Goal: Transaction & Acquisition: Purchase product/service

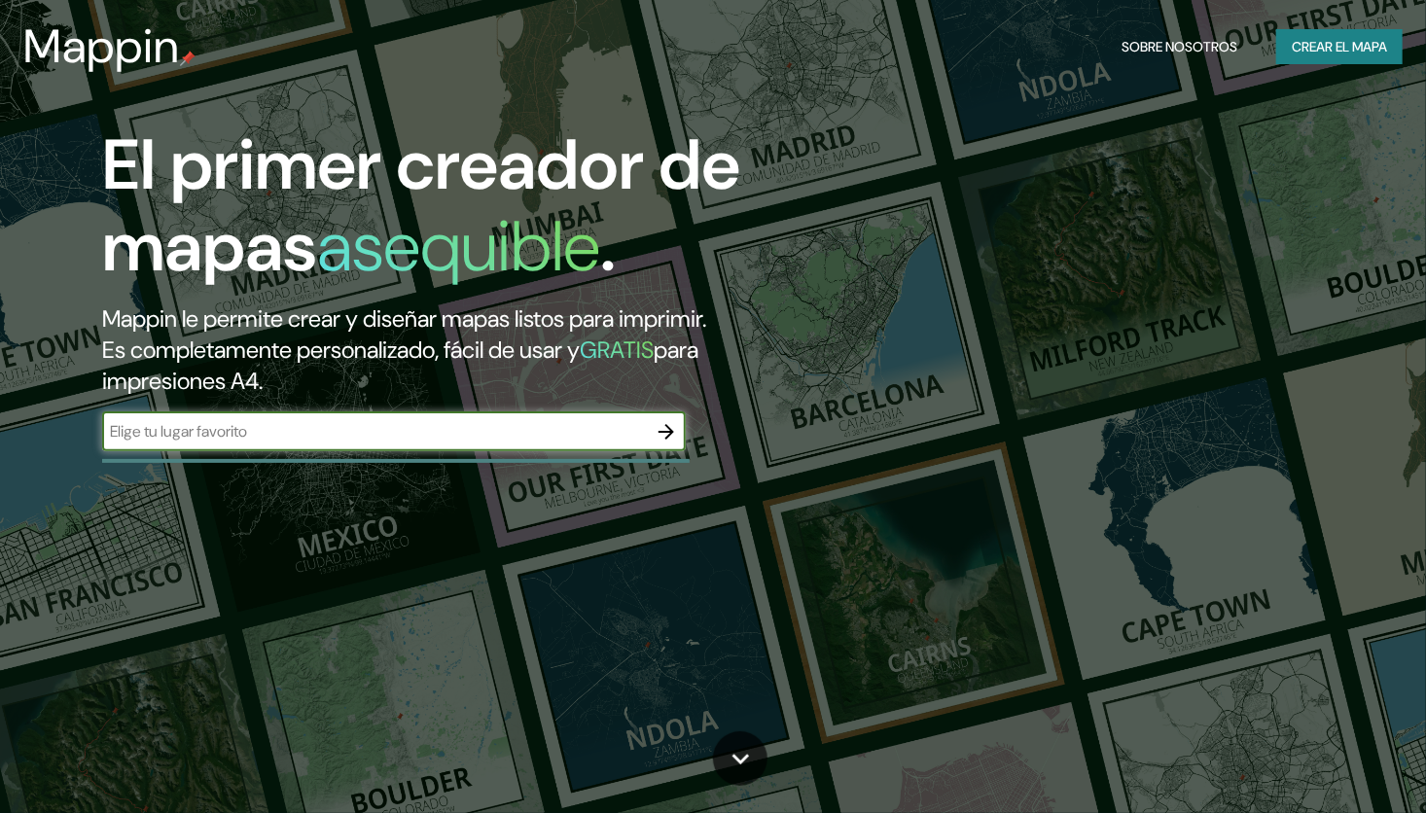
click at [374, 433] on input "text" at bounding box center [374, 431] width 545 height 22
type input "Quetzaltenango"
click at [669, 431] on icon "button" at bounding box center [667, 432] width 16 height 16
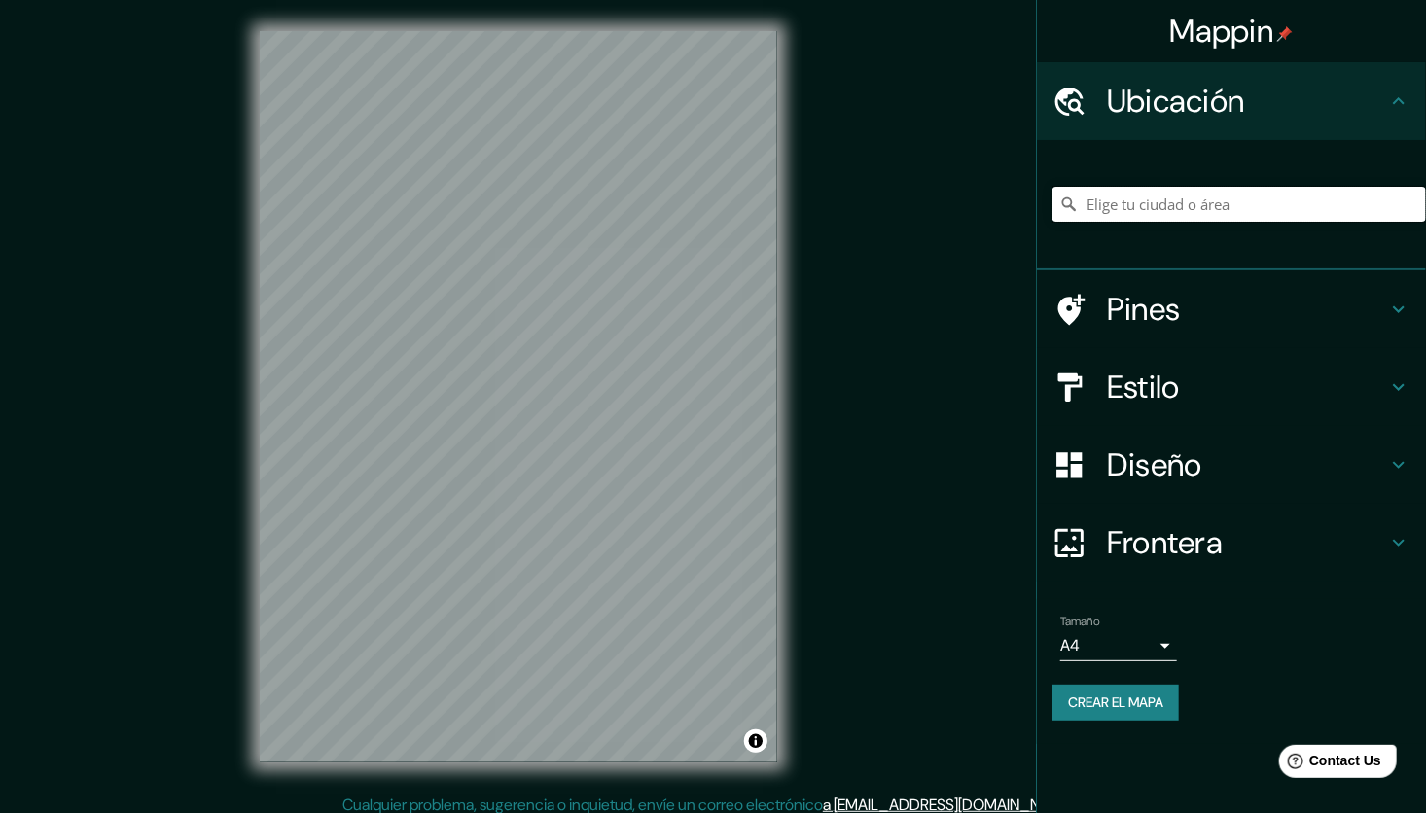
click at [1203, 201] on input "Elige tu ciudad o área" at bounding box center [1239, 204] width 374 height 35
paste input "Quetzaltenango"
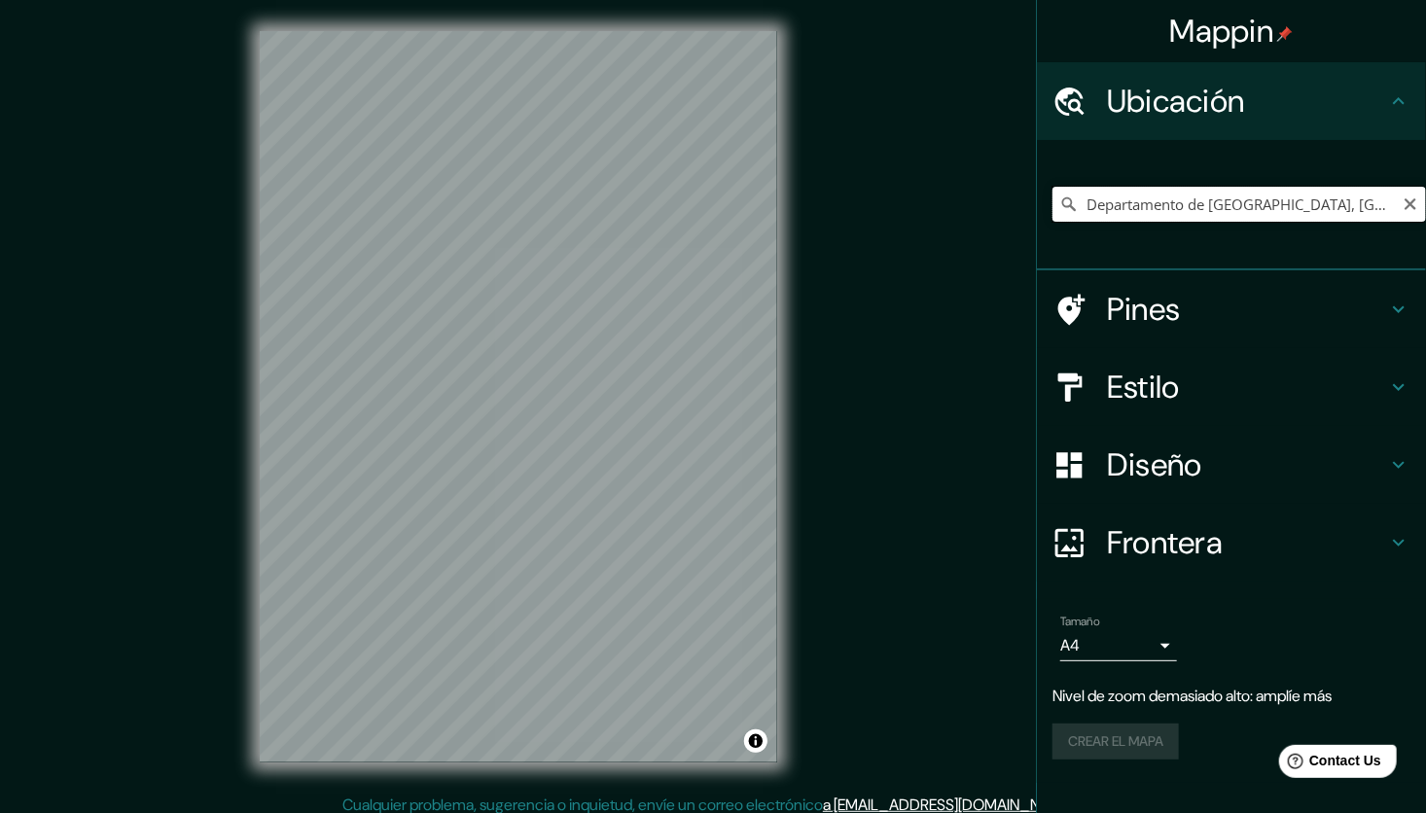
click at [1194, 217] on input "Departamento de Quetzaltenango, Guatemala" at bounding box center [1239, 204] width 374 height 35
drag, startPoint x: 1334, startPoint y: 202, endPoint x: 947, endPoint y: 214, distance: 386.3
click at [947, 214] on div "Mappin Ubicación Departamento de Quetzaltenango, Guatemala Pines Estilo Diseño …" at bounding box center [713, 412] width 1426 height 825
click at [1340, 209] on input "Departamento de Quetzaltenango, Guatemala" at bounding box center [1239, 204] width 374 height 35
drag, startPoint x: 1331, startPoint y: 204, endPoint x: 1025, endPoint y: 221, distance: 305.9
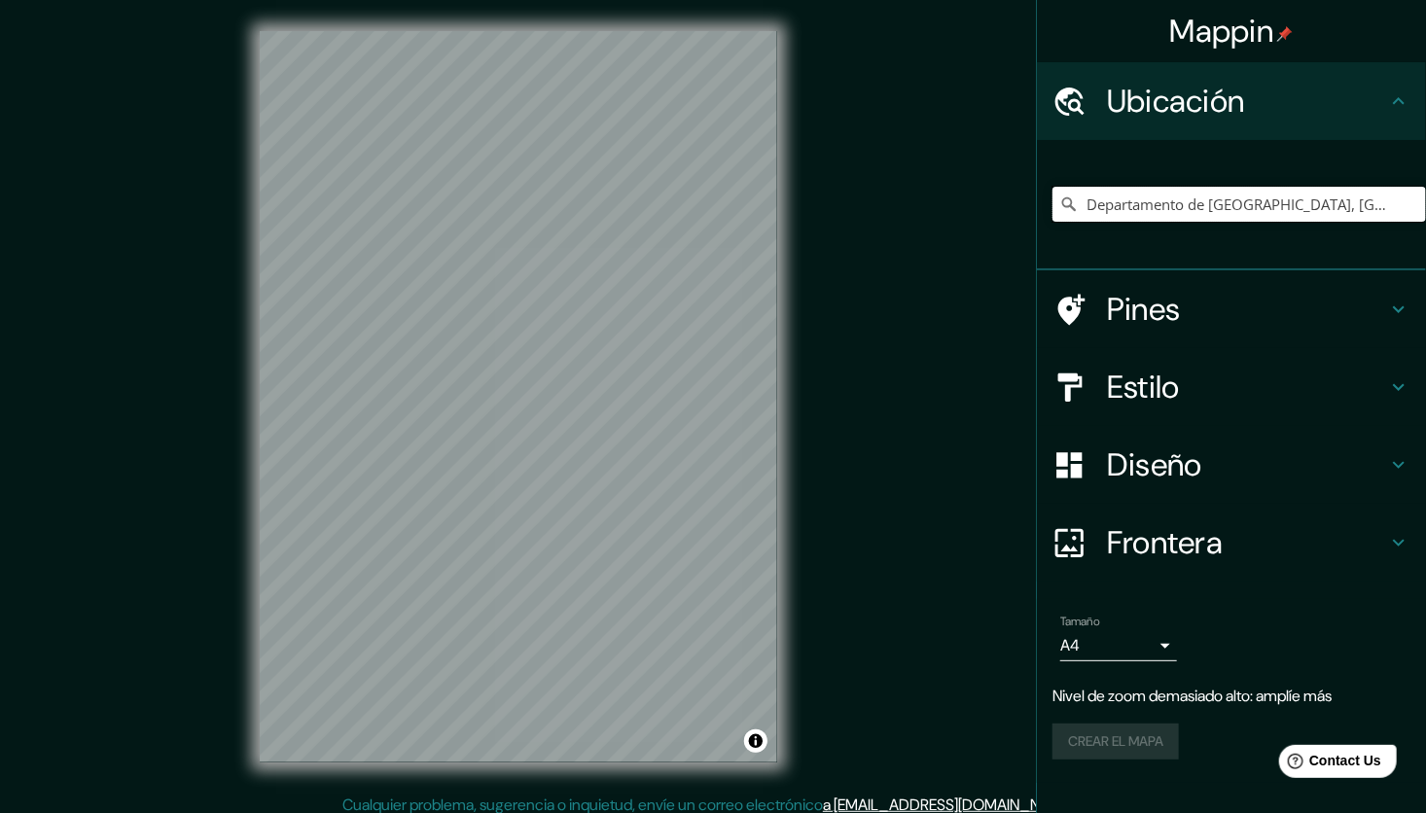
click at [1025, 221] on div "Mappin Ubicación Departamento de Quetzaltenango, Guatemala Pines Estilo Diseño …" at bounding box center [713, 412] width 1426 height 825
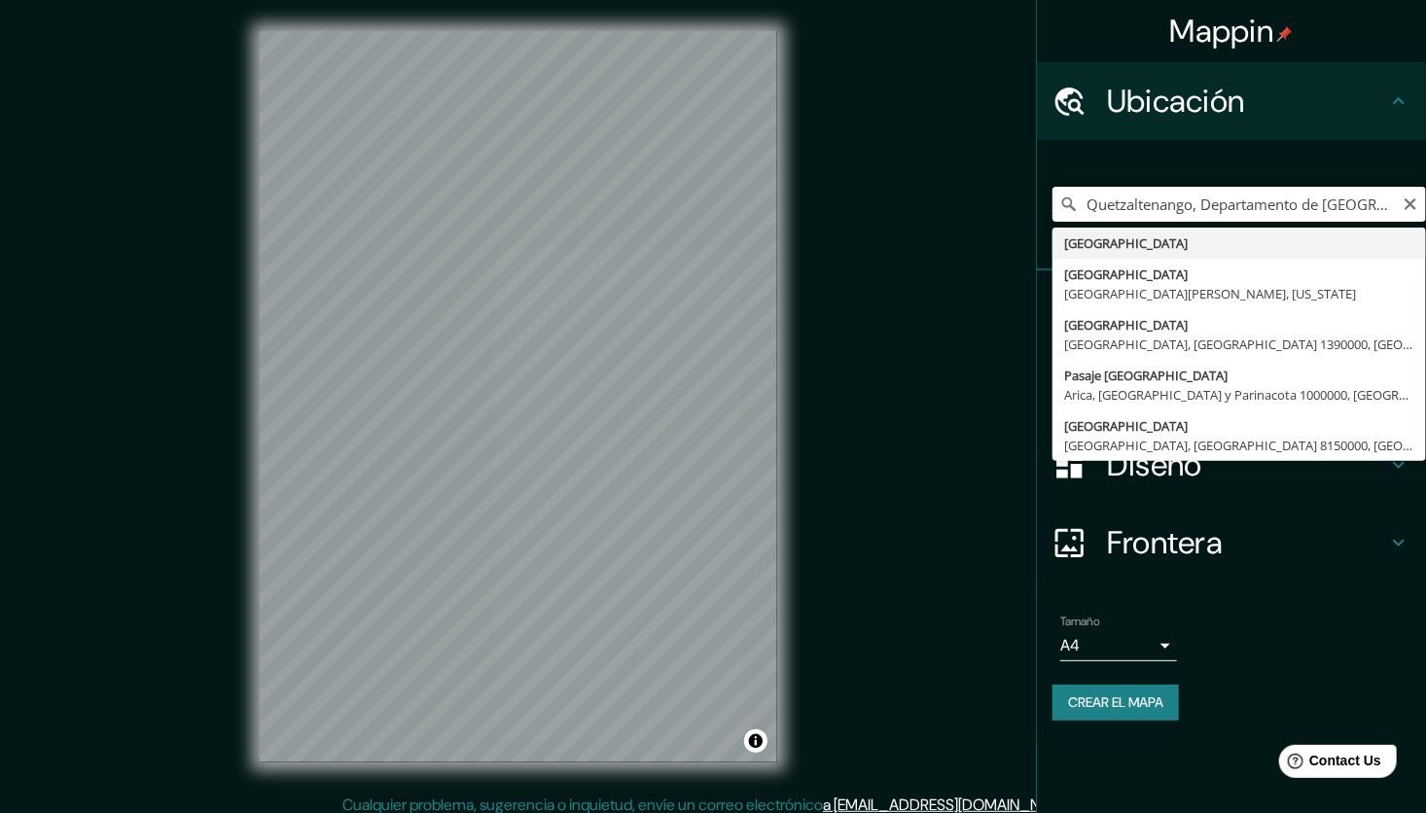
type input "Quetzaltenango, Departamento de Quetzaltenango, Guatemala"
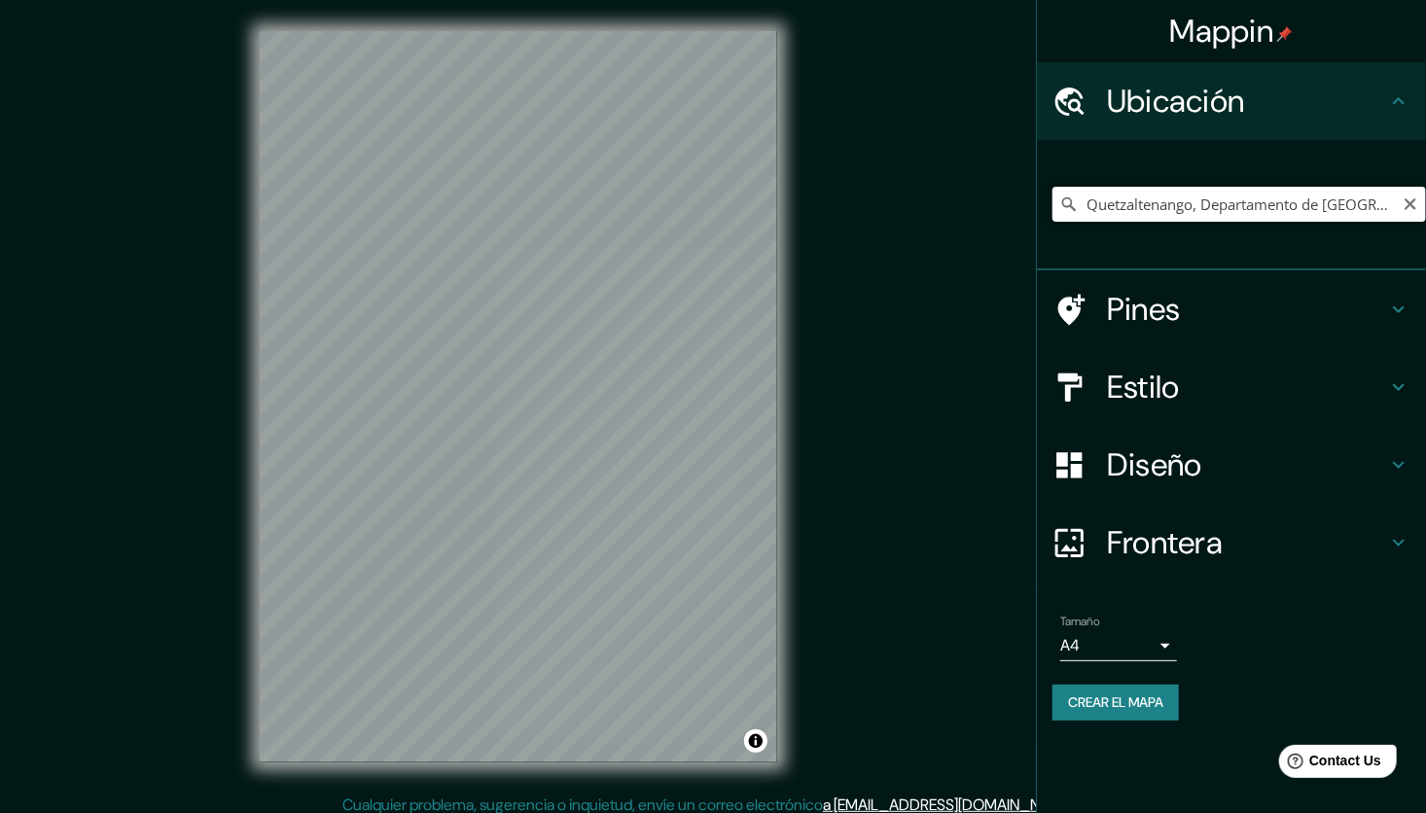
click at [249, 576] on div "© Mapbox © OpenStreetMap Improve this map" at bounding box center [519, 397] width 580 height 794
click at [1166, 381] on h4 "Estilo" at bounding box center [1247, 387] width 280 height 39
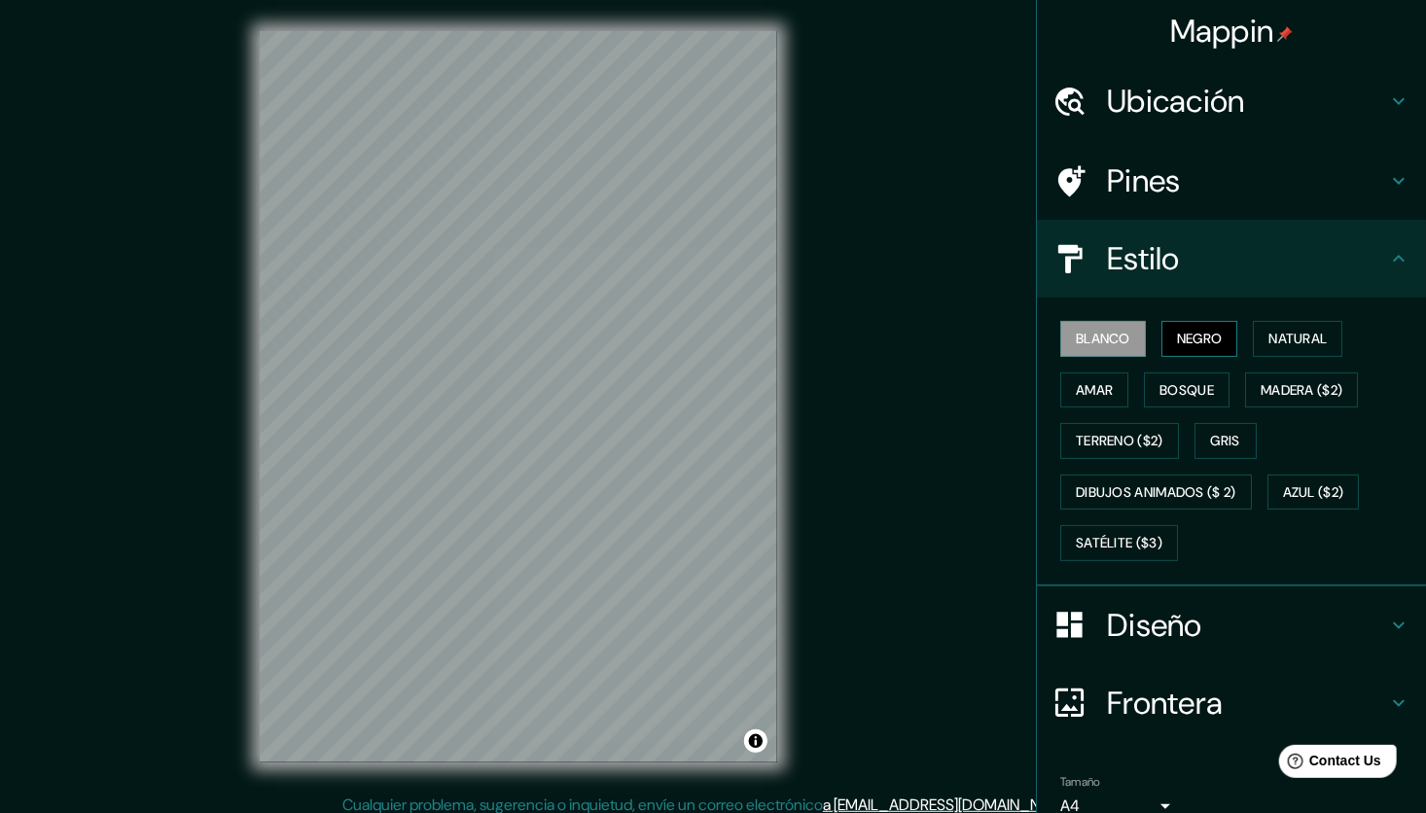
click at [1183, 337] on font "Negro" at bounding box center [1200, 339] width 46 height 24
click at [1268, 333] on font "Natural" at bounding box center [1297, 339] width 58 height 24
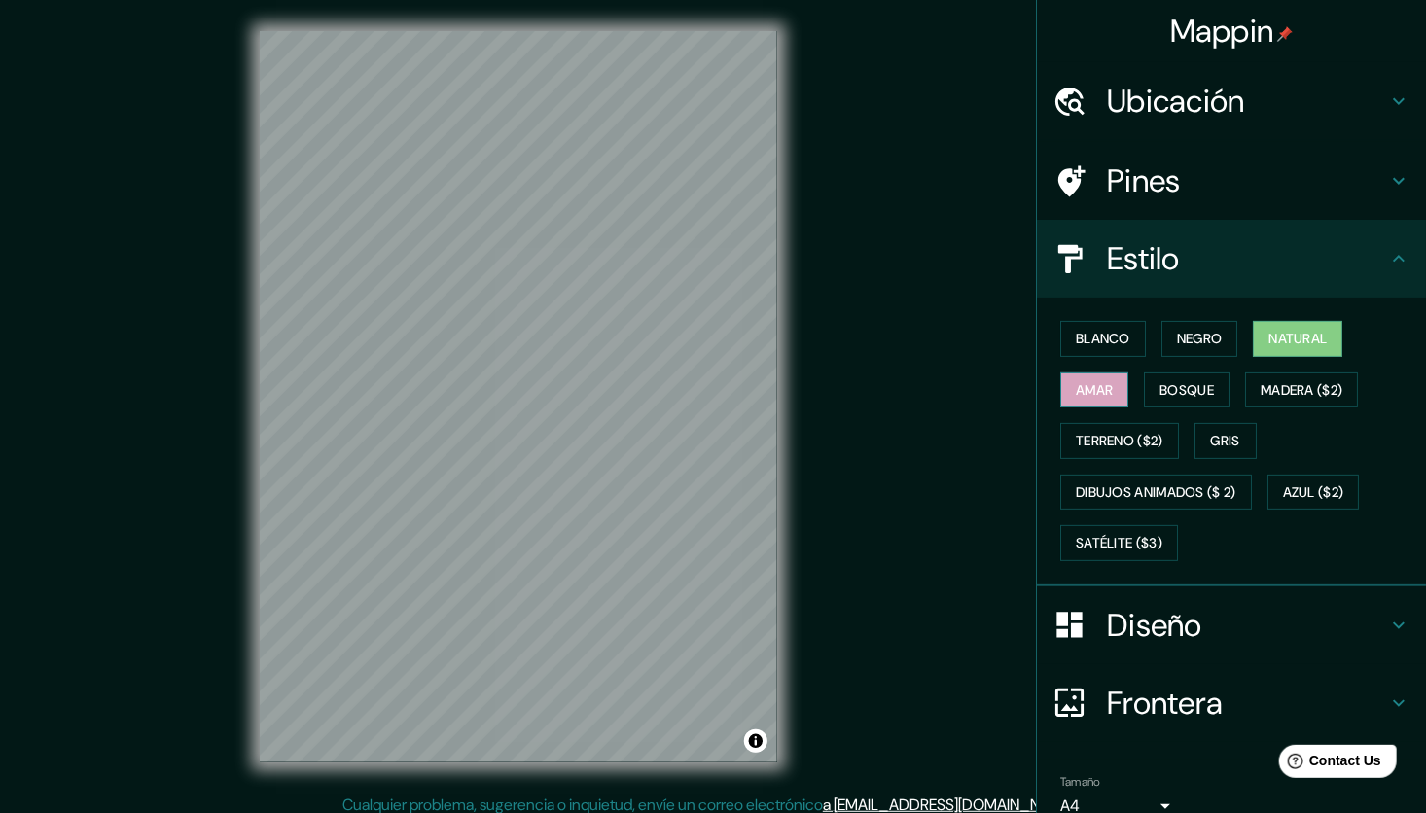
click at [1080, 392] on font "Amar" at bounding box center [1094, 390] width 37 height 24
click at [1164, 392] on font "Bosque" at bounding box center [1186, 390] width 54 height 24
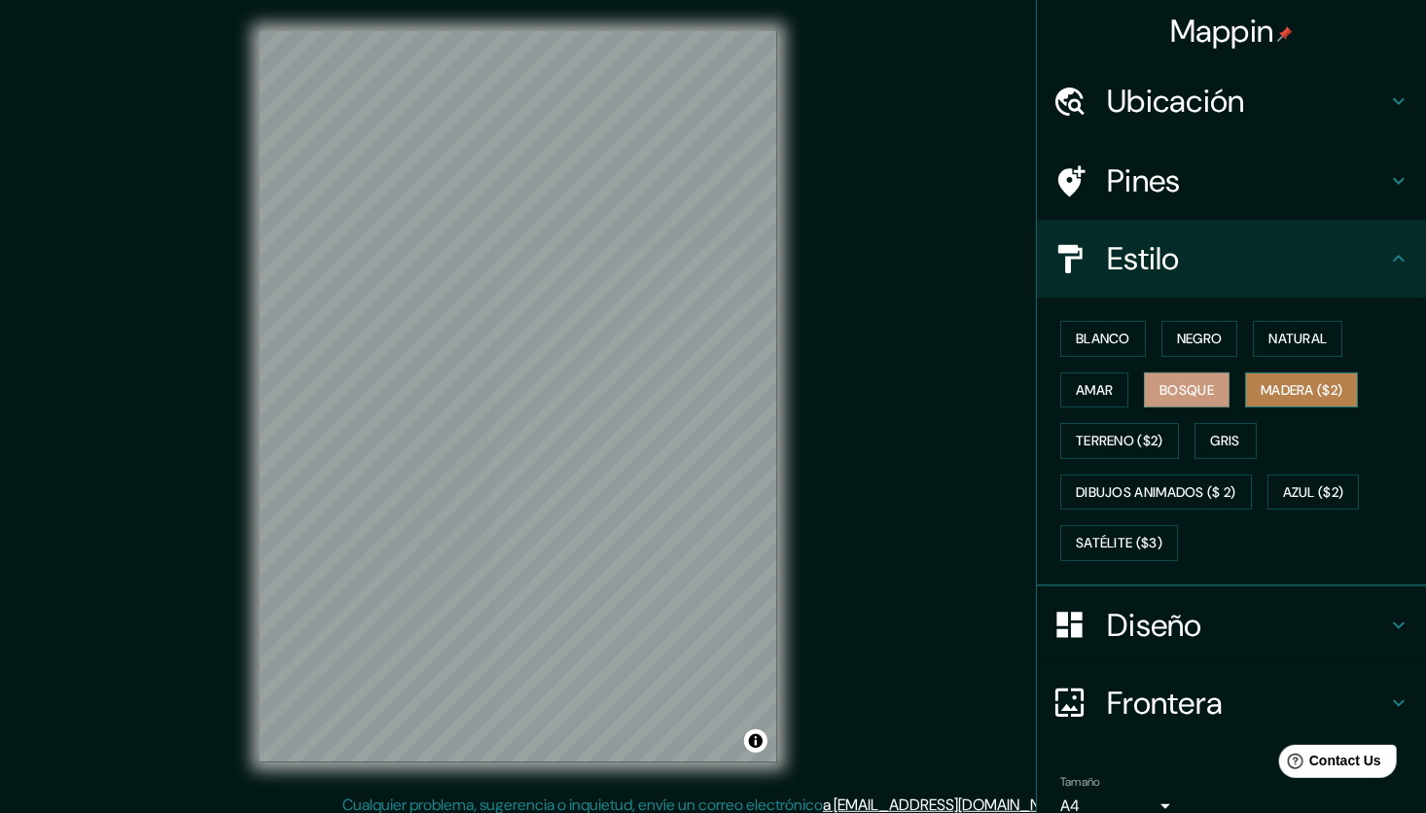
click at [1320, 394] on font "Madera ($2)" at bounding box center [1302, 390] width 82 height 24
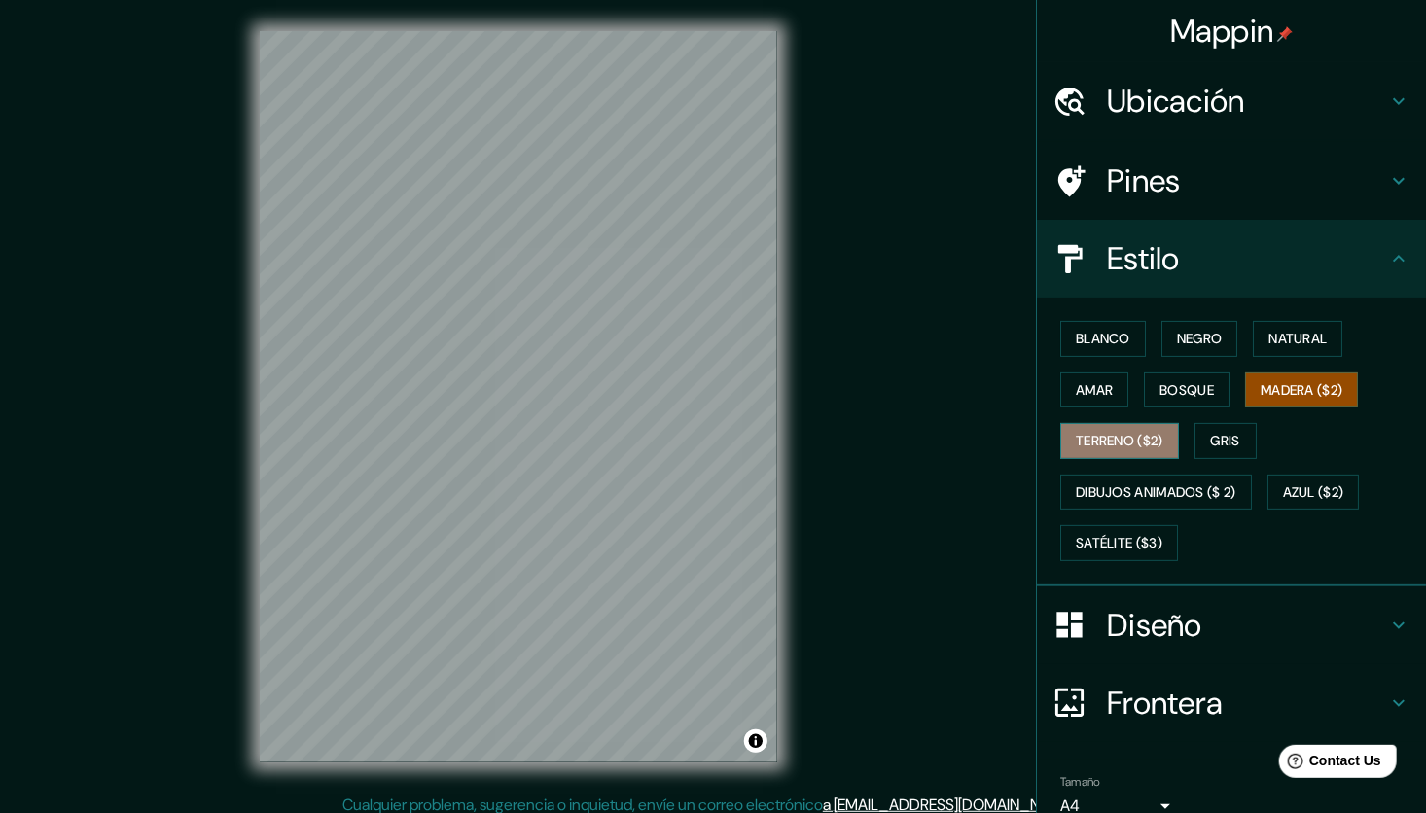
click at [1133, 432] on font "Terreno ($2)" at bounding box center [1120, 441] width 88 height 24
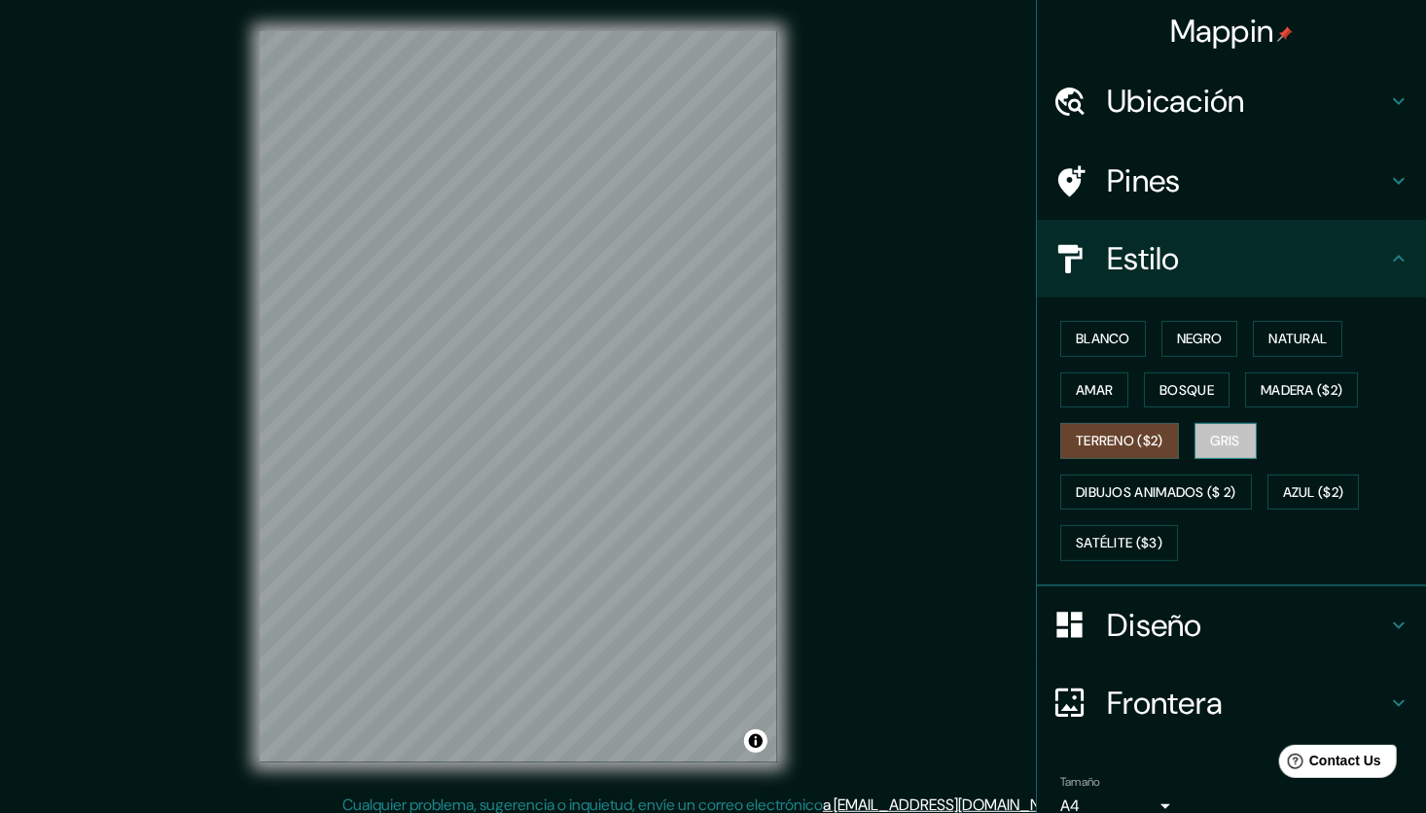
click at [1229, 440] on font "Gris" at bounding box center [1225, 441] width 29 height 24
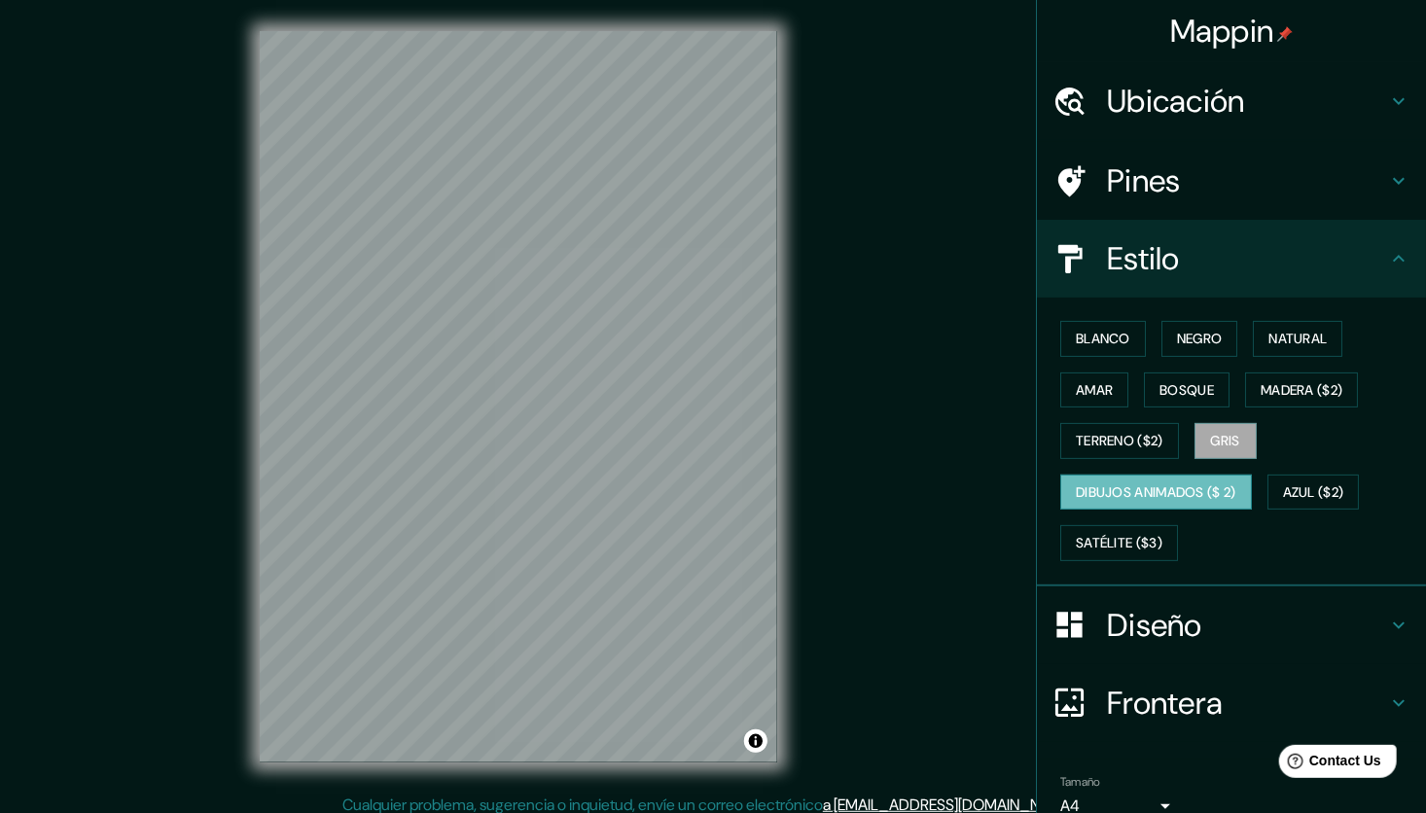
click at [1146, 483] on font "Dibujos animados ($ 2)" at bounding box center [1156, 493] width 160 height 24
click at [1299, 488] on font "Azul ($2)" at bounding box center [1313, 493] width 61 height 24
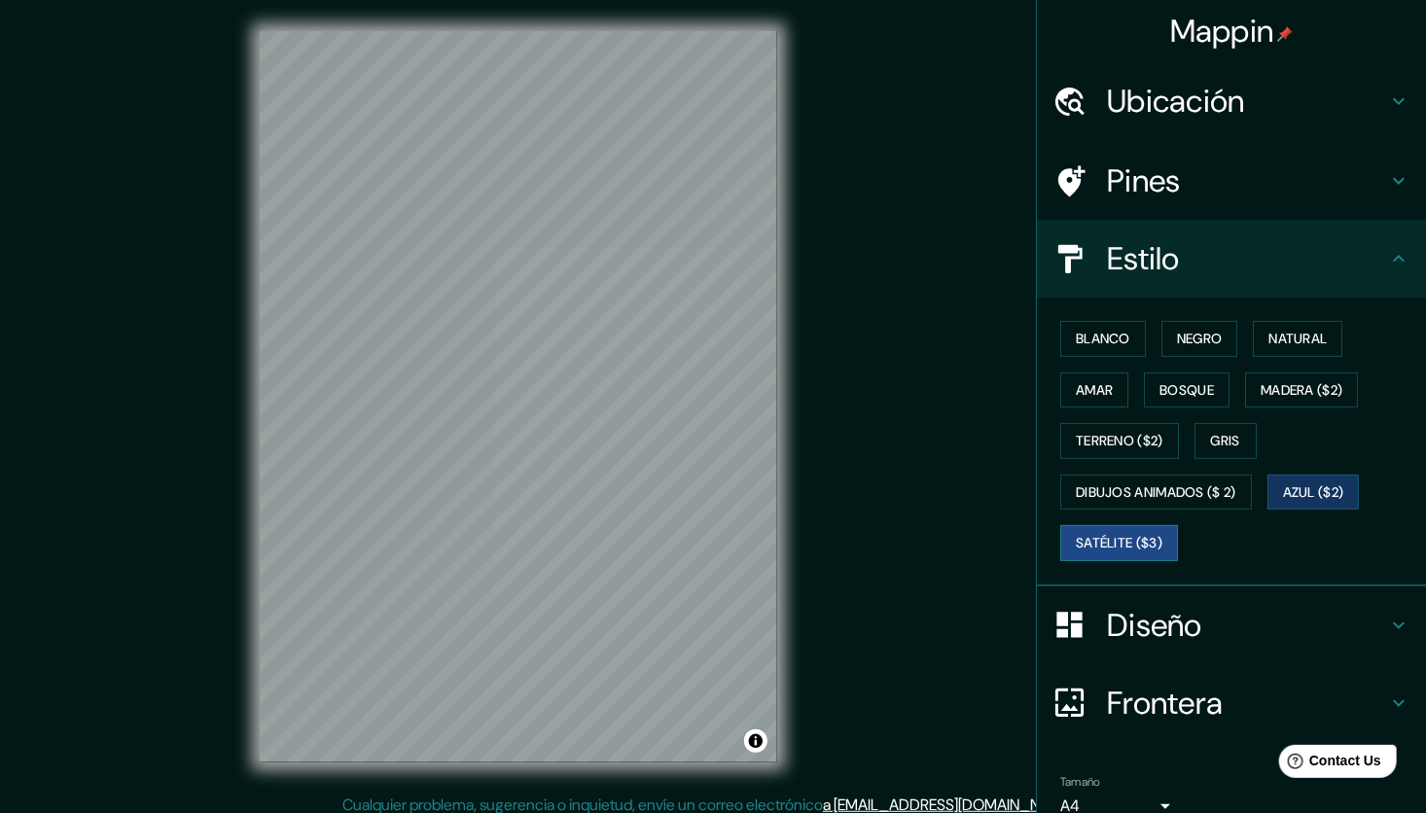
click at [1109, 533] on font "Satélite ($3)" at bounding box center [1119, 543] width 87 height 24
click at [1167, 393] on font "Bosque" at bounding box center [1186, 390] width 54 height 24
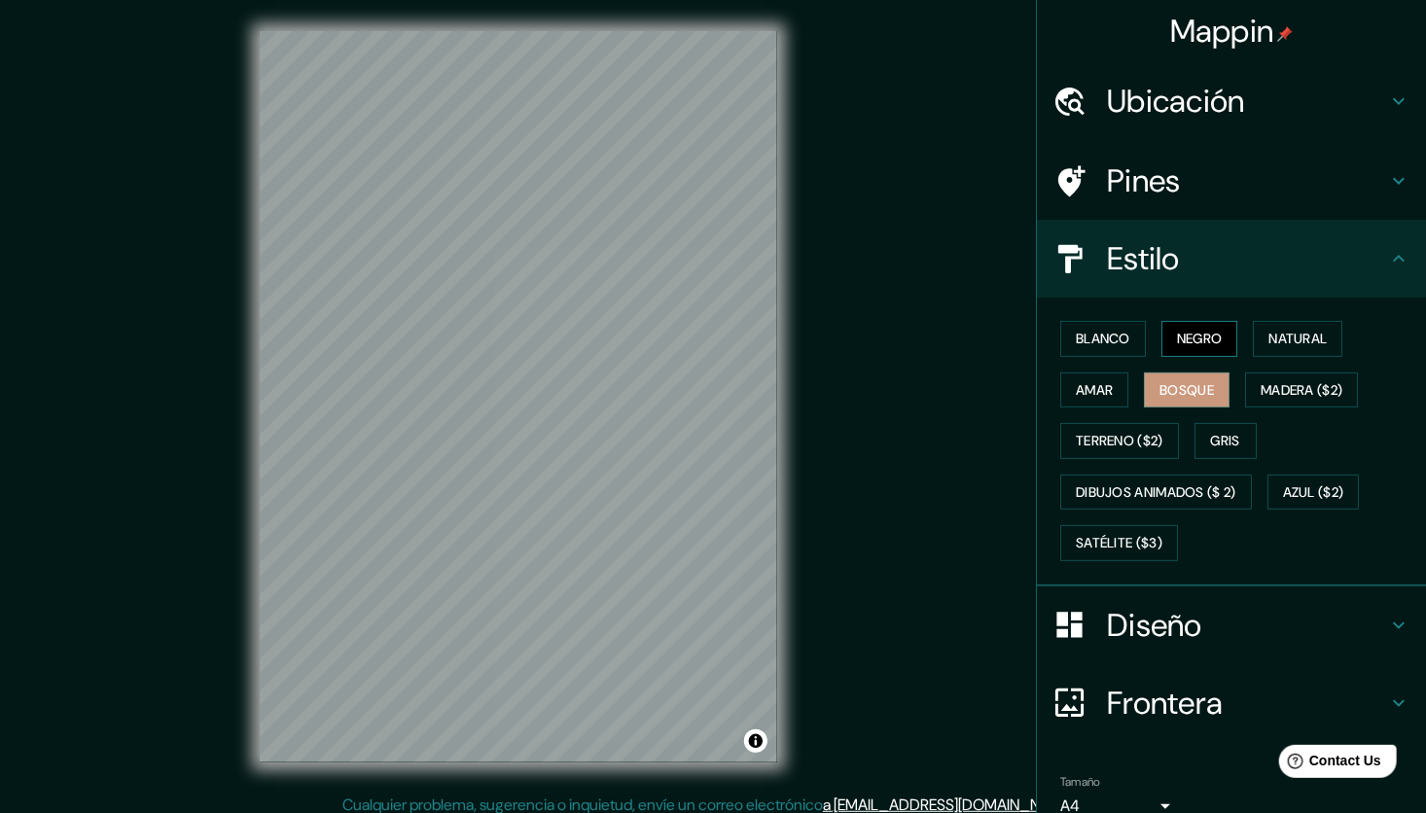
click at [1186, 335] on font "Negro" at bounding box center [1200, 339] width 46 height 24
click at [1275, 335] on font "Natural" at bounding box center [1297, 339] width 58 height 24
click at [1108, 379] on button "Amar" at bounding box center [1094, 391] width 68 height 36
click at [1078, 337] on font "Blanco" at bounding box center [1103, 339] width 54 height 24
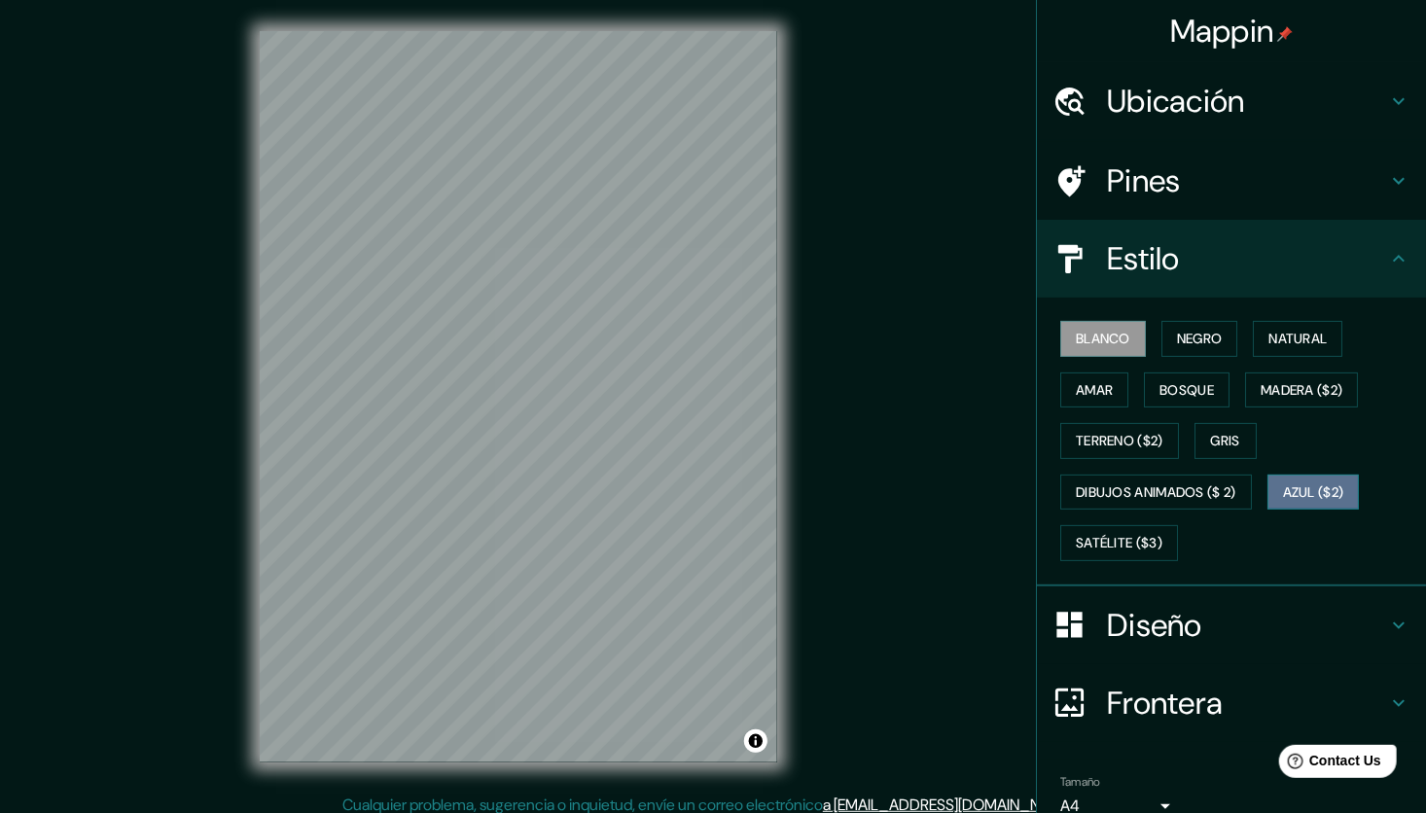
click at [1309, 484] on font "Azul ($2)" at bounding box center [1313, 493] width 61 height 24
click at [1344, 256] on h4 "Estilo" at bounding box center [1247, 258] width 280 height 39
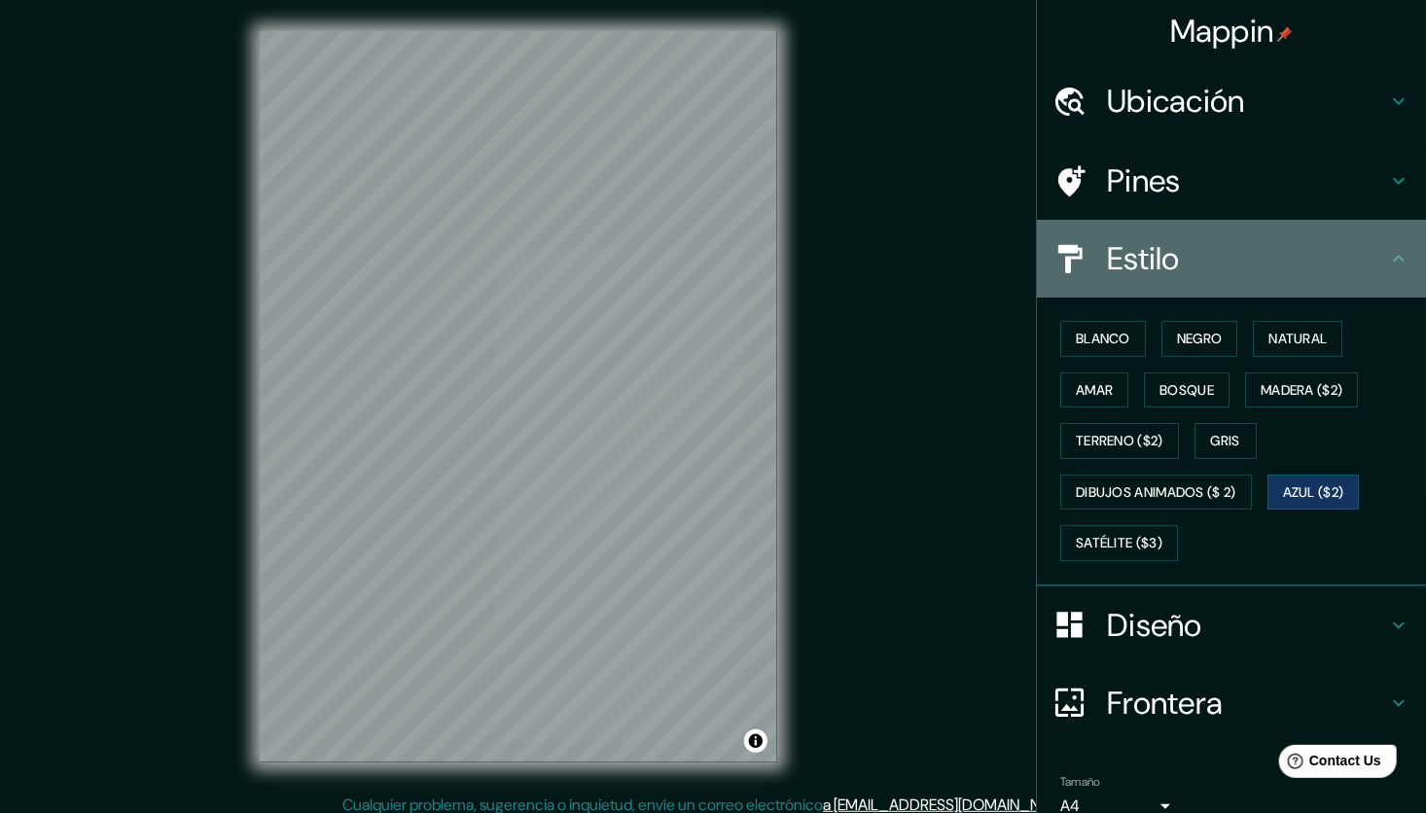
click at [1387, 252] on icon at bounding box center [1398, 258] width 23 height 23
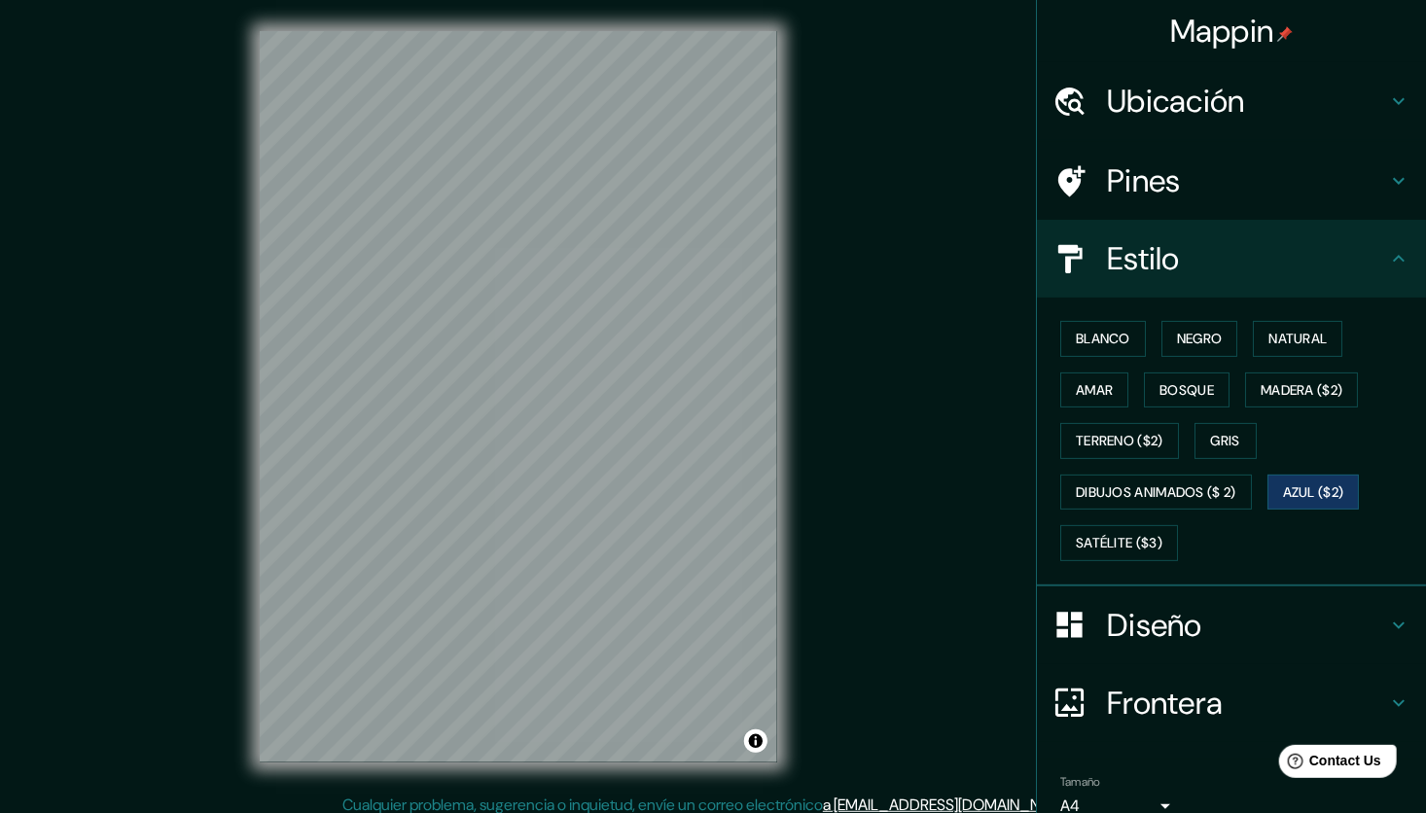
click at [1174, 639] on h4 "Diseño" at bounding box center [1247, 625] width 280 height 39
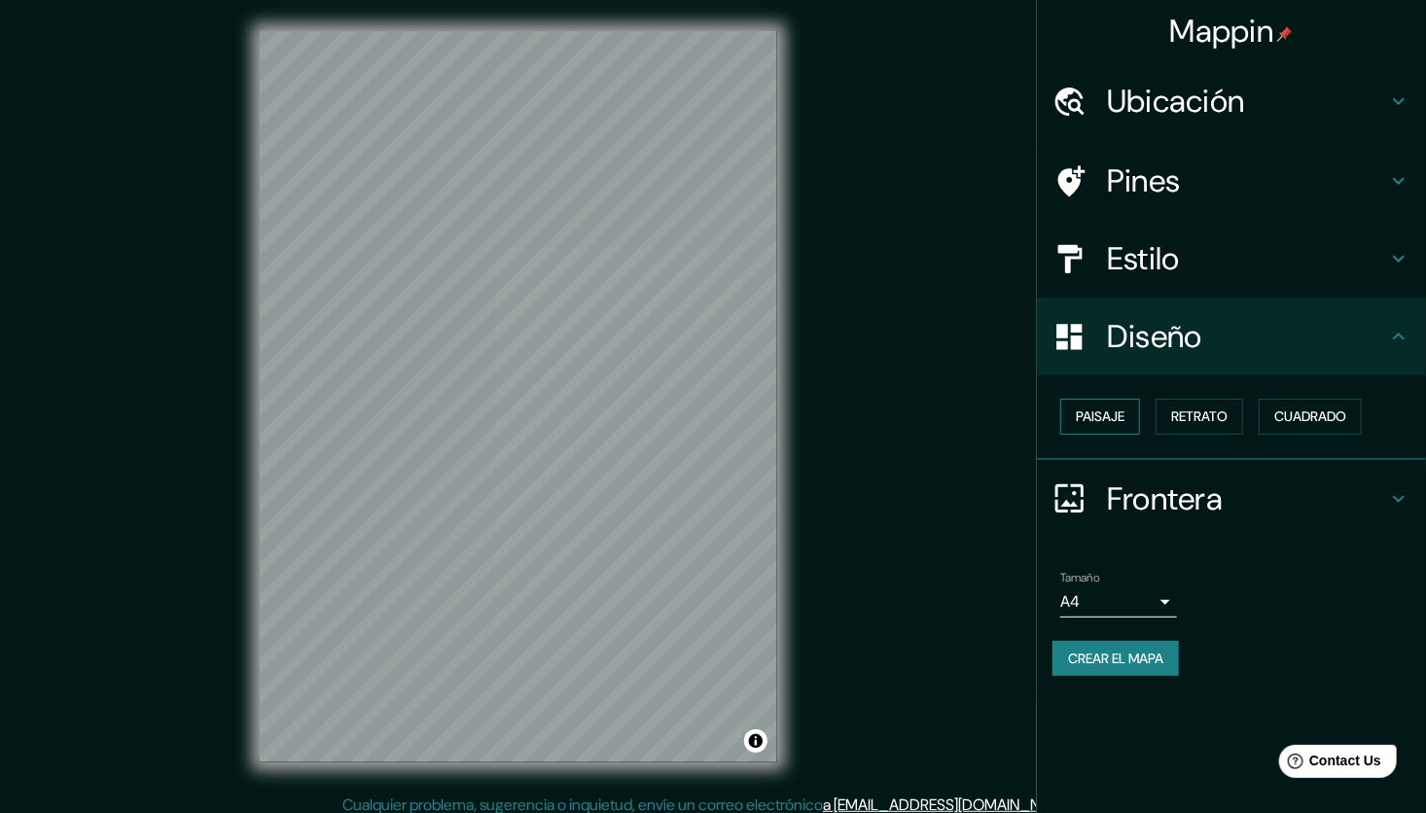
click at [1124, 405] on font "Paisaje" at bounding box center [1100, 417] width 49 height 24
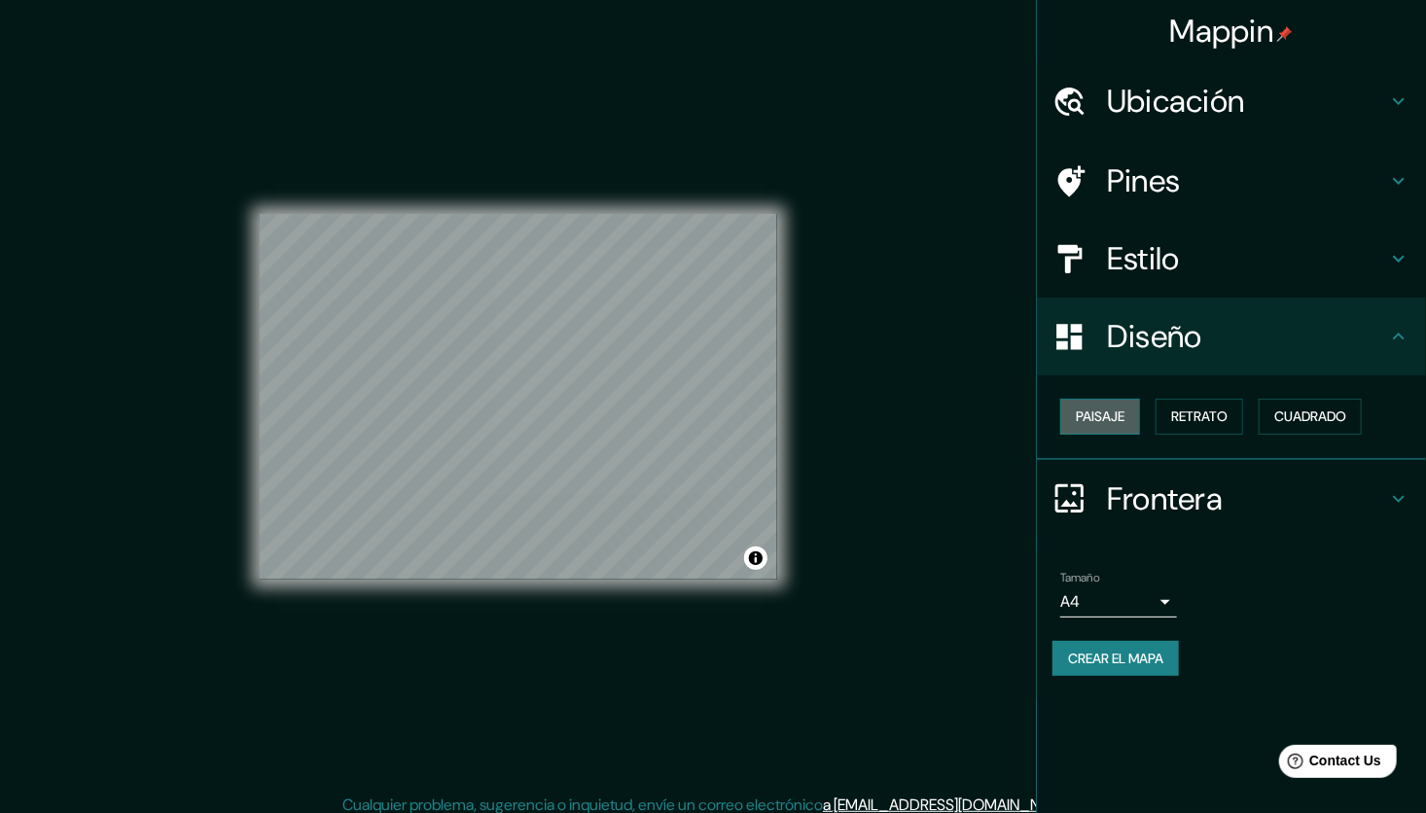
click at [1123, 407] on font "Paisaje" at bounding box center [1100, 417] width 49 height 24
click at [1208, 415] on font "Retrato" at bounding box center [1199, 417] width 56 height 24
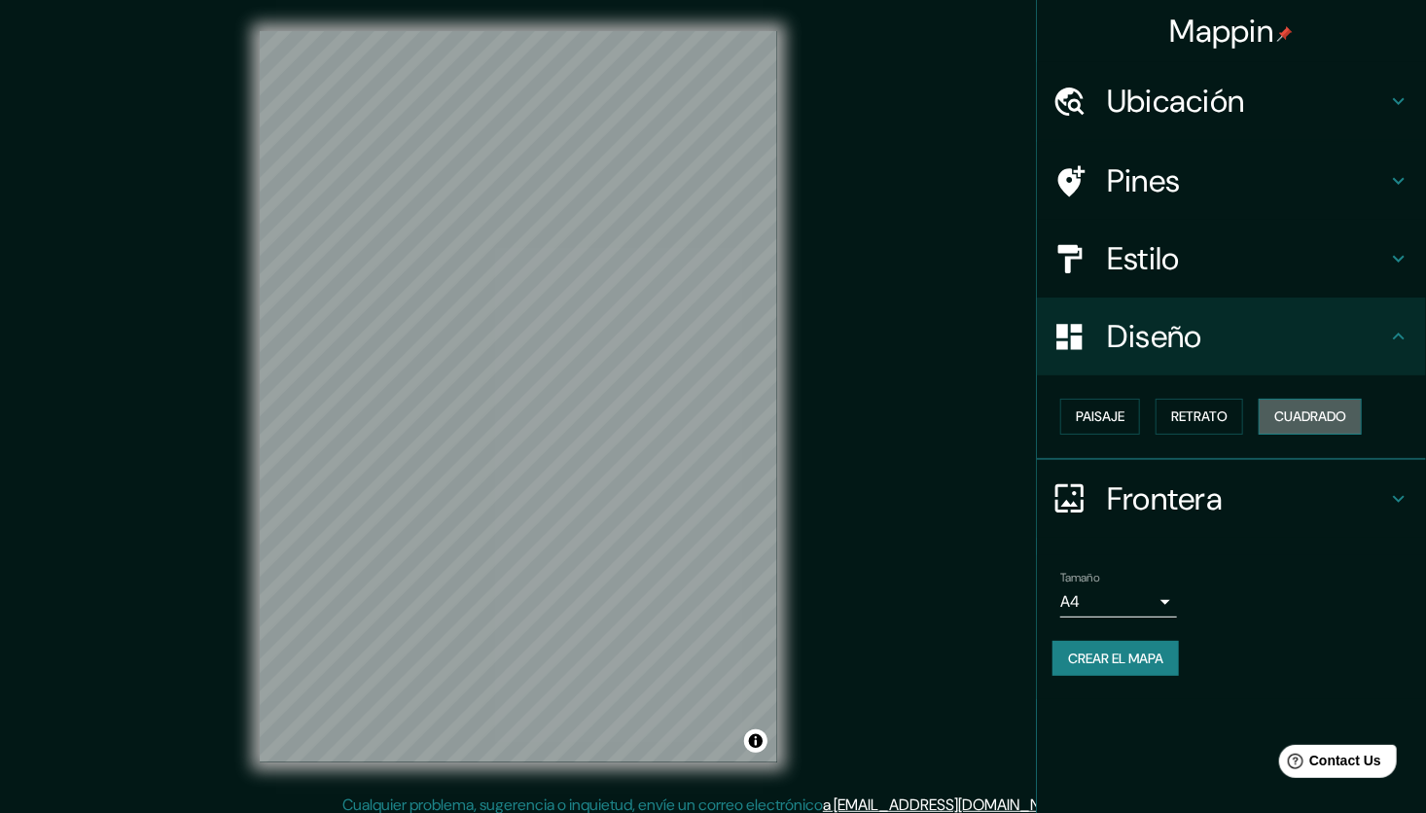
click at [1297, 417] on font "Cuadrado" at bounding box center [1310, 417] width 72 height 24
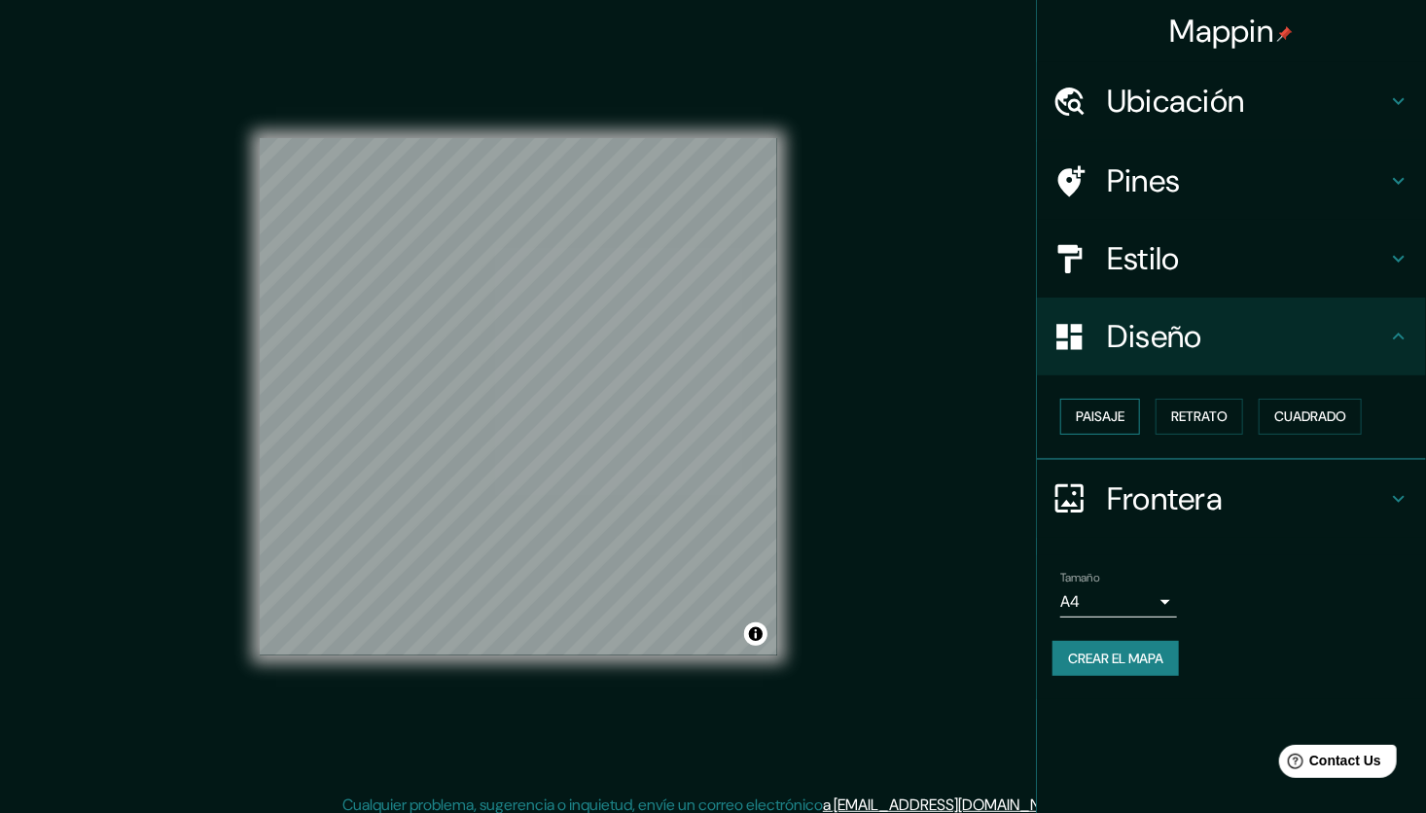
click at [1075, 416] on button "Paisaje" at bounding box center [1100, 417] width 80 height 36
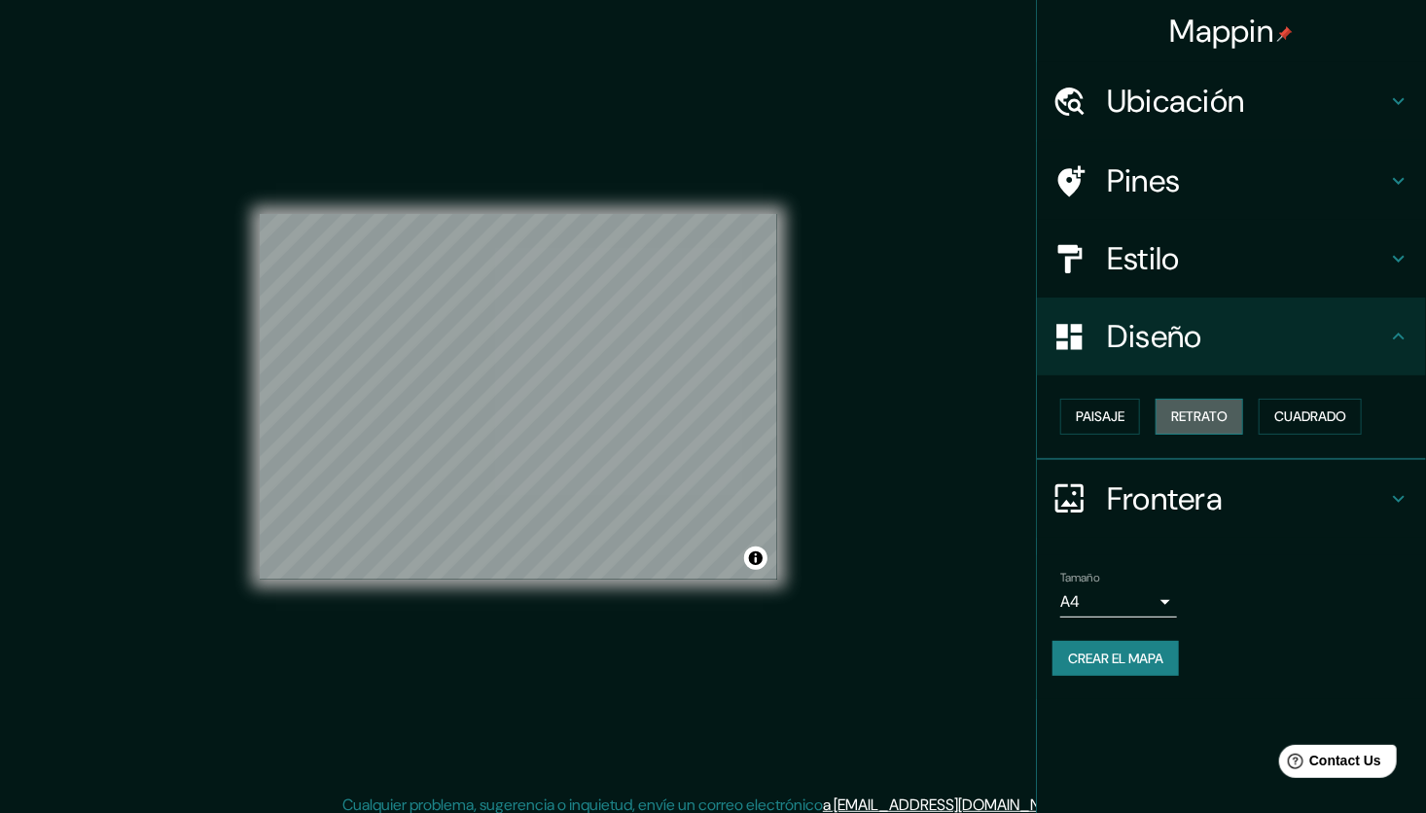
click at [1203, 414] on font "Retrato" at bounding box center [1199, 417] width 56 height 24
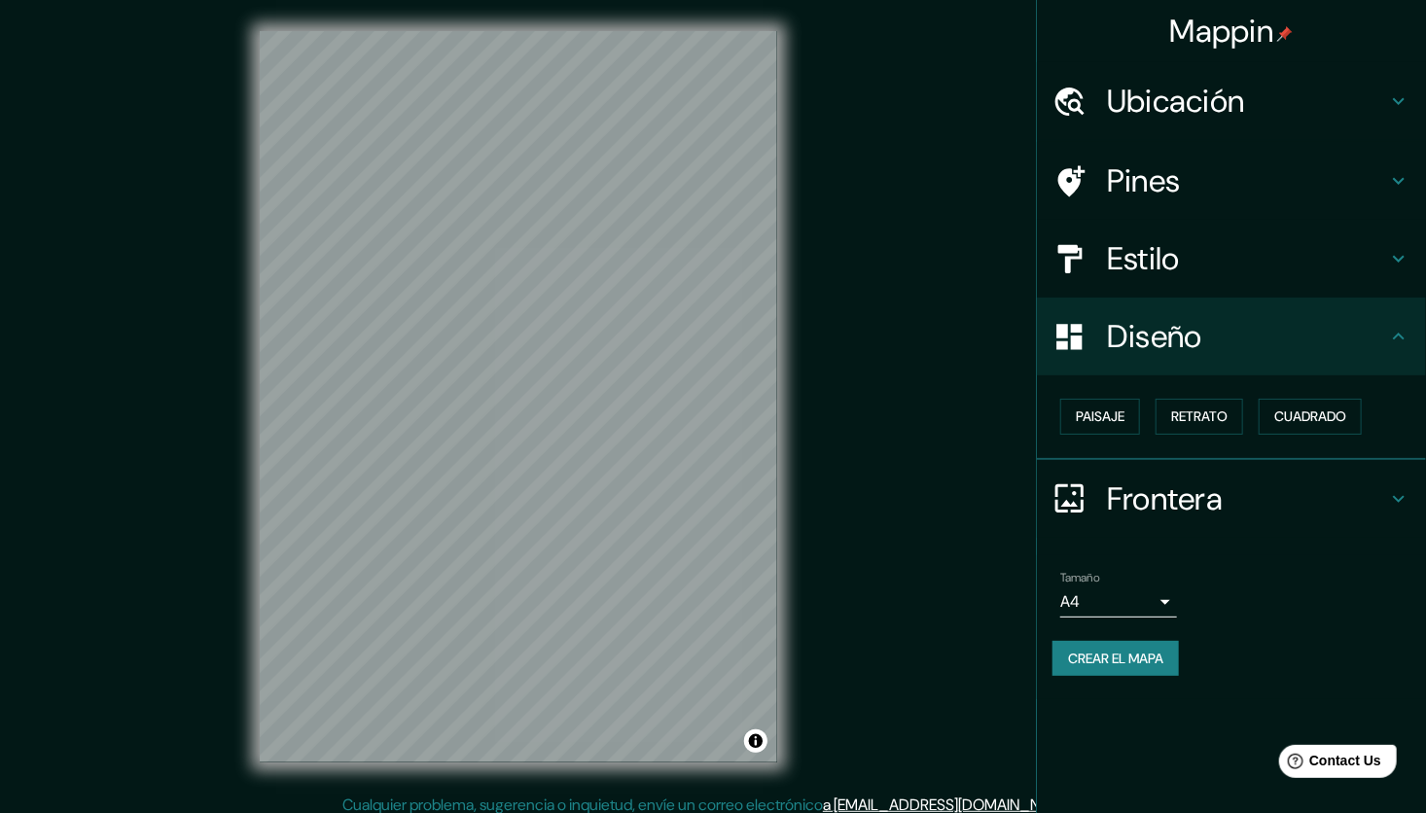
click at [1194, 346] on h4 "Diseño" at bounding box center [1247, 336] width 280 height 39
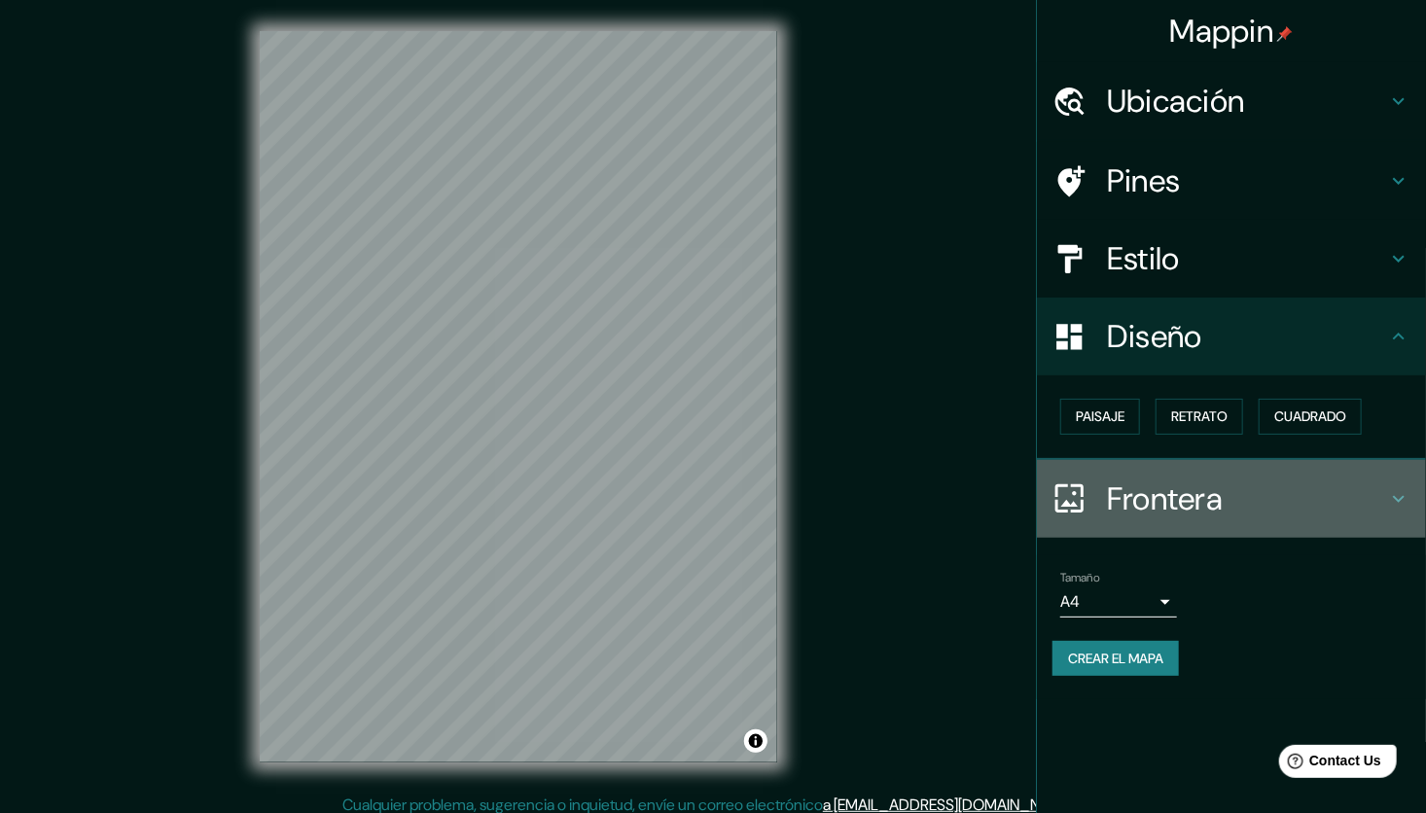
click at [1192, 481] on h4 "Frontera" at bounding box center [1247, 499] width 280 height 39
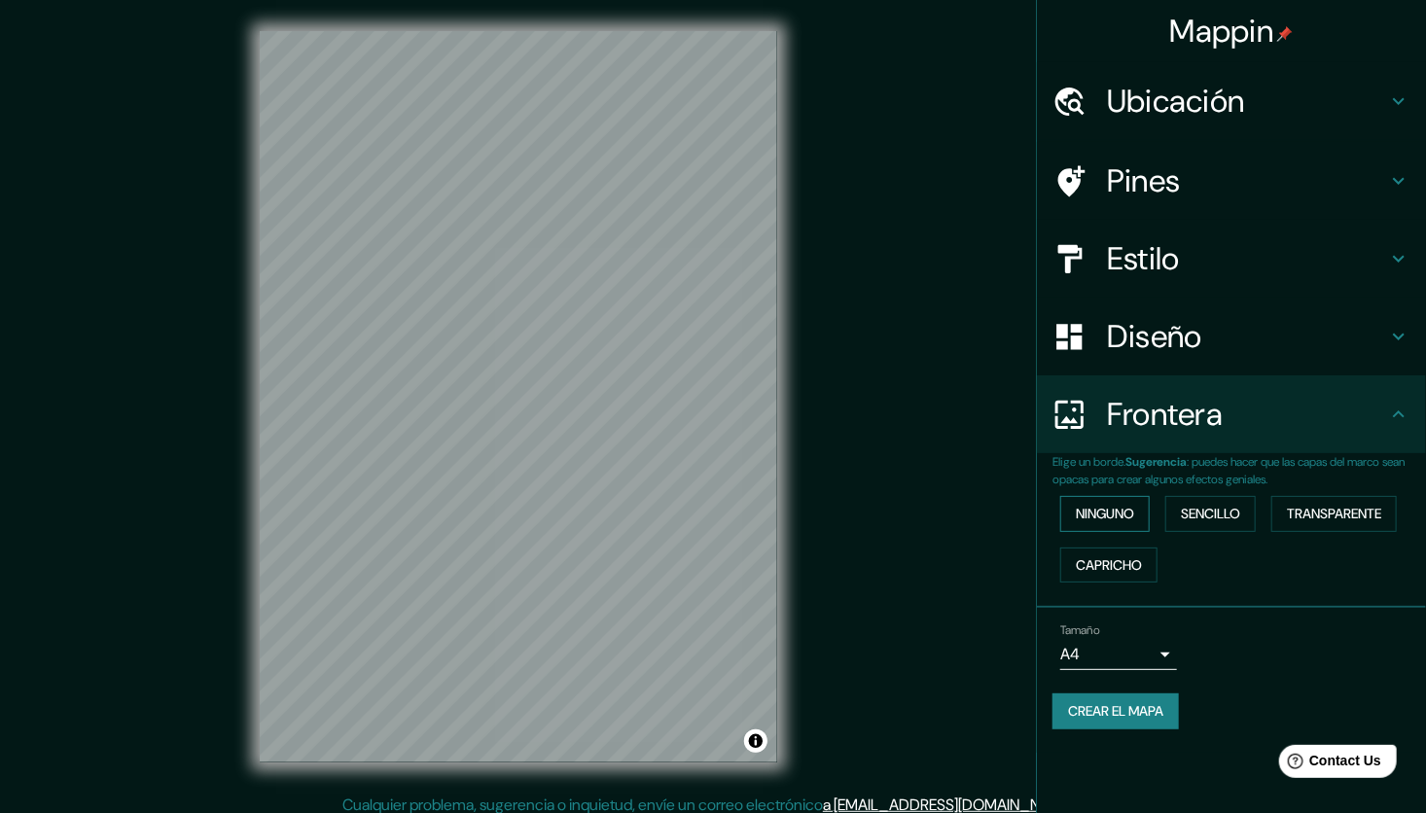
click at [1110, 508] on font "Ninguno" at bounding box center [1105, 514] width 58 height 24
click at [1205, 502] on font "Sencillo" at bounding box center [1210, 514] width 59 height 24
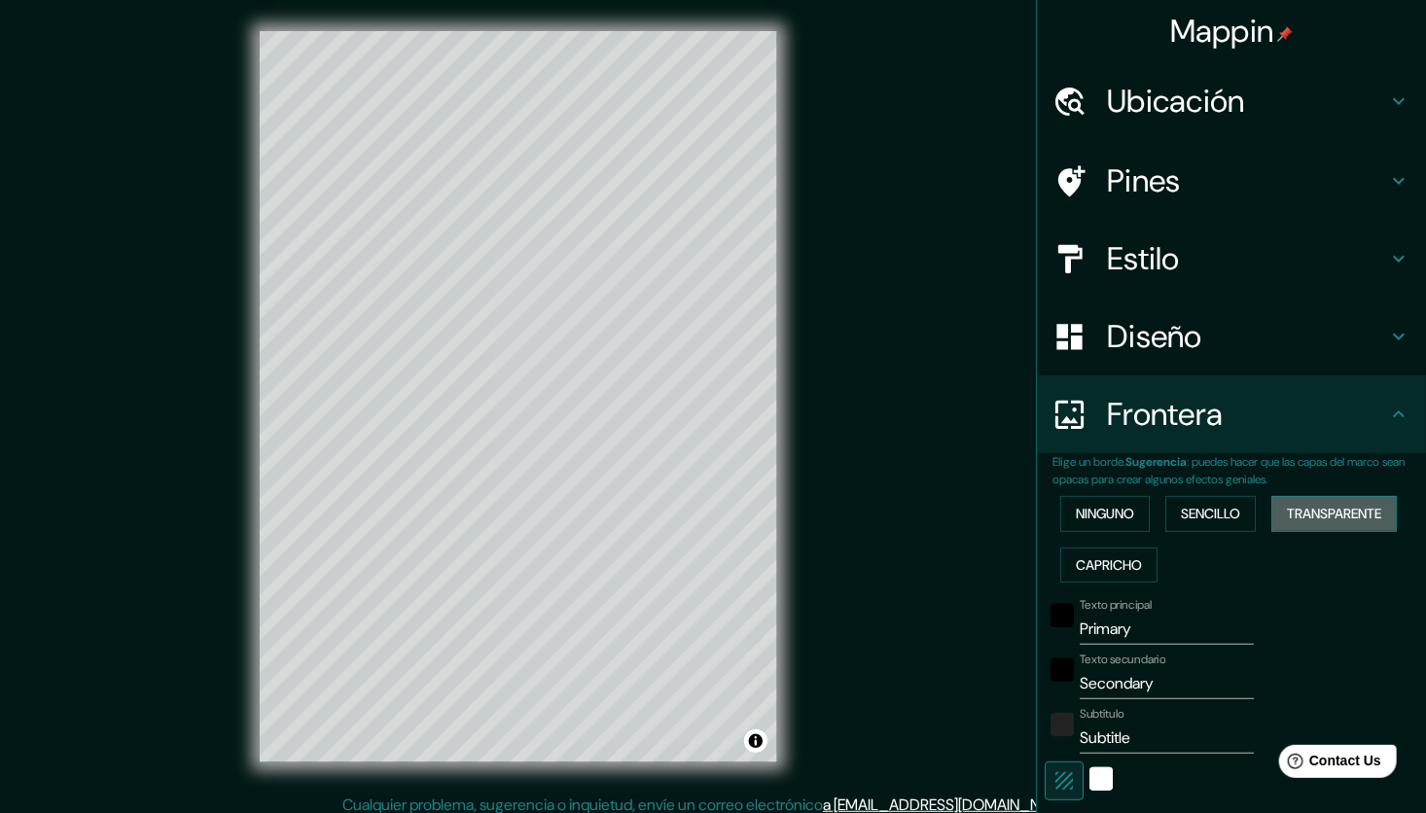
click at [1287, 507] on font "Transparente" at bounding box center [1334, 514] width 94 height 24
click at [1104, 561] on font "Capricho" at bounding box center [1109, 565] width 66 height 24
click at [1095, 488] on div "Ninguno Sencillo Transparente Capricho" at bounding box center [1239, 539] width 374 height 102
click at [1094, 512] on font "Ninguno" at bounding box center [1105, 514] width 58 height 24
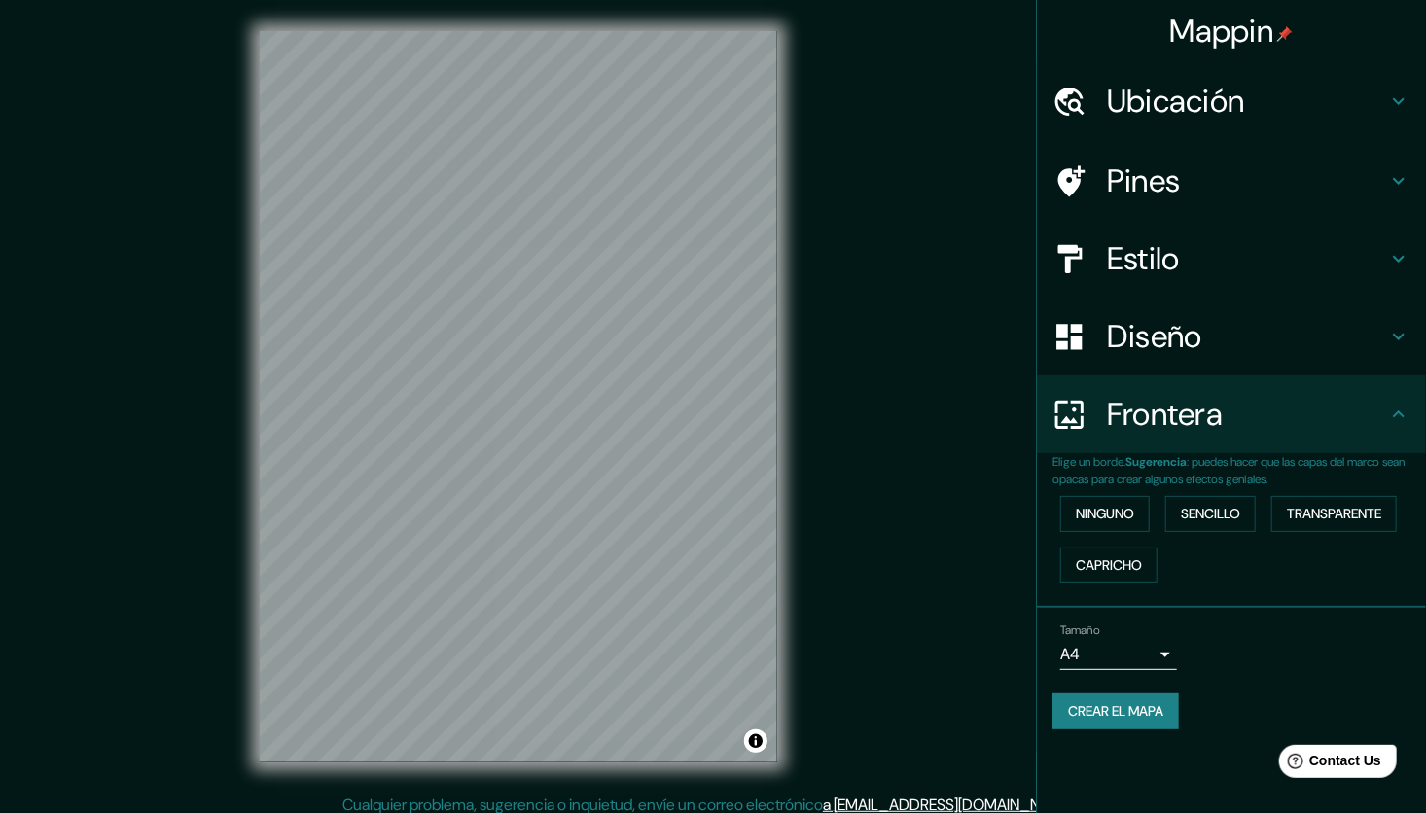
click at [1160, 428] on h4 "Frontera" at bounding box center [1247, 414] width 280 height 39
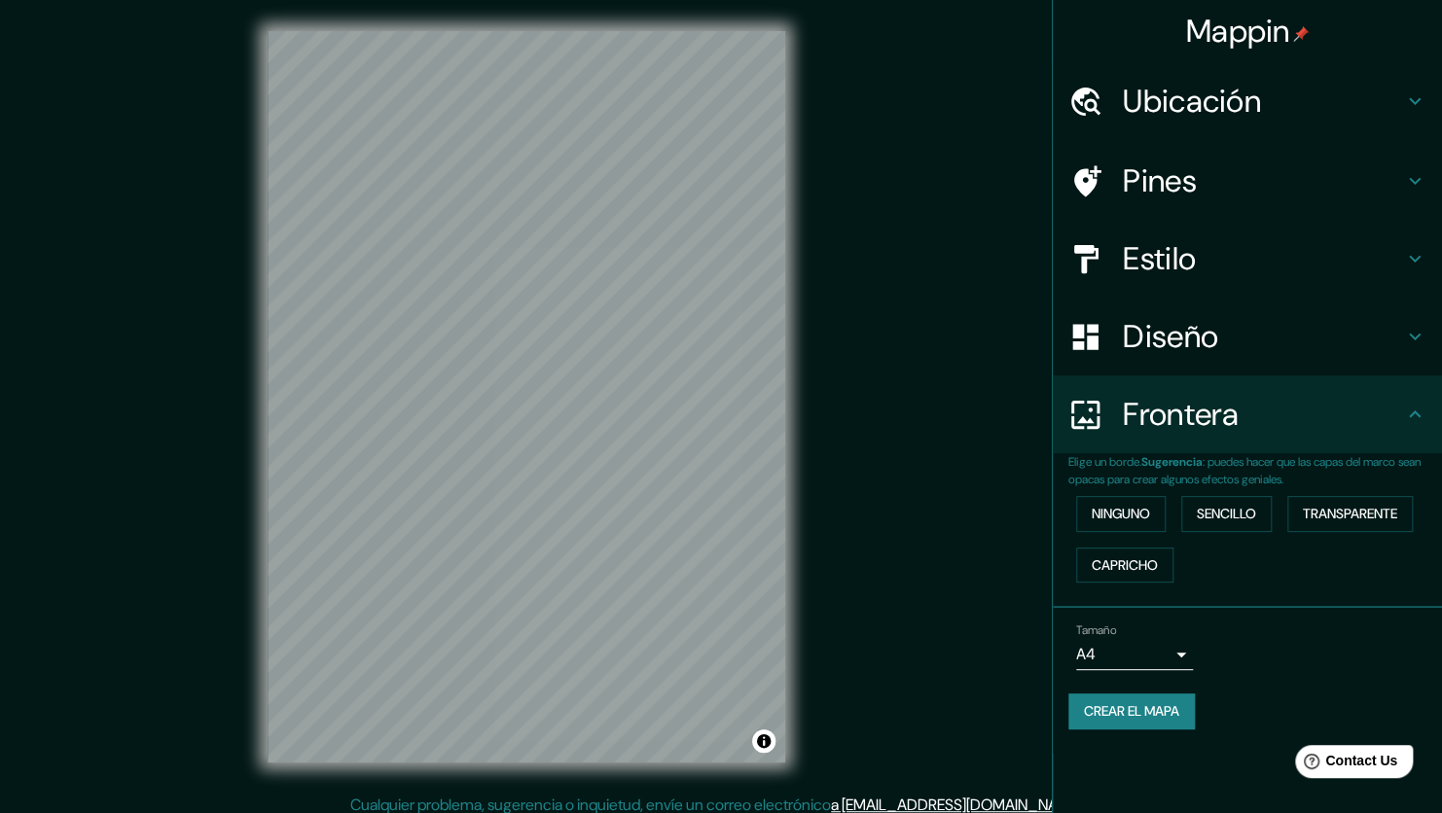
click at [1142, 649] on body "Mappin Ubicación Quetzaltenango, Departamento de Quetzaltenango, Guatemala Guat…" at bounding box center [721, 406] width 1442 height 813
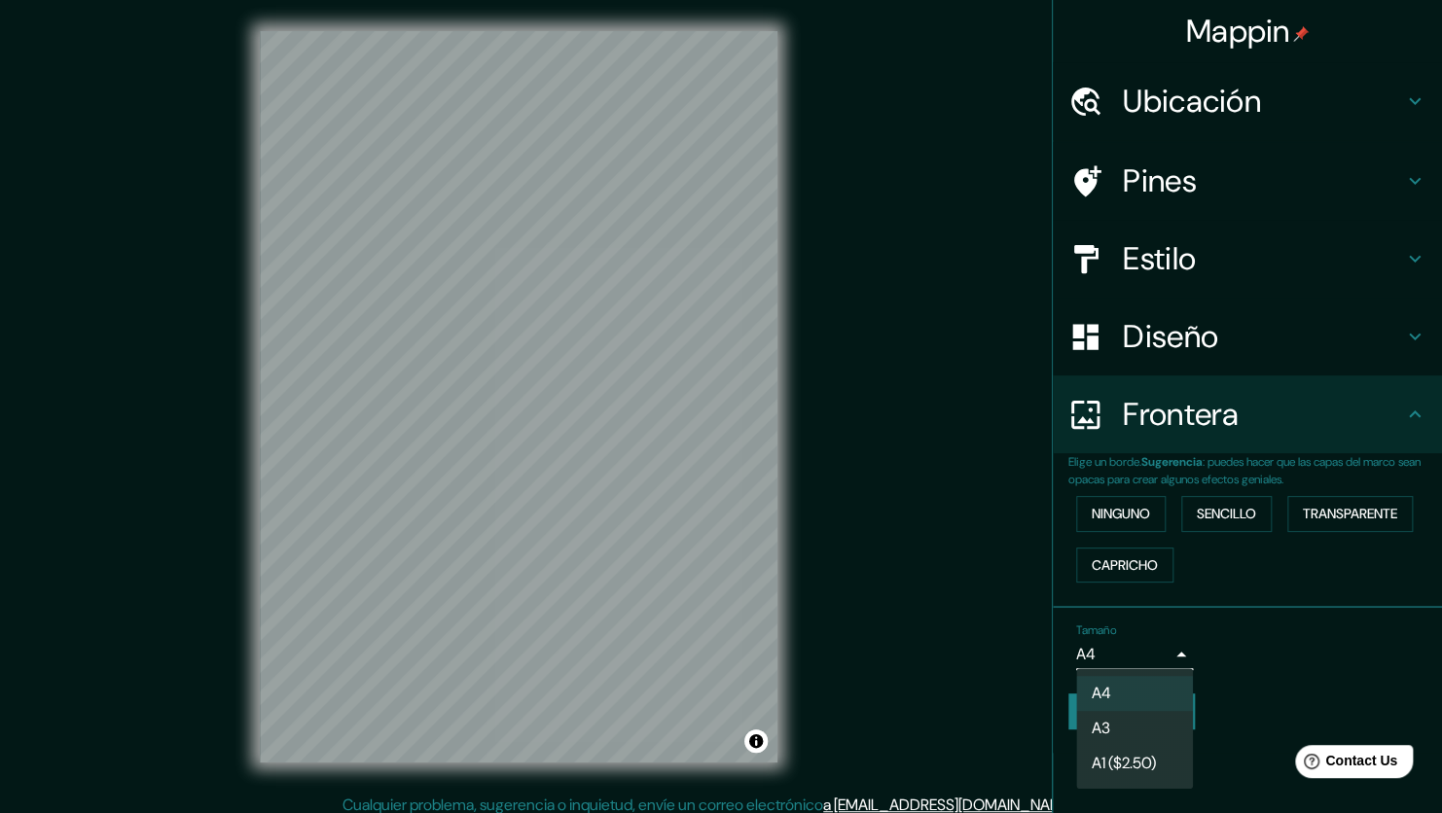
click at [1142, 649] on div at bounding box center [721, 406] width 1442 height 813
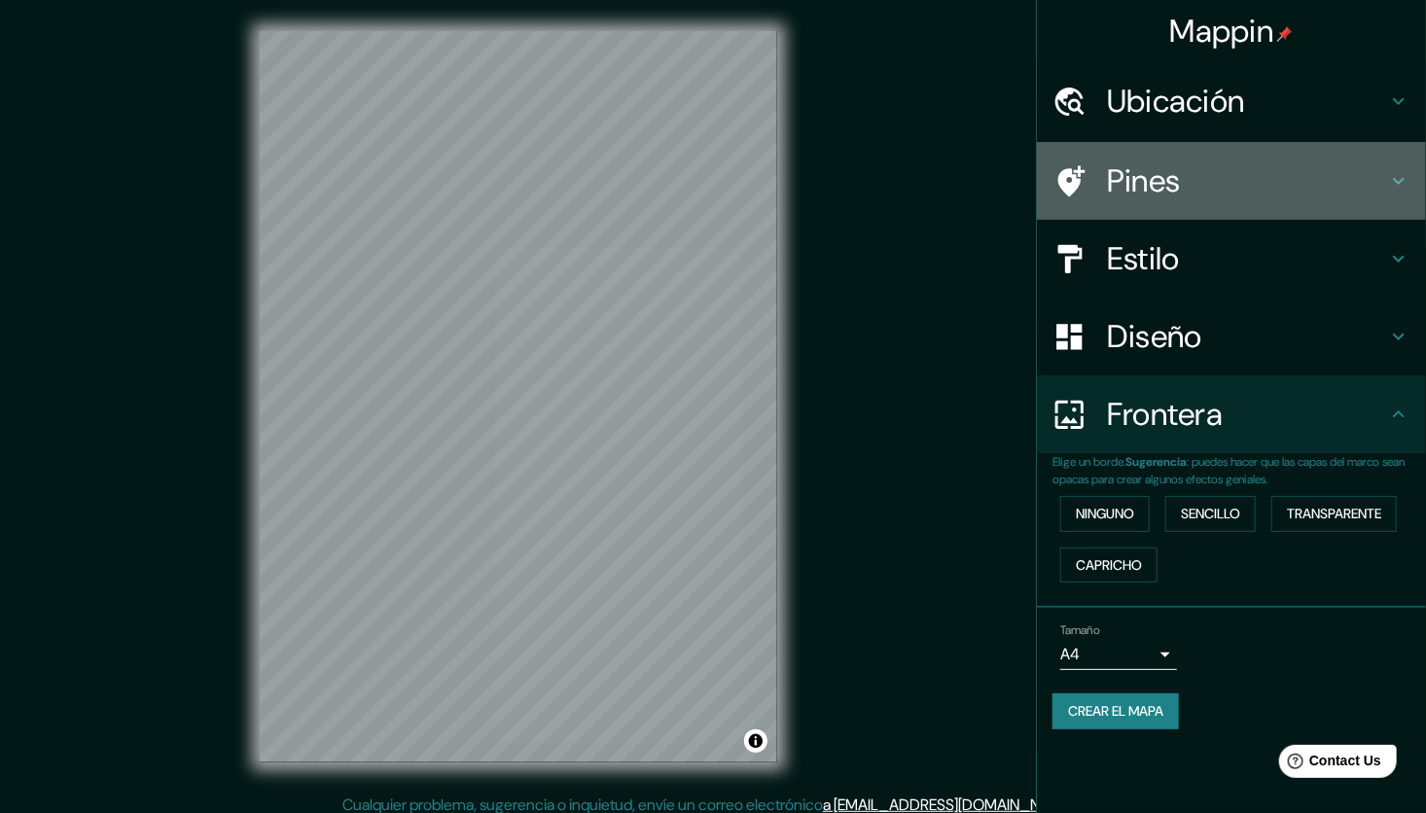
click at [1199, 167] on h4 "Pines" at bounding box center [1247, 180] width 280 height 39
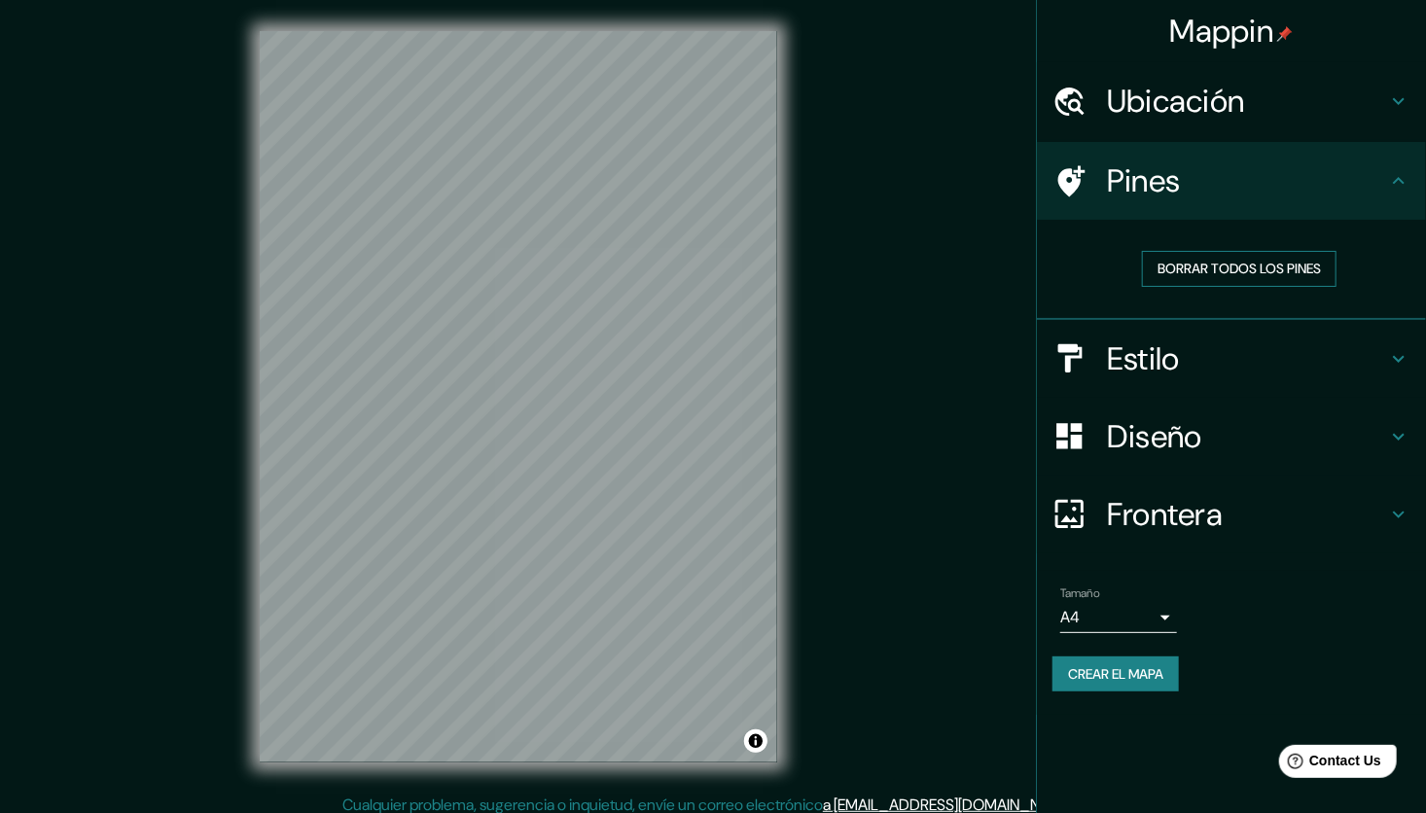
click at [1238, 273] on font "Borrar todos los pines" at bounding box center [1238, 269] width 163 height 24
click at [1234, 264] on font "Borrar todos los pines" at bounding box center [1238, 269] width 163 height 24
click at [1203, 115] on h4 "Ubicación" at bounding box center [1247, 101] width 280 height 39
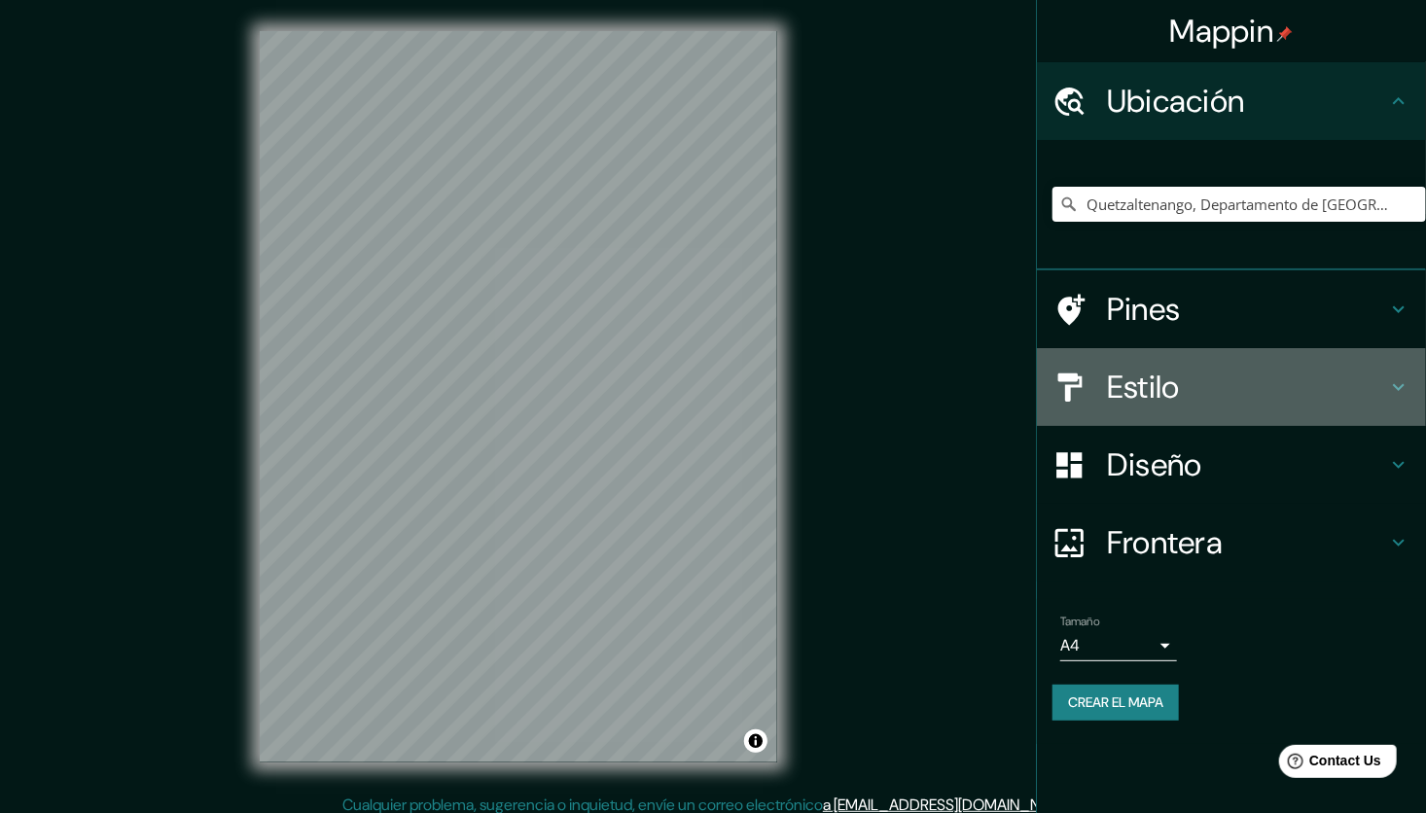
click at [1211, 393] on h4 "Estilo" at bounding box center [1247, 387] width 280 height 39
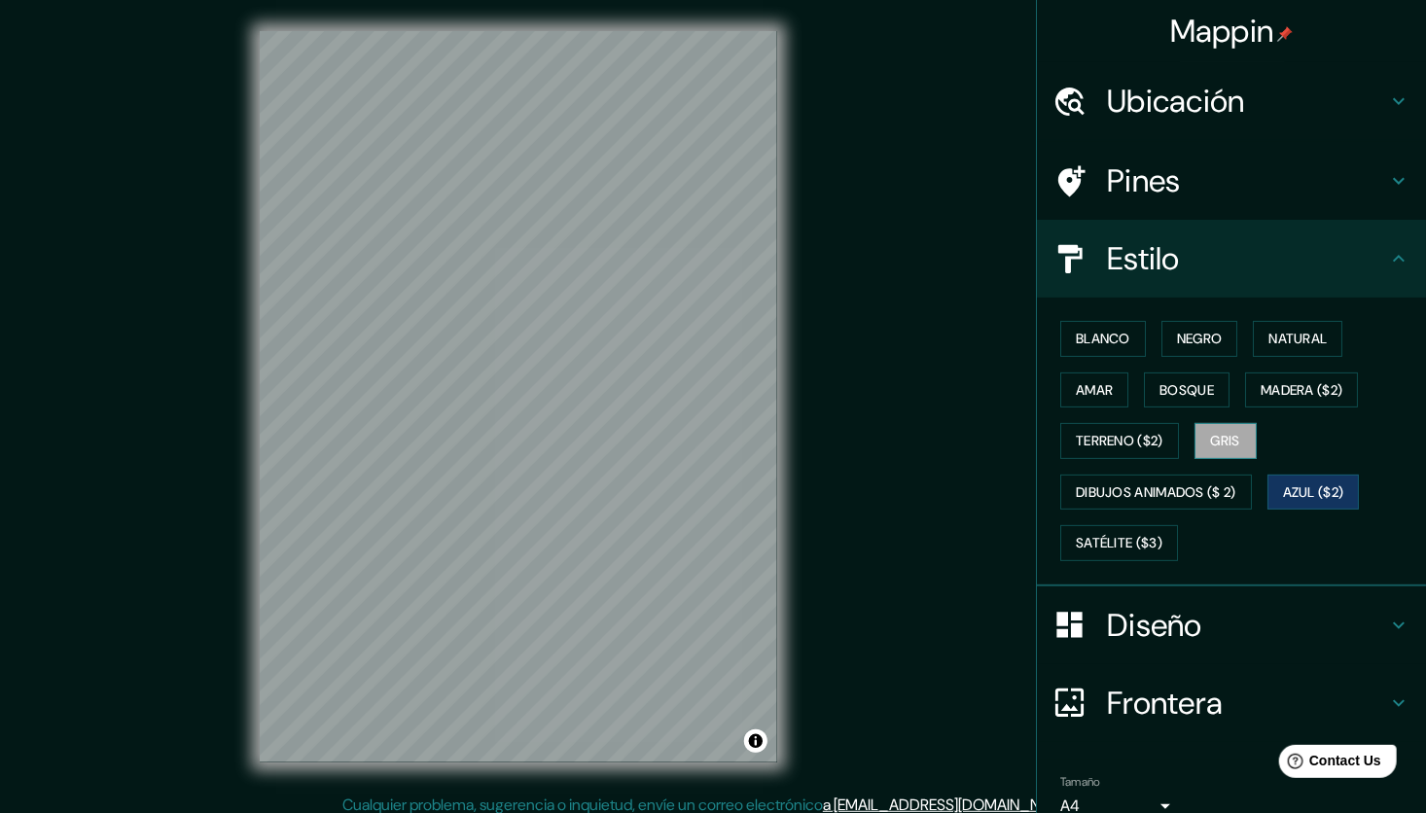
click at [1226, 426] on button "Gris" at bounding box center [1225, 441] width 62 height 36
click at [1129, 439] on font "Terreno ($2)" at bounding box center [1120, 441] width 88 height 24
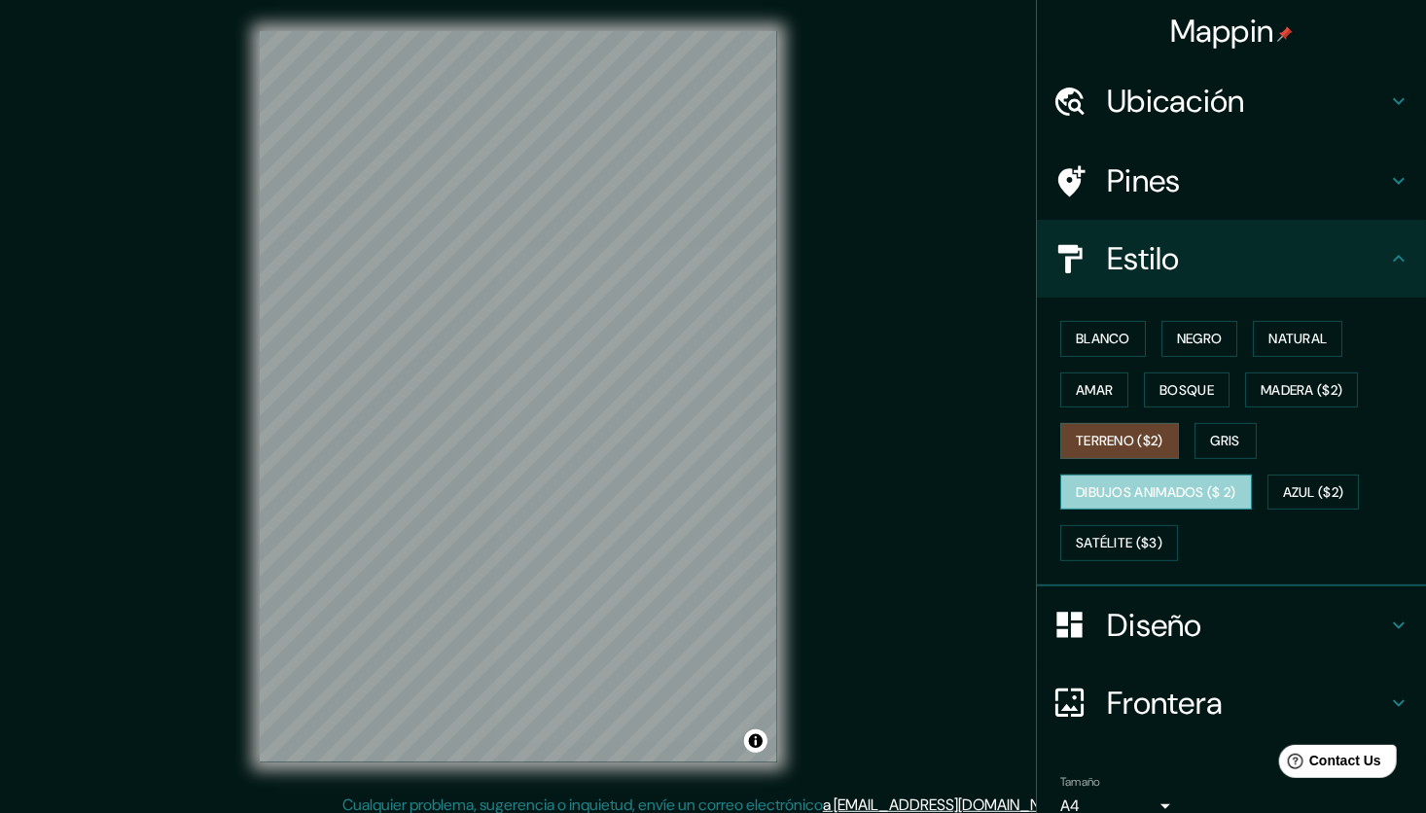
click at [1156, 487] on font "Dibujos animados ($ 2)" at bounding box center [1156, 493] width 160 height 24
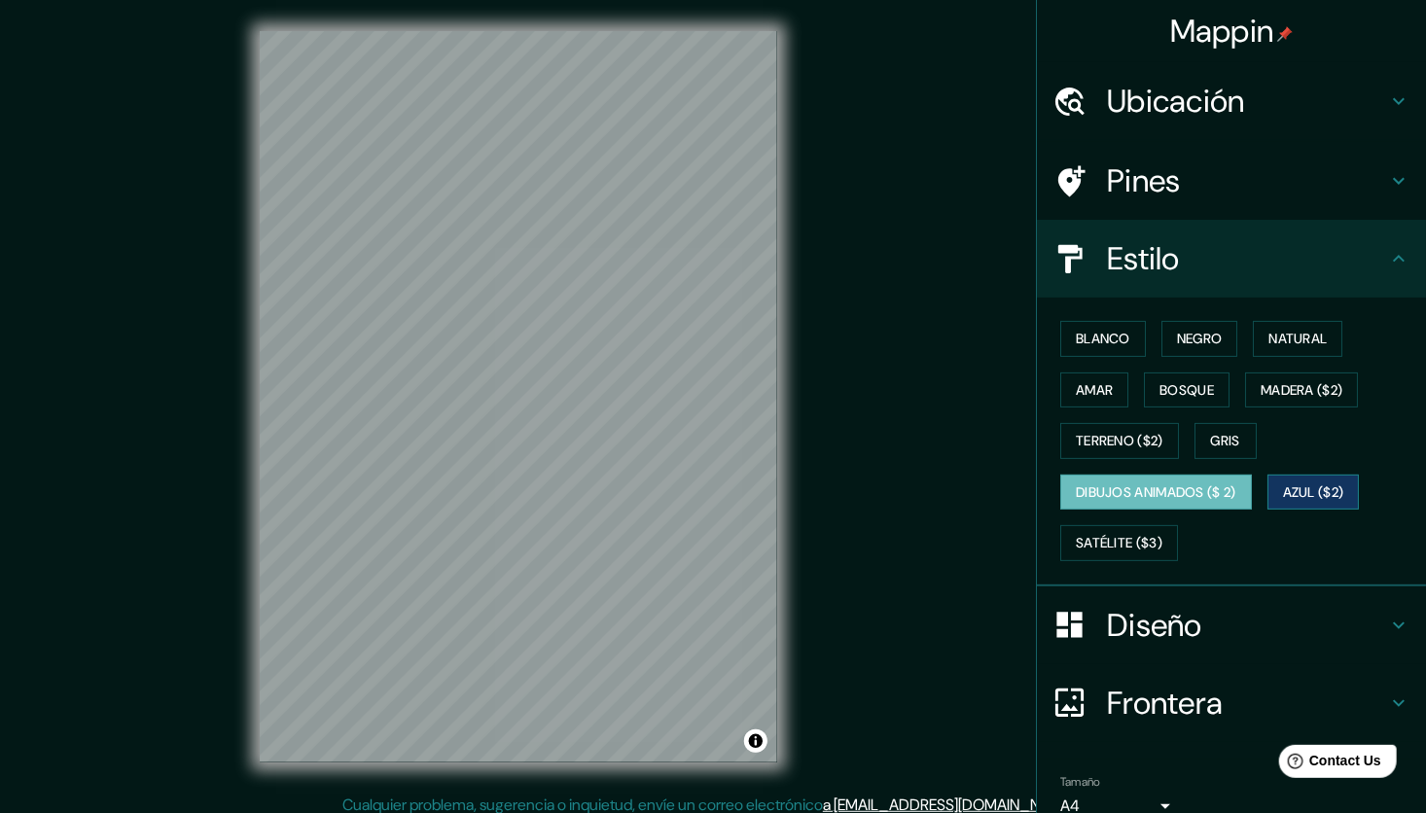
click at [1304, 487] on font "Azul ($2)" at bounding box center [1313, 493] width 61 height 24
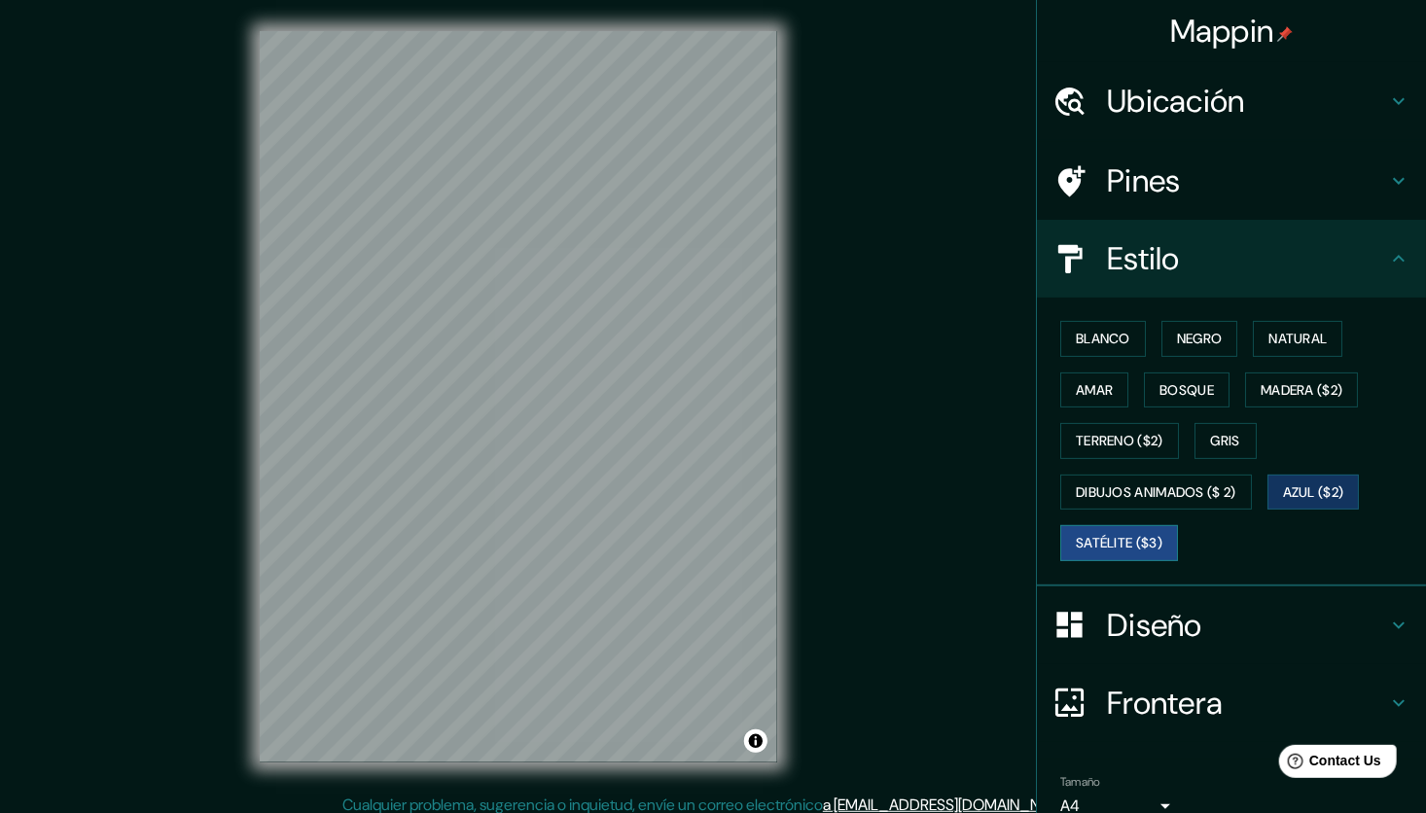
click at [1132, 533] on font "Satélite ($3)" at bounding box center [1119, 543] width 87 height 24
click at [1192, 414] on div "Blanco Negro Natural Amar Bosque Madera ($2) Terreno ($2) Gris Dibujos animados…" at bounding box center [1239, 441] width 374 height 256
click at [1211, 439] on font "Gris" at bounding box center [1225, 441] width 29 height 24
click at [1299, 477] on button "Azul ($2)" at bounding box center [1313, 493] width 92 height 36
click at [1098, 356] on div "Blanco Negro Natural Amar Bosque Madera ($2) Terreno ($2) Gris Dibujos animados…" at bounding box center [1239, 441] width 374 height 256
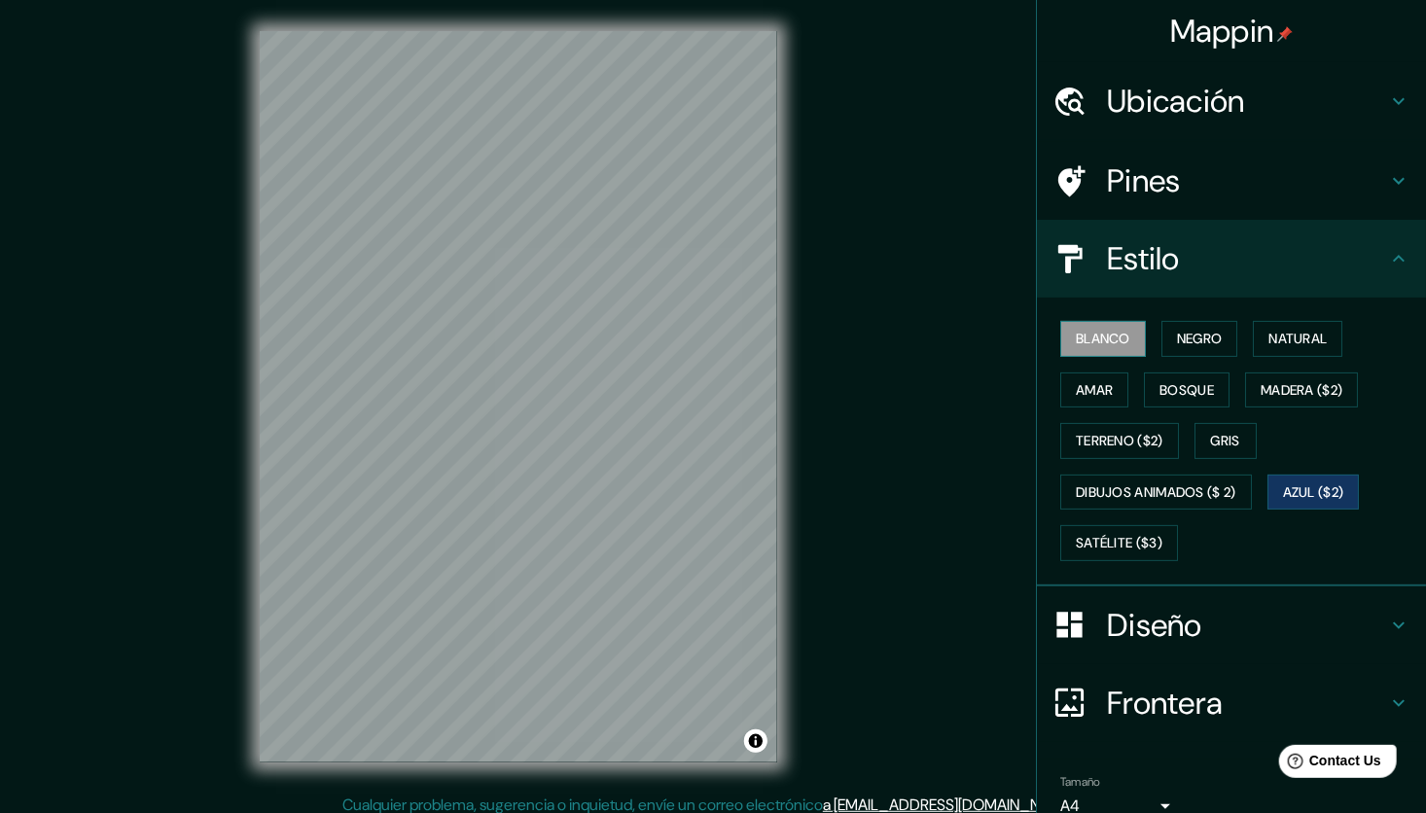
click at [1098, 337] on font "Blanco" at bounding box center [1103, 339] width 54 height 24
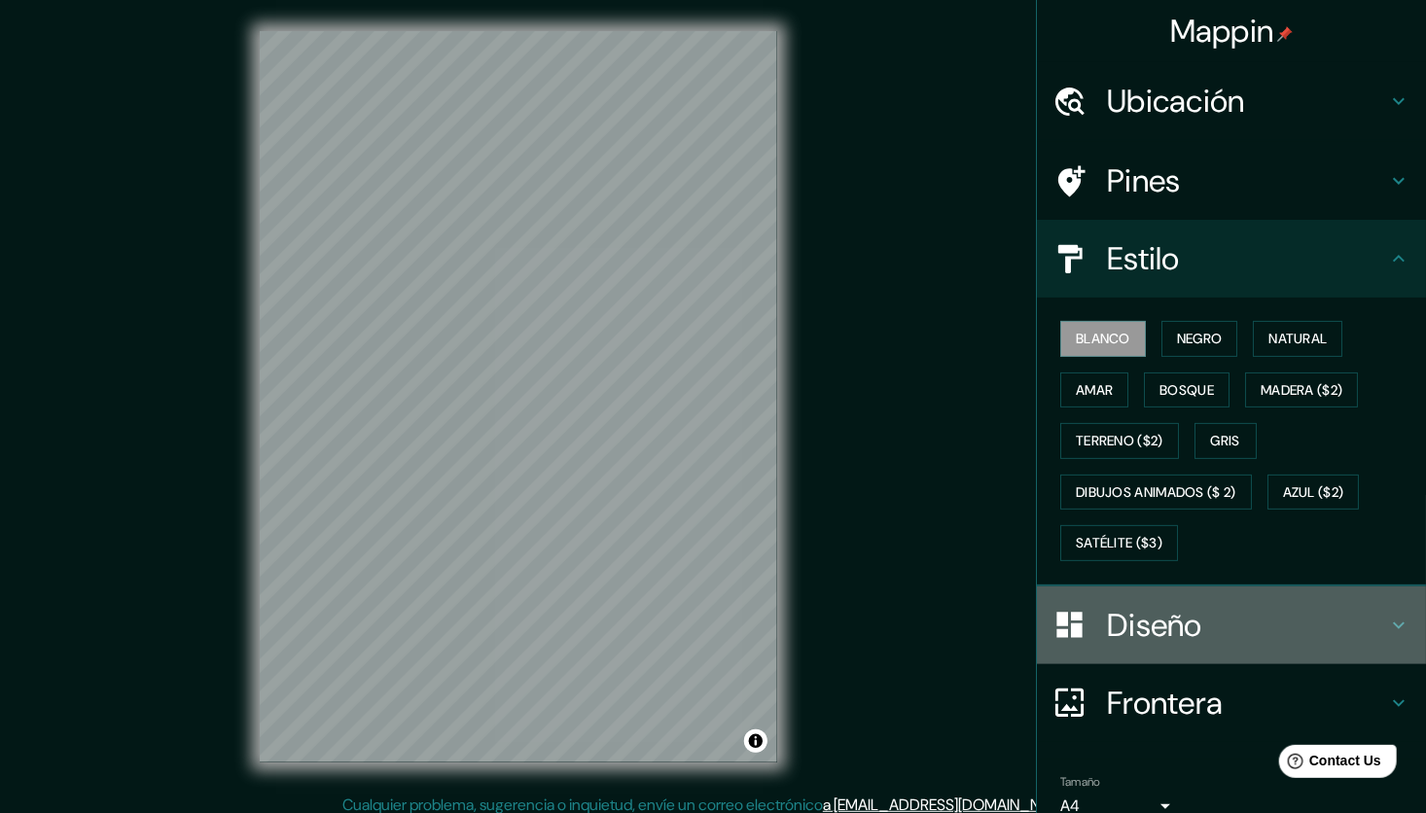
click at [1166, 623] on h4 "Diseño" at bounding box center [1247, 625] width 280 height 39
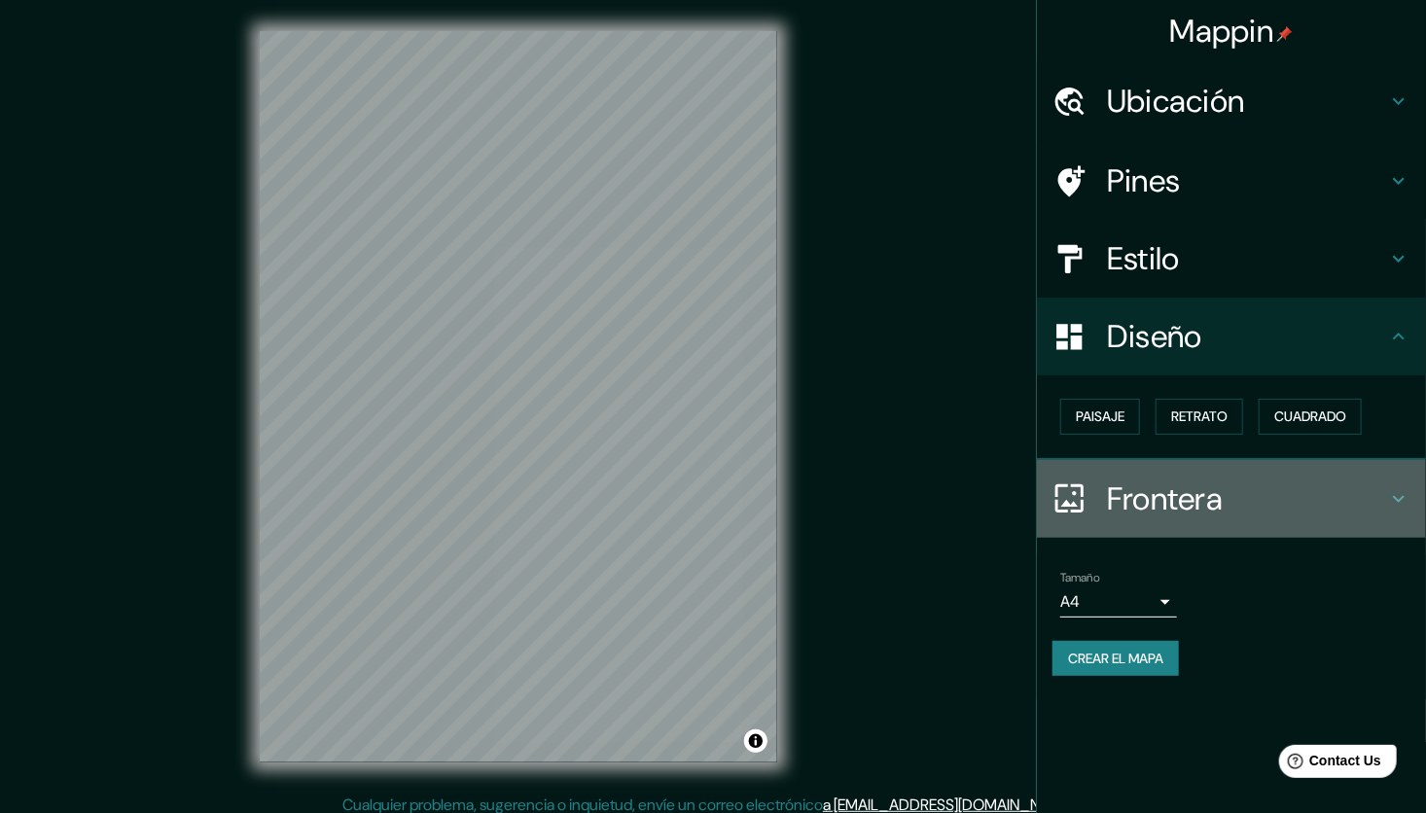
click at [1200, 506] on h4 "Frontera" at bounding box center [1247, 499] width 280 height 39
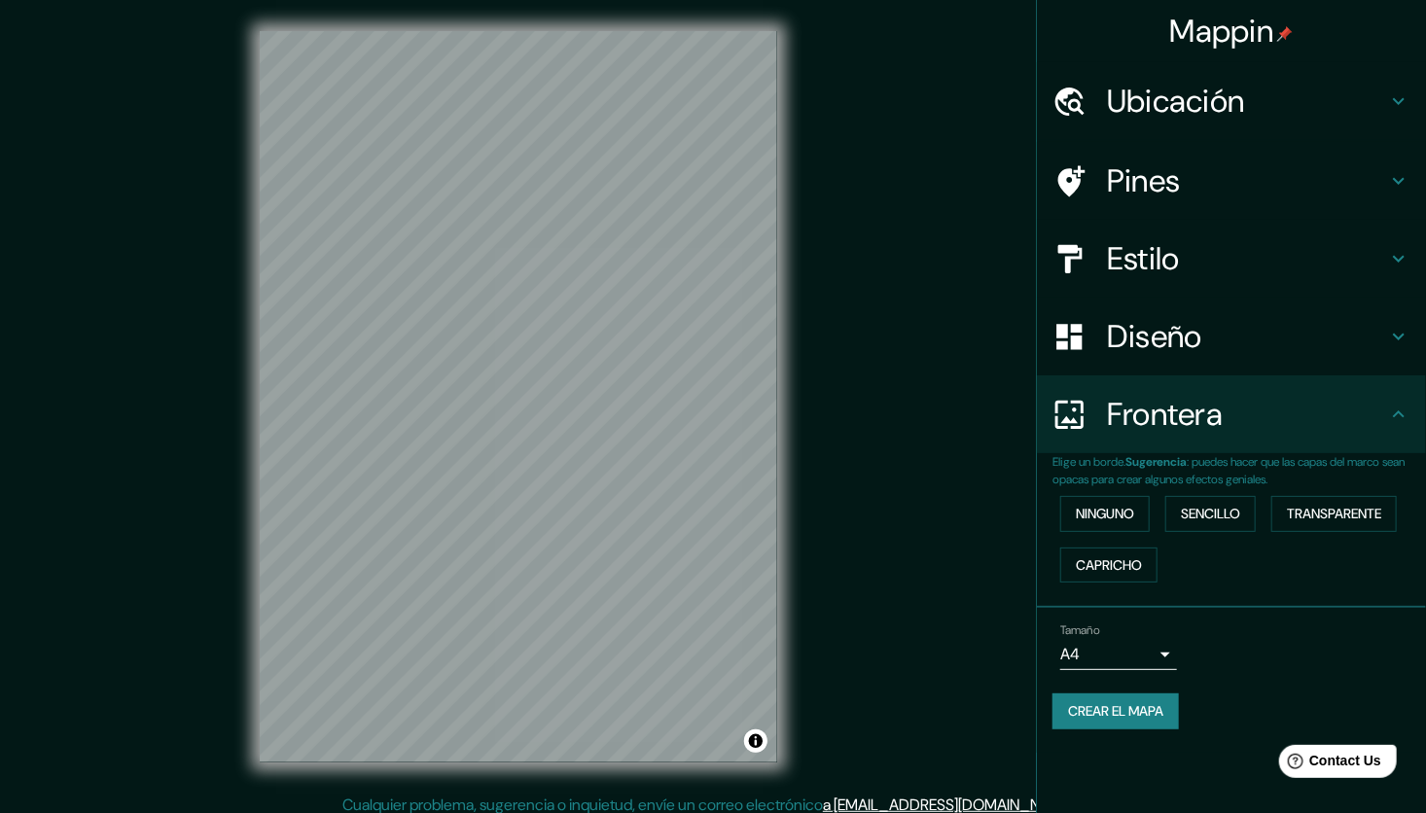
click at [1163, 193] on h4 "Pines" at bounding box center [1247, 180] width 280 height 39
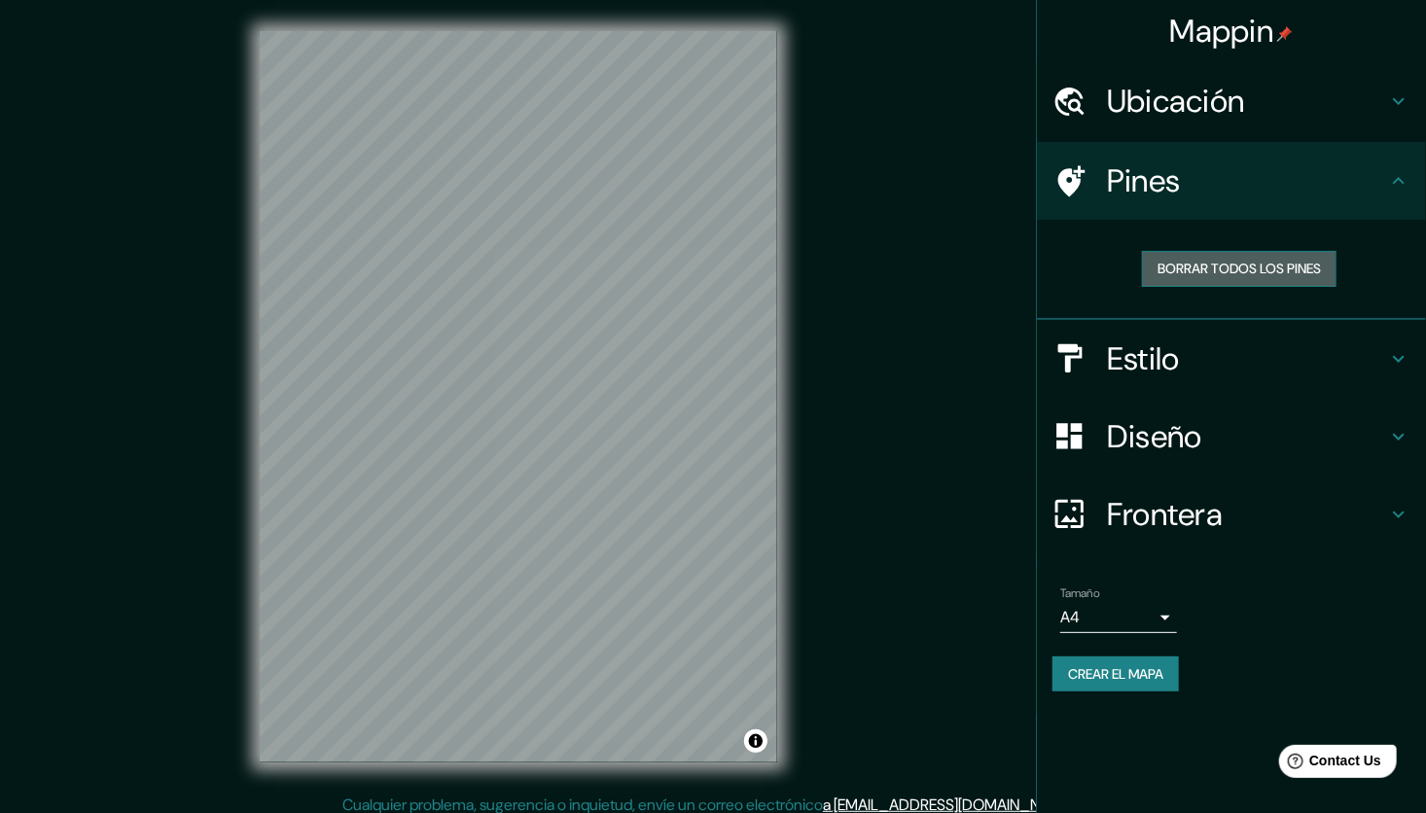
click at [1185, 260] on font "Borrar todos los pines" at bounding box center [1238, 269] width 163 height 24
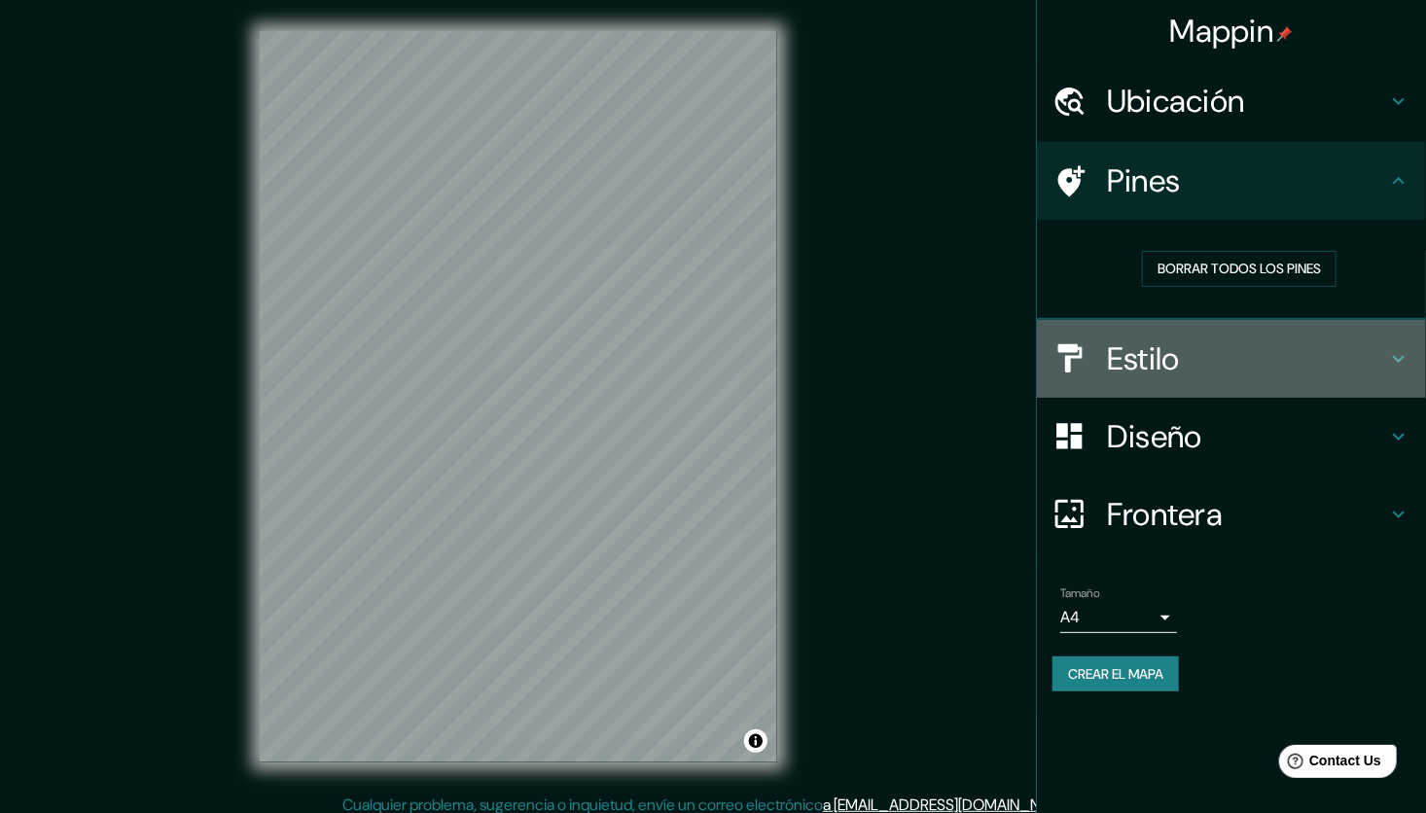
click at [1157, 369] on h4 "Estilo" at bounding box center [1247, 358] width 280 height 39
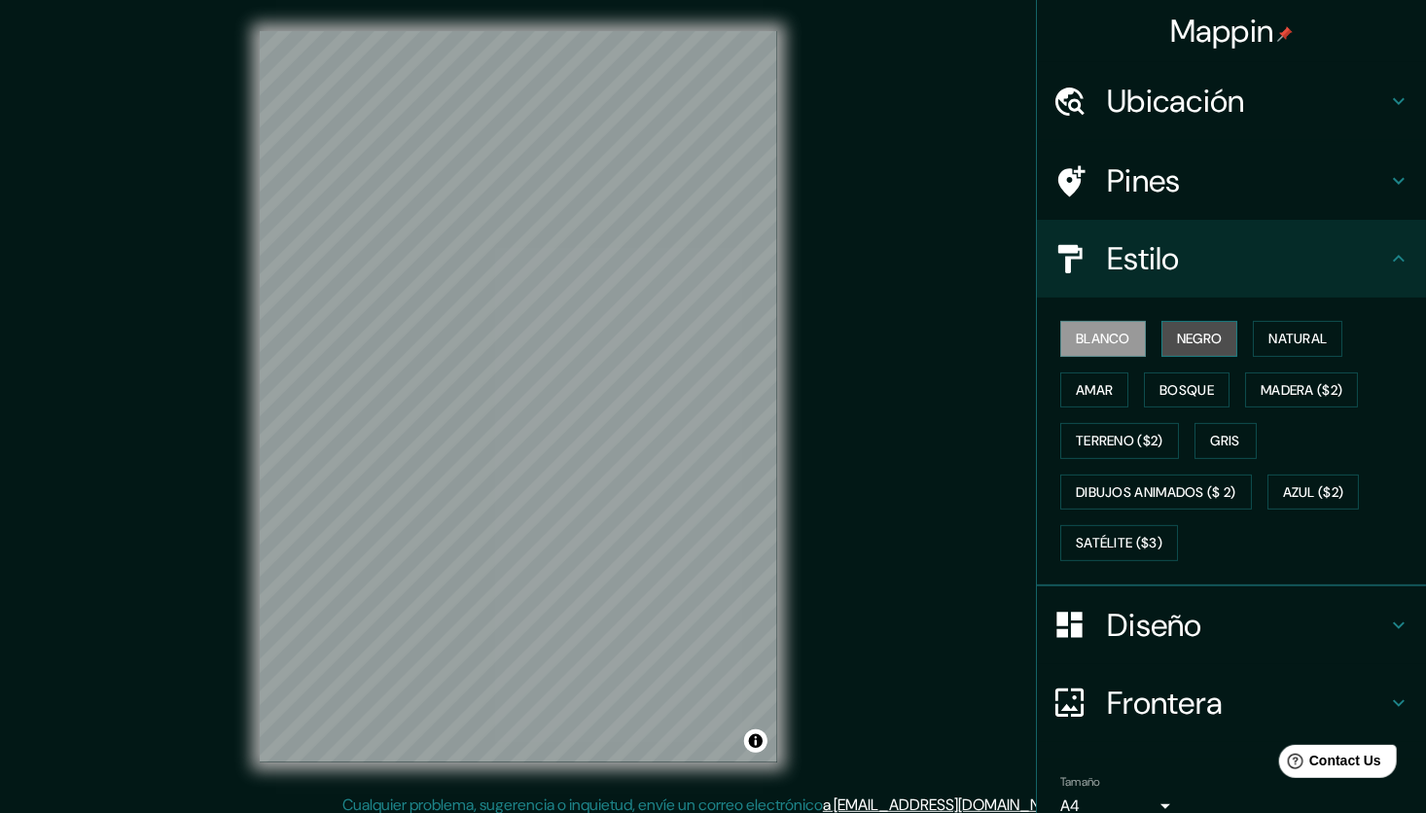
click at [1187, 325] on button "Negro" at bounding box center [1199, 339] width 77 height 36
click at [1300, 324] on button "Natural" at bounding box center [1297, 339] width 89 height 36
click at [1230, 328] on div "Blanco Negro Natural Amar Bosque Madera ($2) Terreno ($2) Gris Dibujos animados…" at bounding box center [1239, 441] width 374 height 256
click at [1214, 333] on button "Negro" at bounding box center [1199, 339] width 77 height 36
click at [1211, 381] on button "Bosque" at bounding box center [1187, 391] width 86 height 36
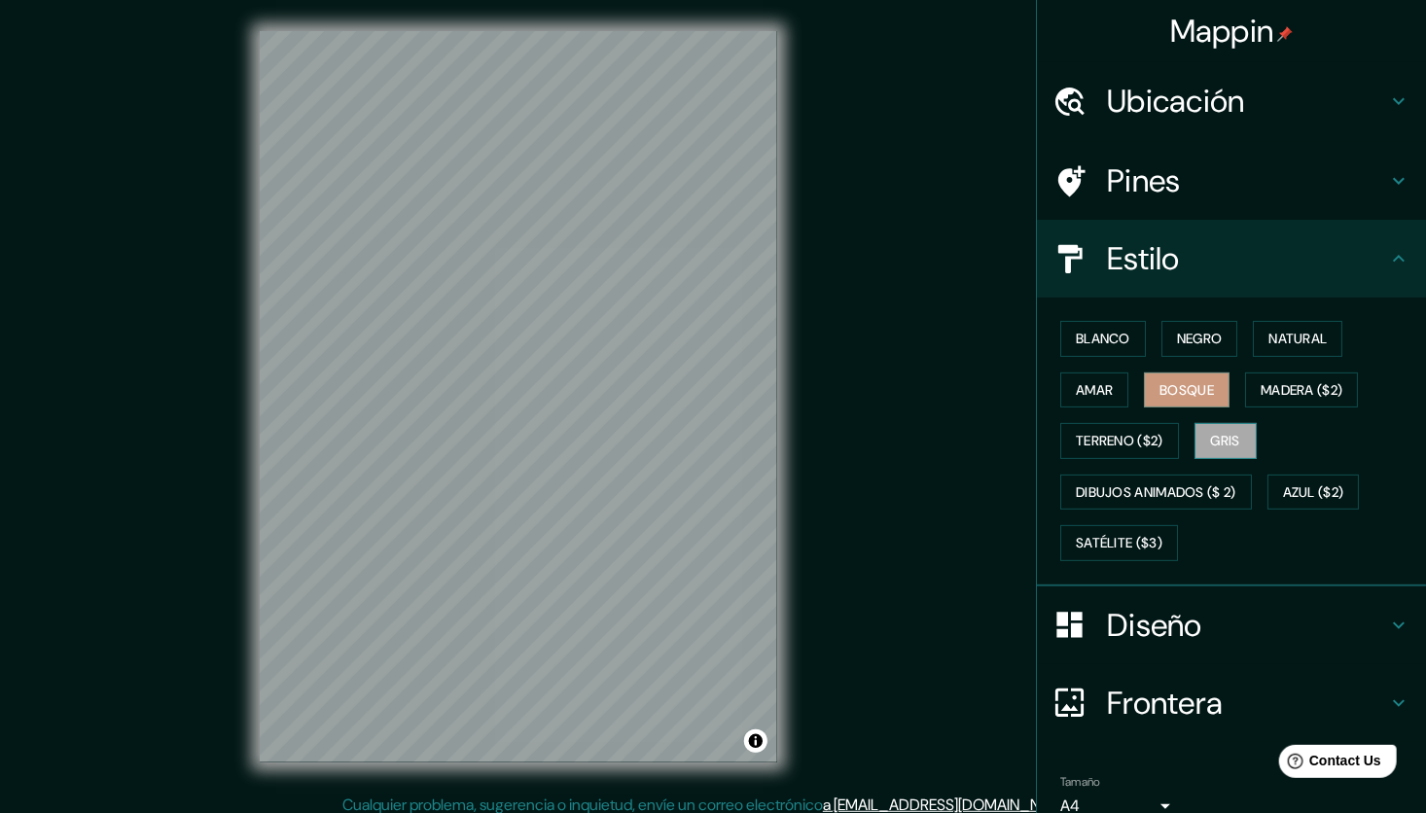
click at [1211, 429] on font "Gris" at bounding box center [1225, 441] width 29 height 24
click at [1301, 485] on font "Azul ($2)" at bounding box center [1313, 493] width 61 height 24
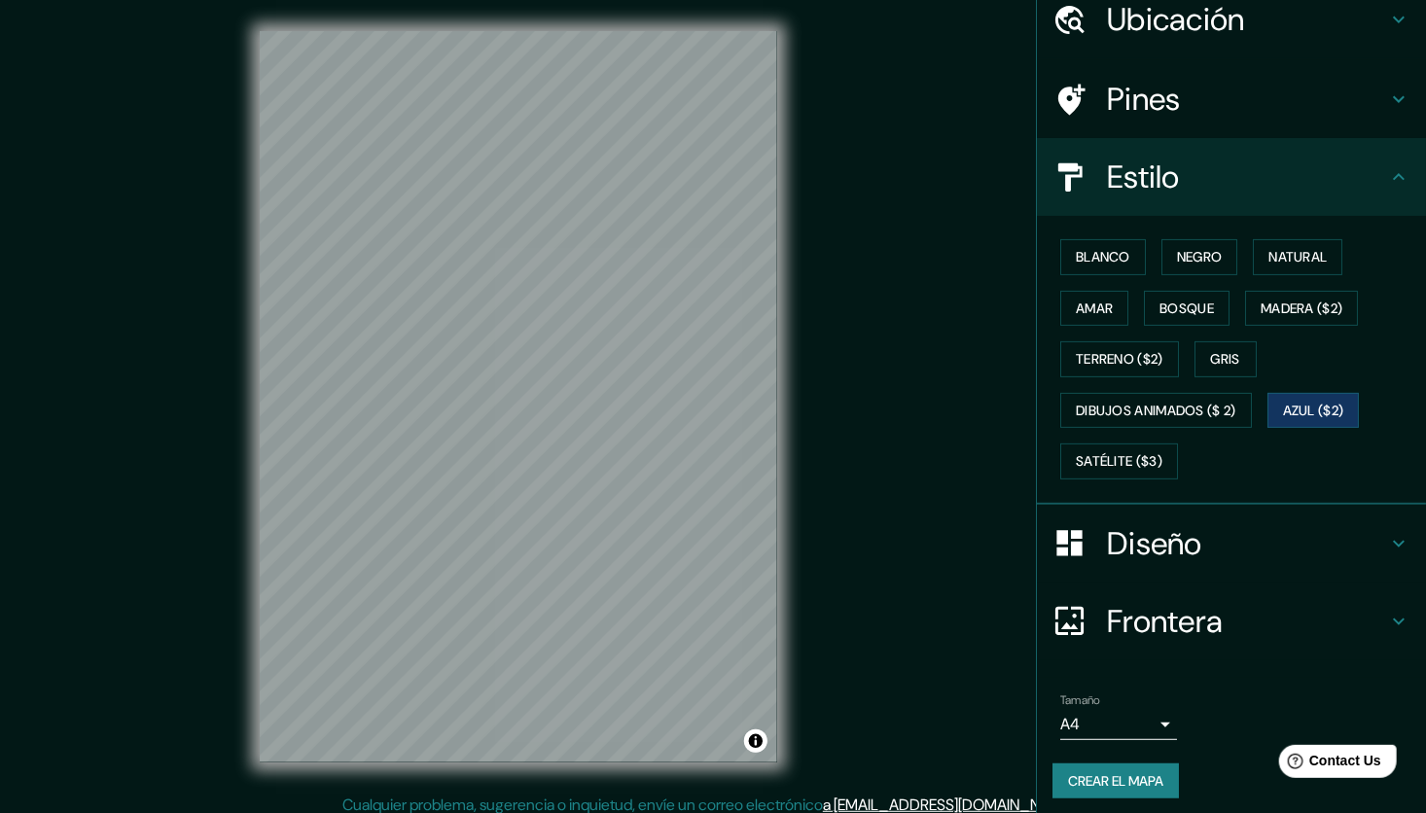
scroll to position [87, 0]
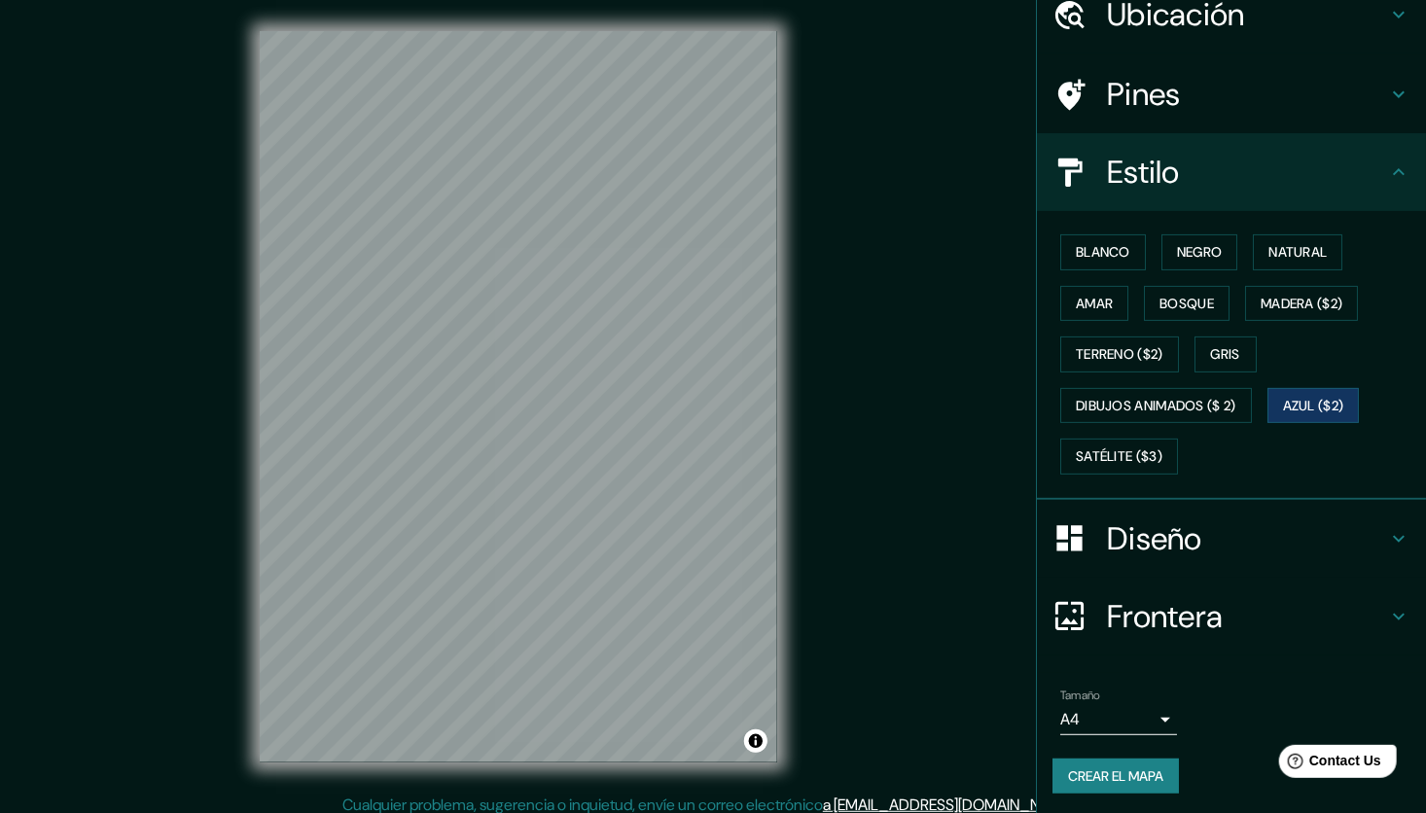
click at [1092, 772] on font "Crear el mapa" at bounding box center [1115, 777] width 95 height 24
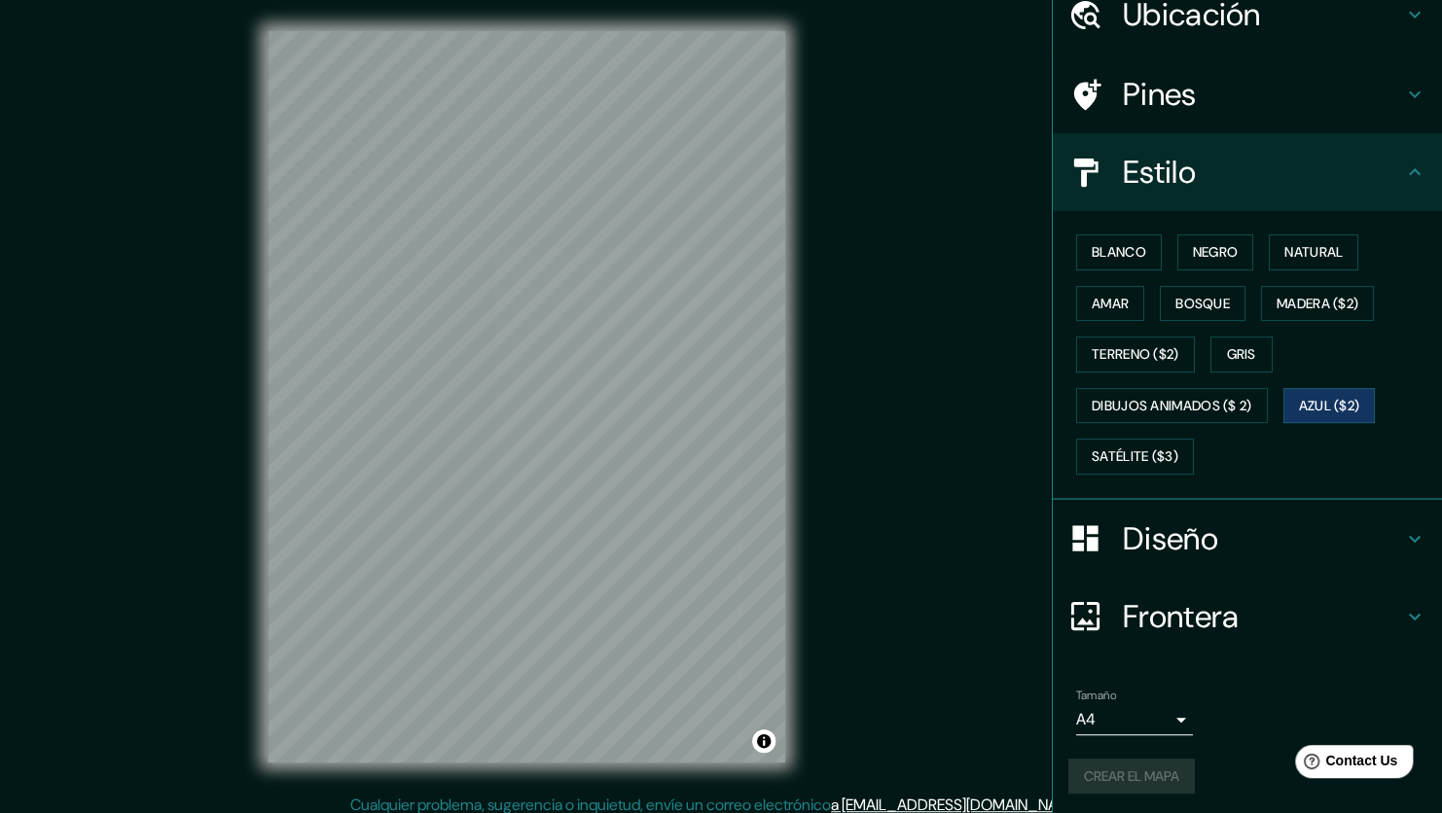
click at [1137, 716] on body "Mappin Ubicación Quetzaltenango, Departamento de Quetzaltenango, Guatemala Guat…" at bounding box center [721, 406] width 1442 height 813
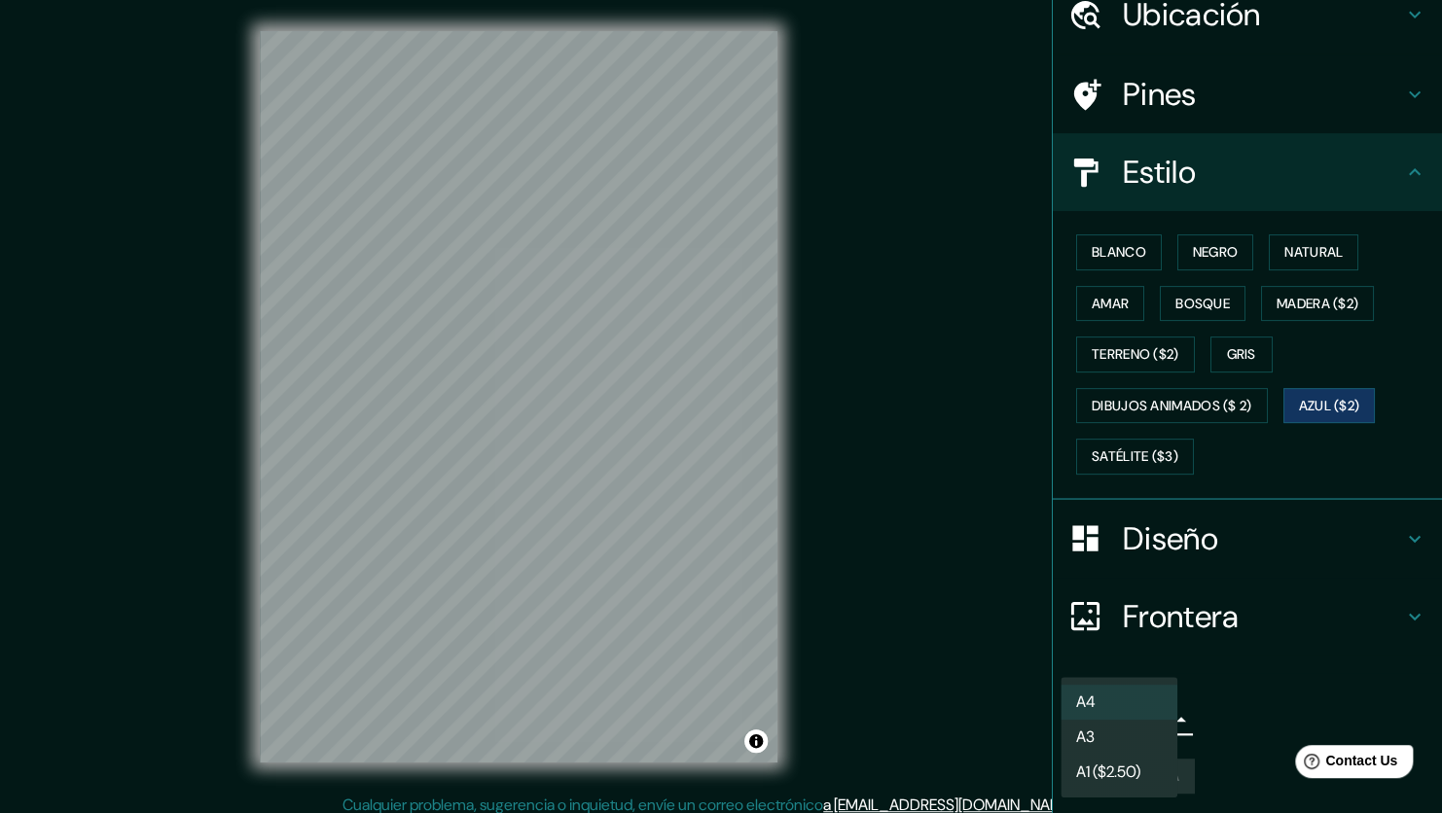
click at [1130, 728] on li "A3" at bounding box center [1118, 737] width 117 height 35
click at [1125, 708] on body "Mappin Ubicación Quetzaltenango, Departamento de Quetzaltenango, Guatemala Guat…" at bounding box center [721, 406] width 1442 height 813
click at [1125, 694] on li "A4" at bounding box center [1118, 702] width 117 height 35
type input "single"
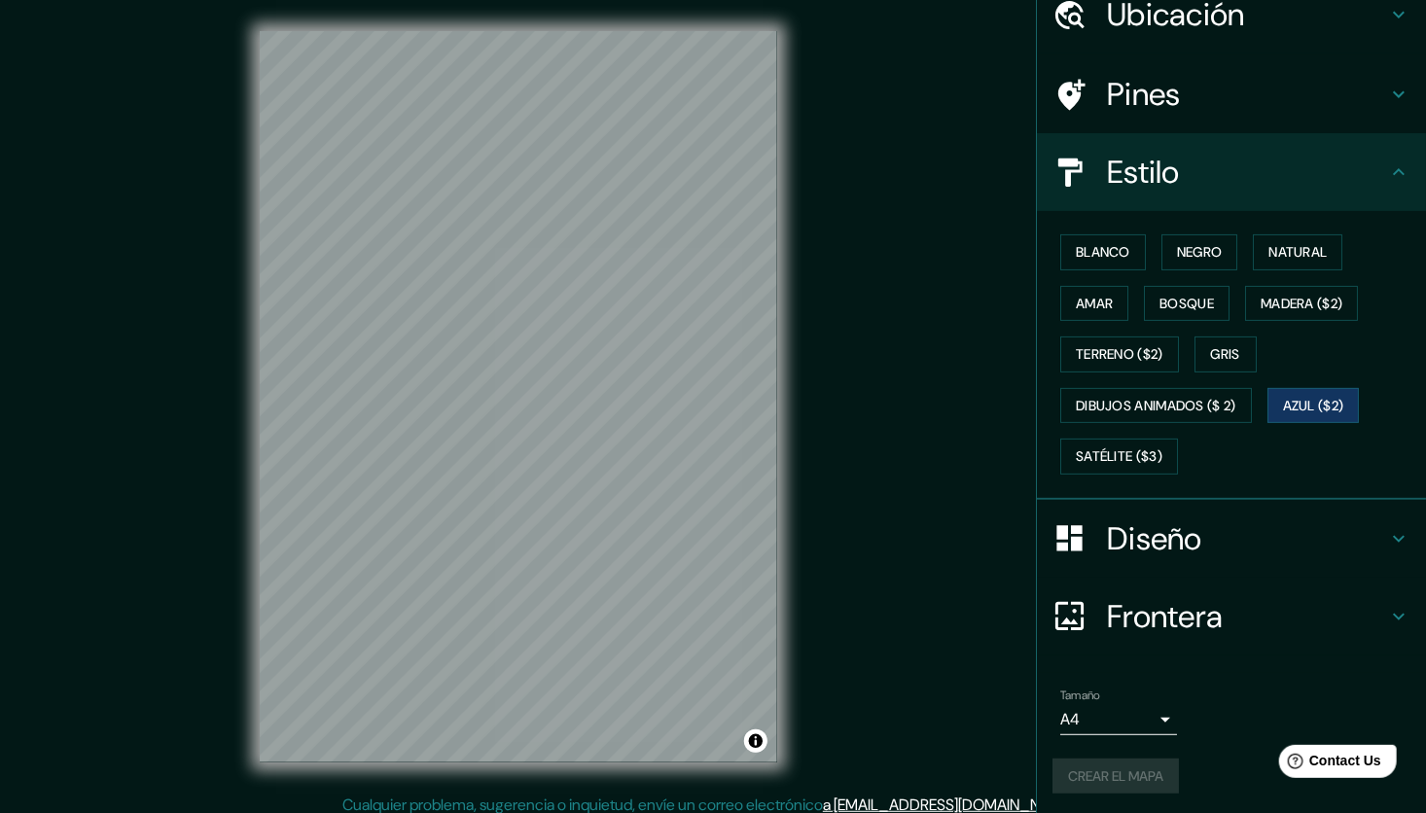
click at [1207, 673] on li "Tamaño A4 single Crear el mapa" at bounding box center [1231, 745] width 389 height 145
click at [1114, 765] on font "Crear el mapa" at bounding box center [1115, 777] width 95 height 24
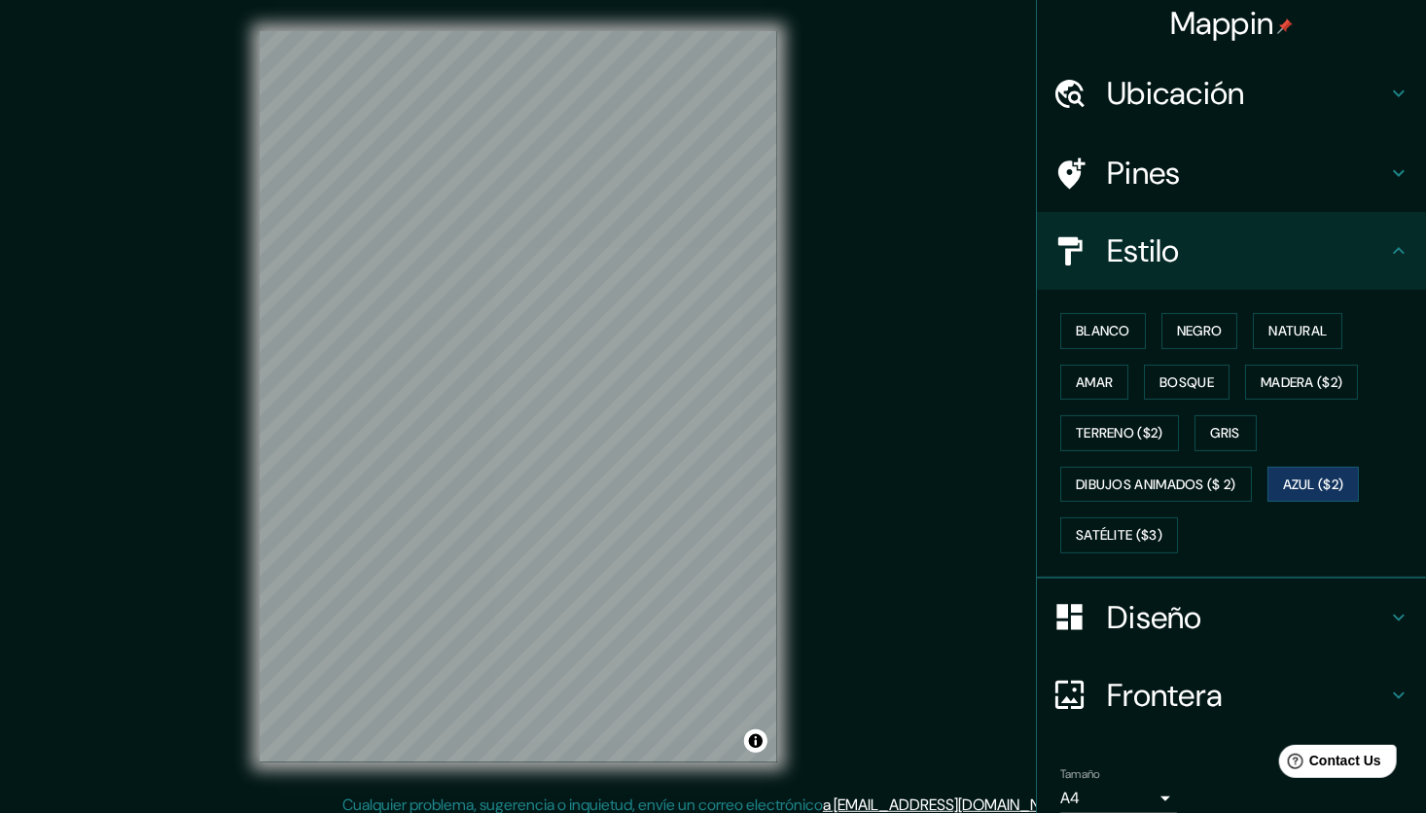
scroll to position [0, 0]
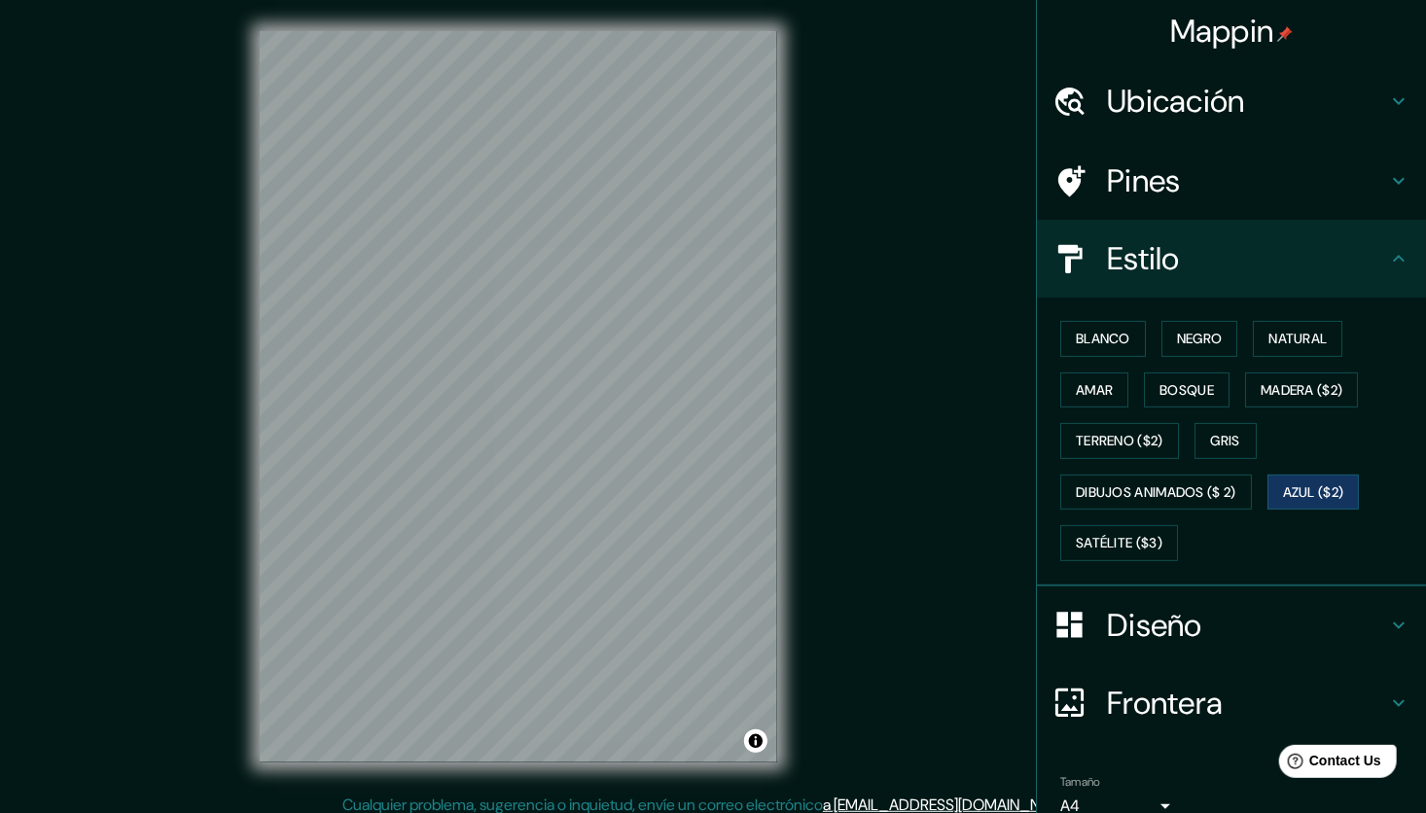
click at [1172, 108] on h4 "Ubicación" at bounding box center [1247, 101] width 280 height 39
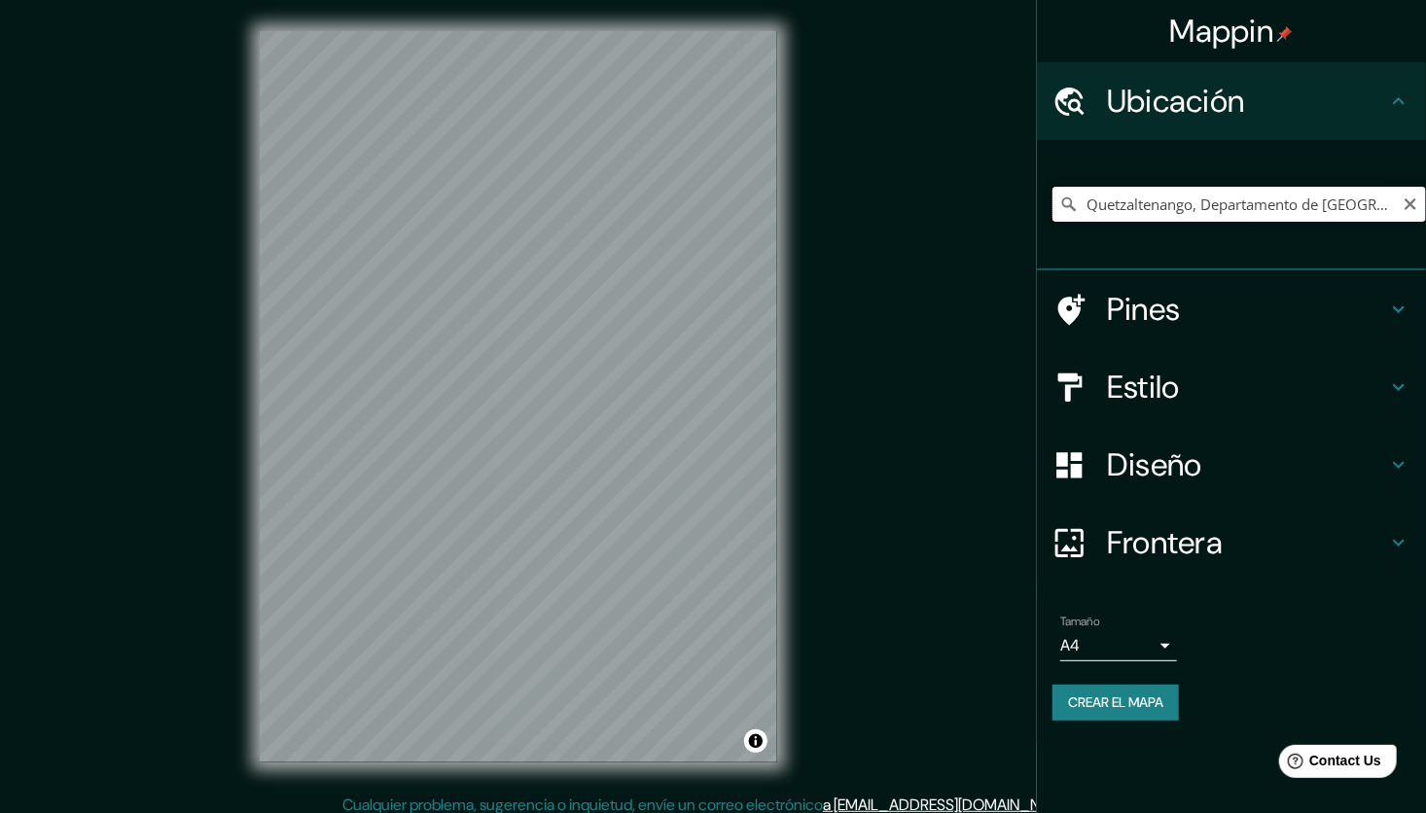
click at [1176, 193] on input "Quetzaltenango, Departamento de Quetzaltenango, Guatemala" at bounding box center [1239, 204] width 374 height 35
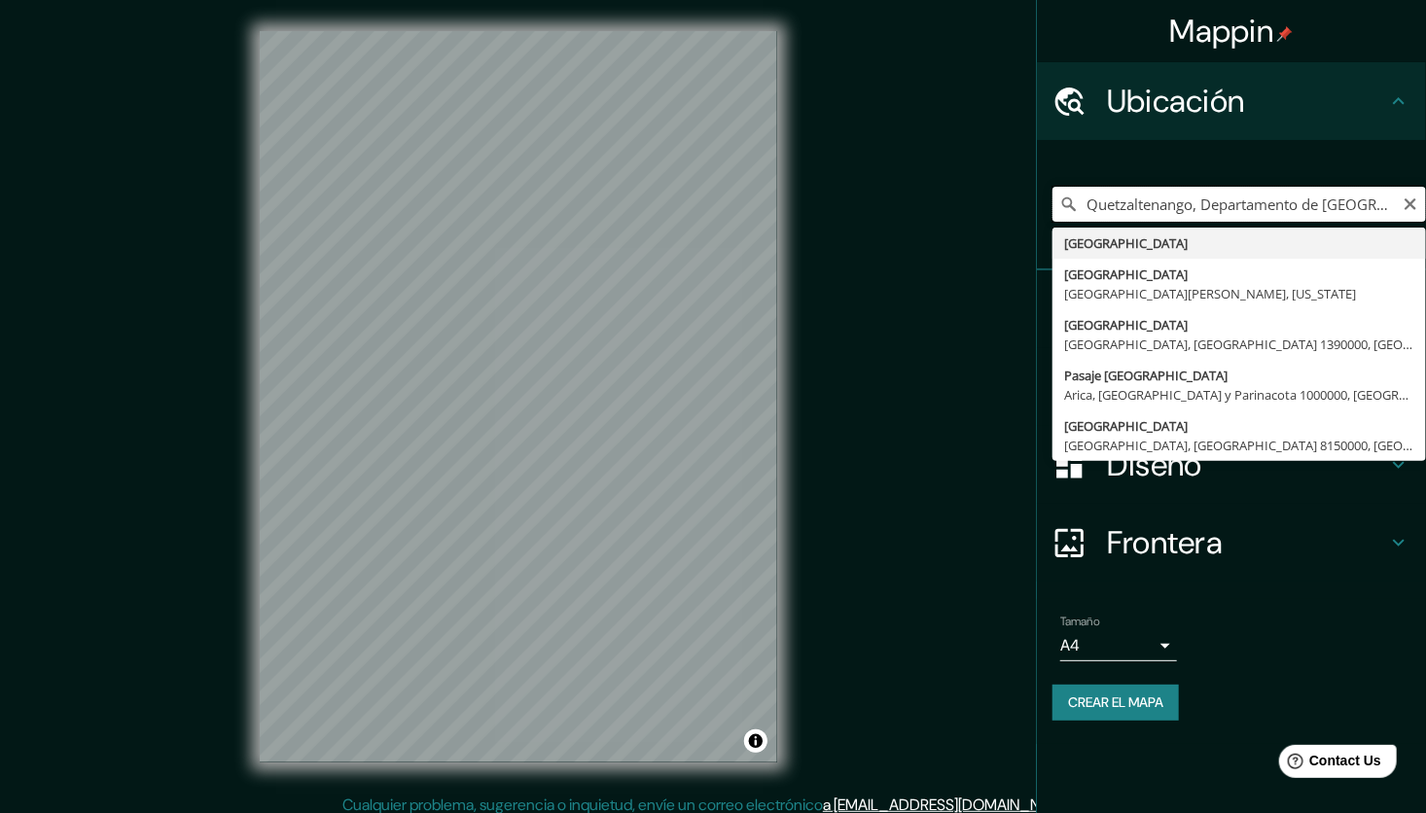
click at [1176, 193] on input "Quetzaltenango, Departamento de Quetzaltenango, Guatemala" at bounding box center [1239, 204] width 374 height 35
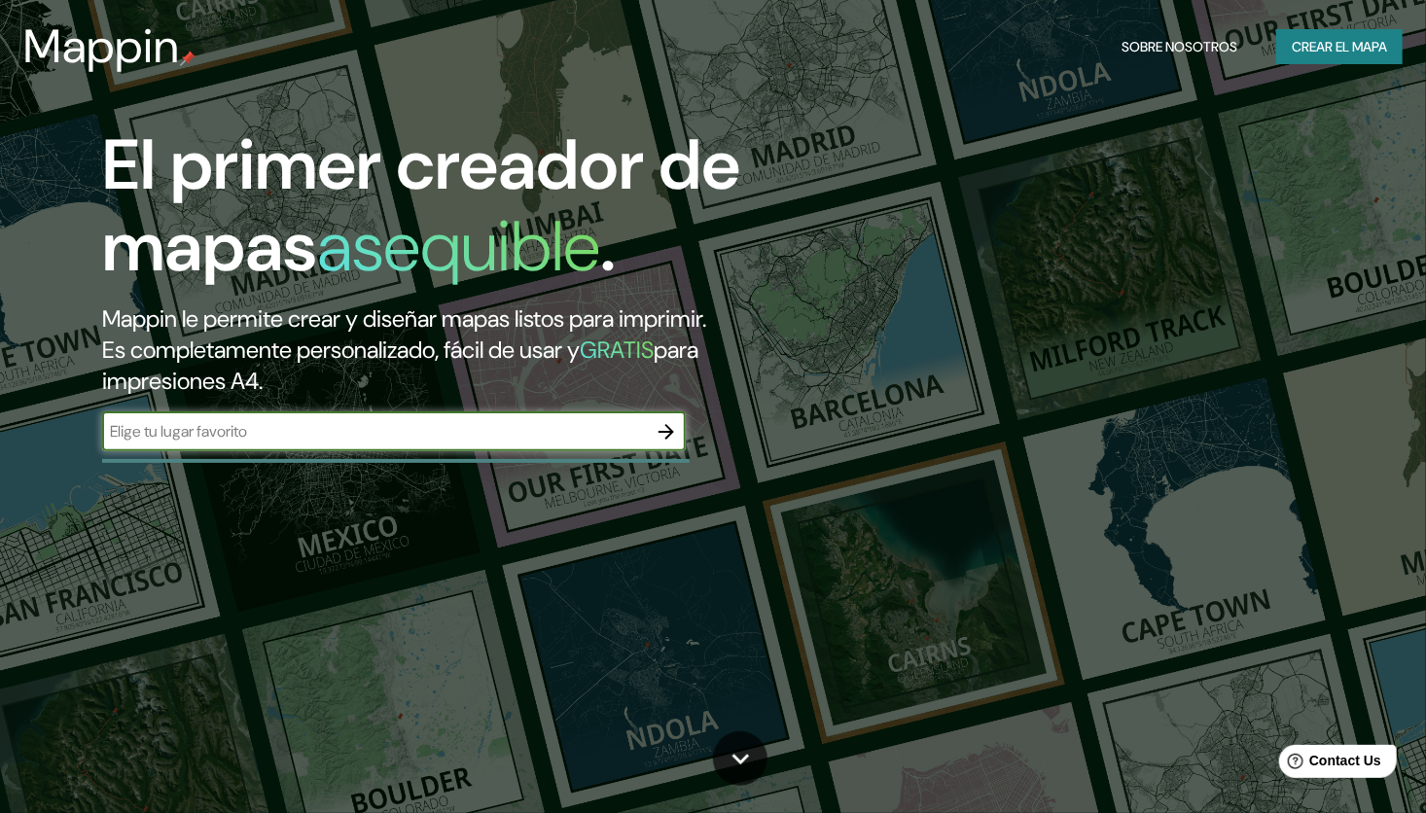
click at [401, 433] on input "text" at bounding box center [374, 431] width 545 height 22
type input "Quetzaltenango"
click at [346, 428] on input "Quetzaltenango" at bounding box center [374, 431] width 545 height 22
drag, startPoint x: 591, startPoint y: 426, endPoint x: 655, endPoint y: 391, distance: 72.3
click at [594, 424] on input "Quetzaltenango" at bounding box center [374, 431] width 545 height 22
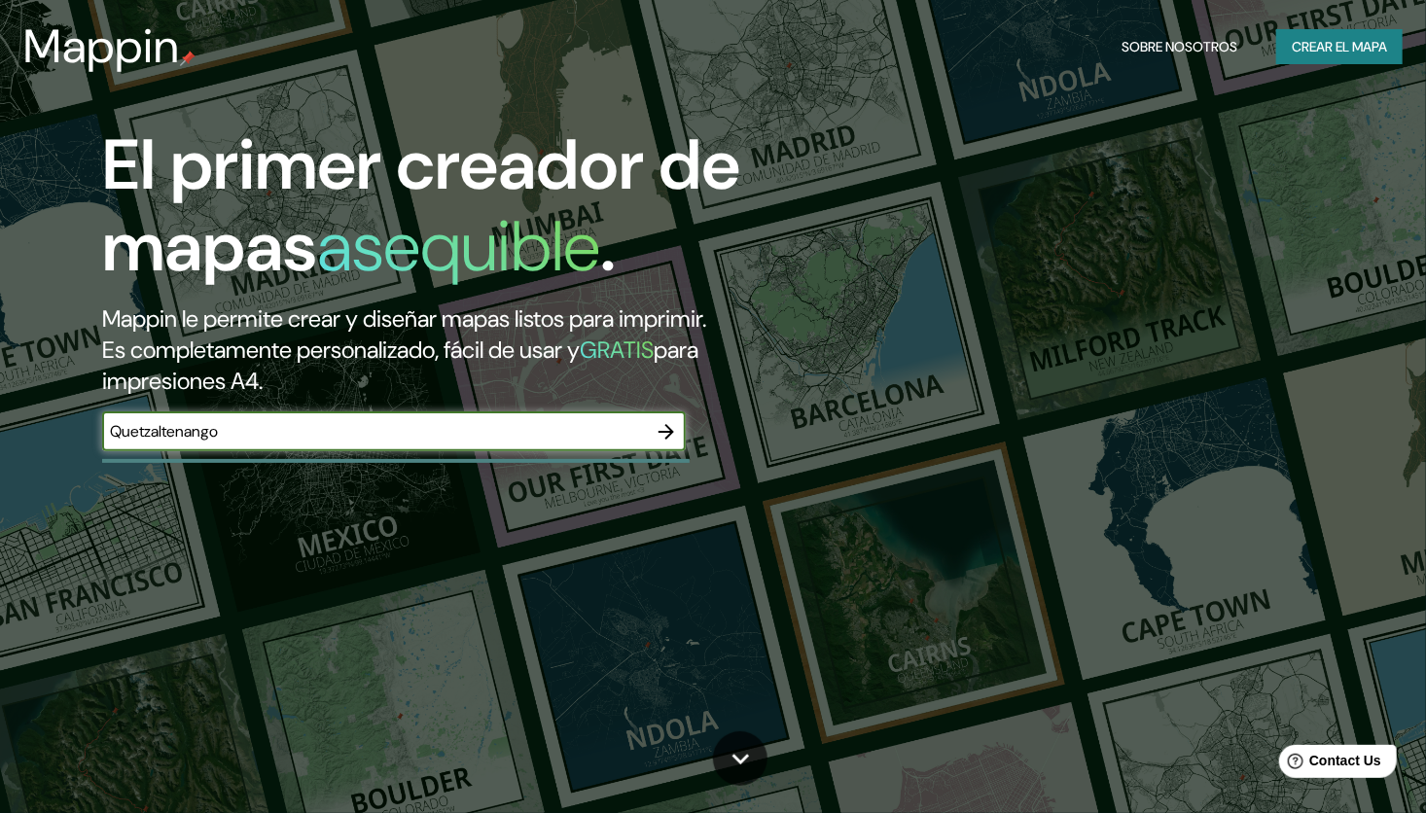
click at [673, 434] on icon "button" at bounding box center [666, 431] width 23 height 23
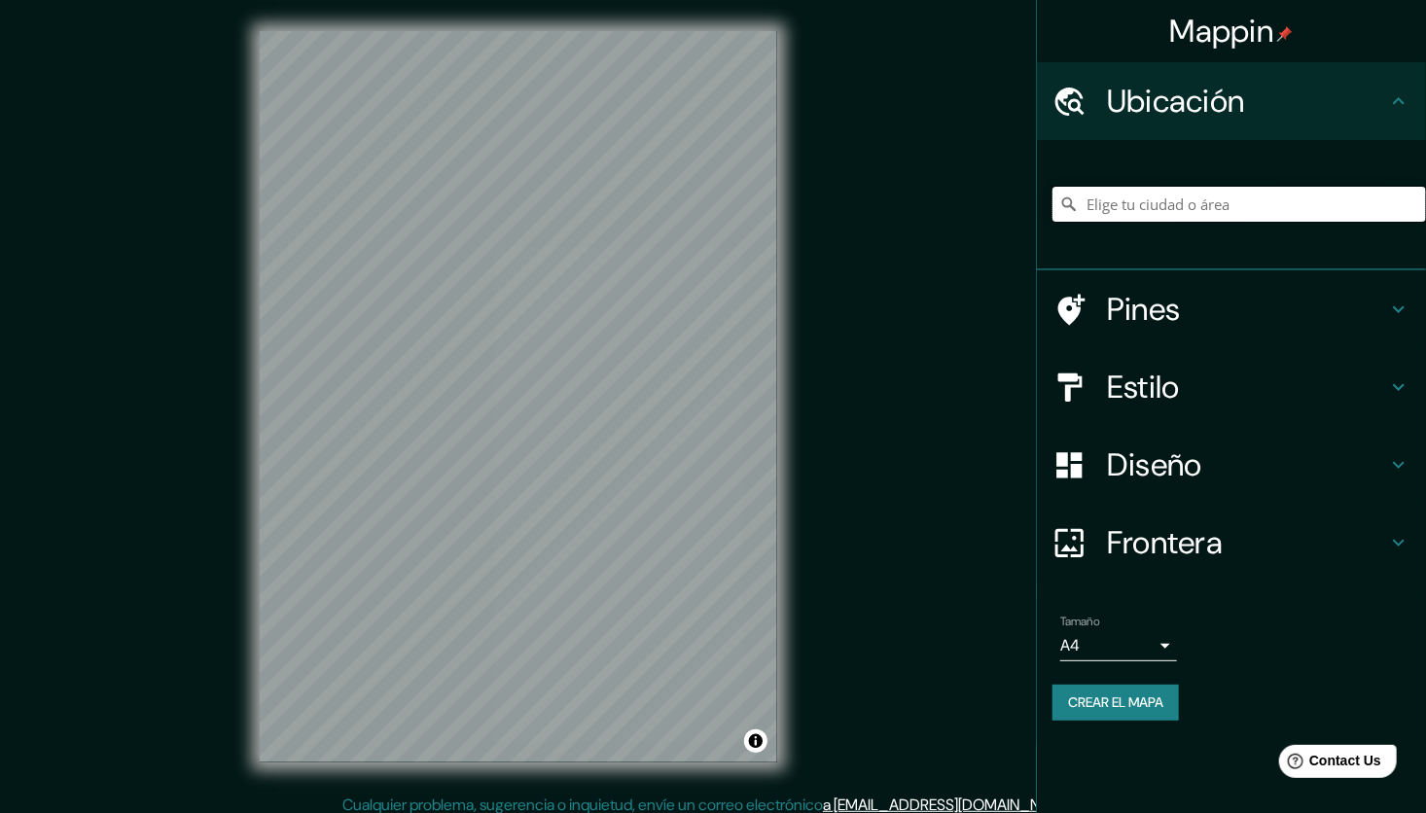
click at [1219, 210] on input "Elige tu ciudad o área" at bounding box center [1239, 204] width 374 height 35
click at [1218, 206] on input "Elige tu ciudad o área" at bounding box center [1239, 204] width 374 height 35
paste input "Quetzaltenango"
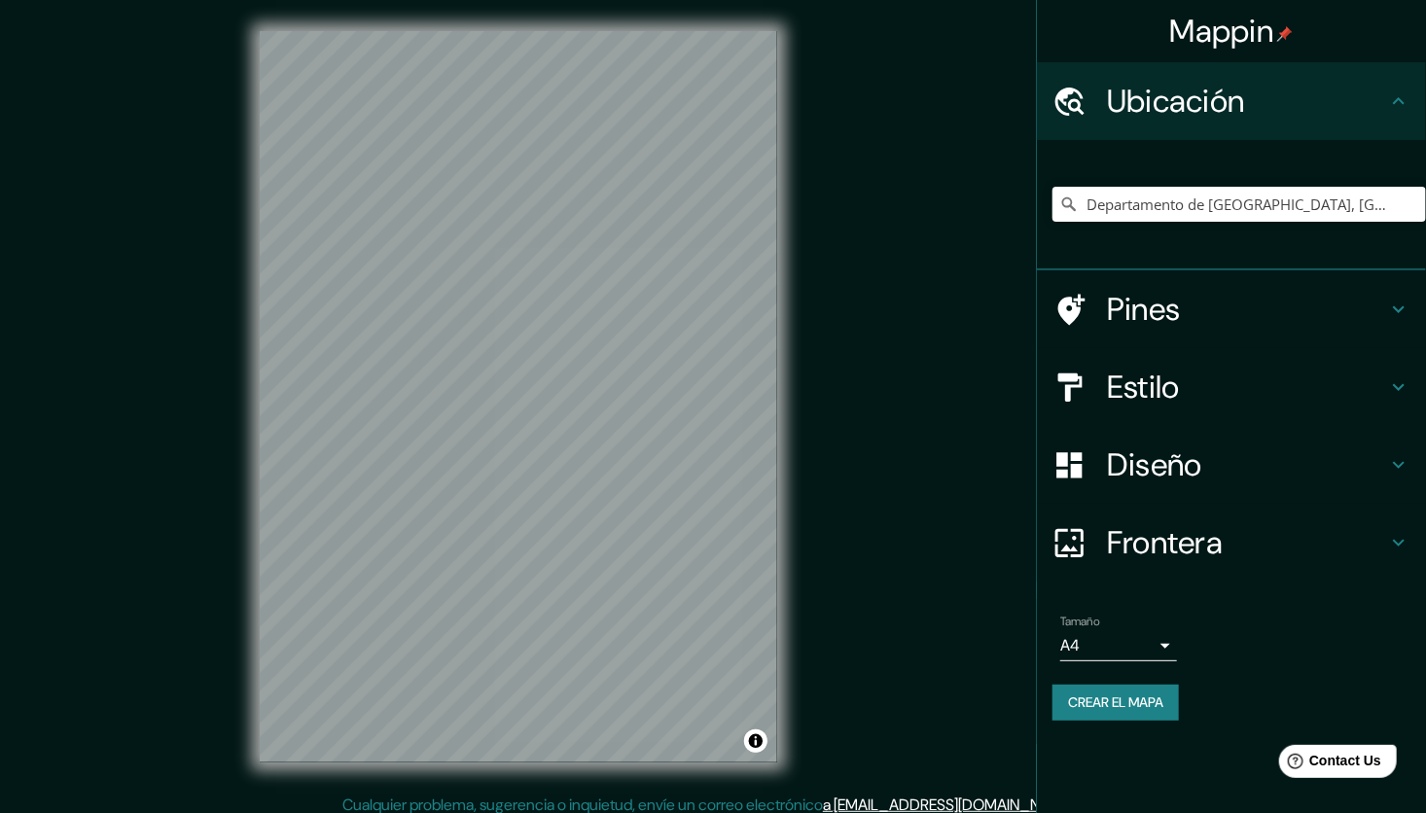
click at [1137, 389] on h4 "Estilo" at bounding box center [1247, 387] width 280 height 39
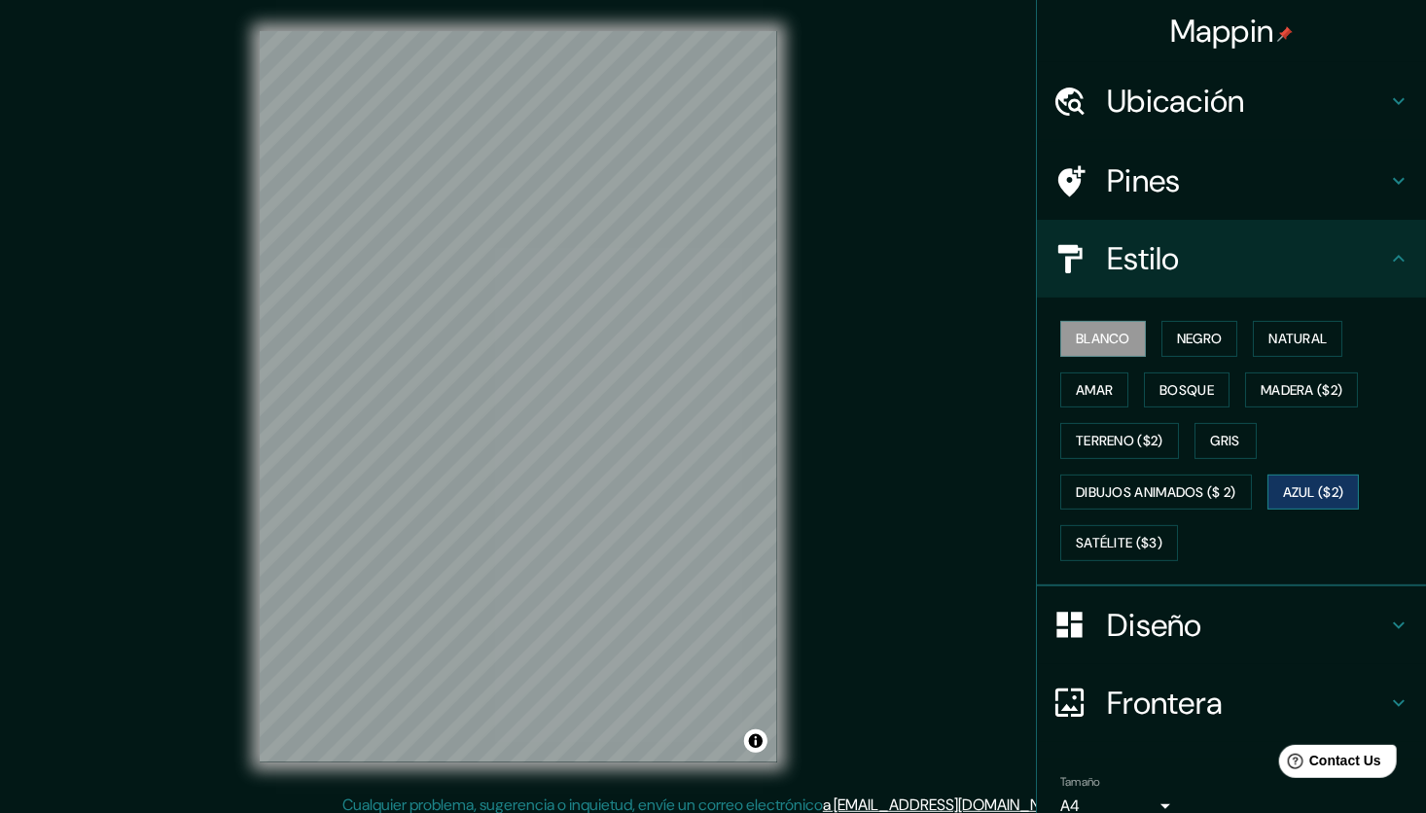
click at [1312, 481] on font "Azul ($2)" at bounding box center [1313, 493] width 61 height 24
click at [1101, 342] on font "Blanco" at bounding box center [1103, 339] width 54 height 24
click at [1177, 117] on h4 "Ubicación" at bounding box center [1247, 101] width 280 height 39
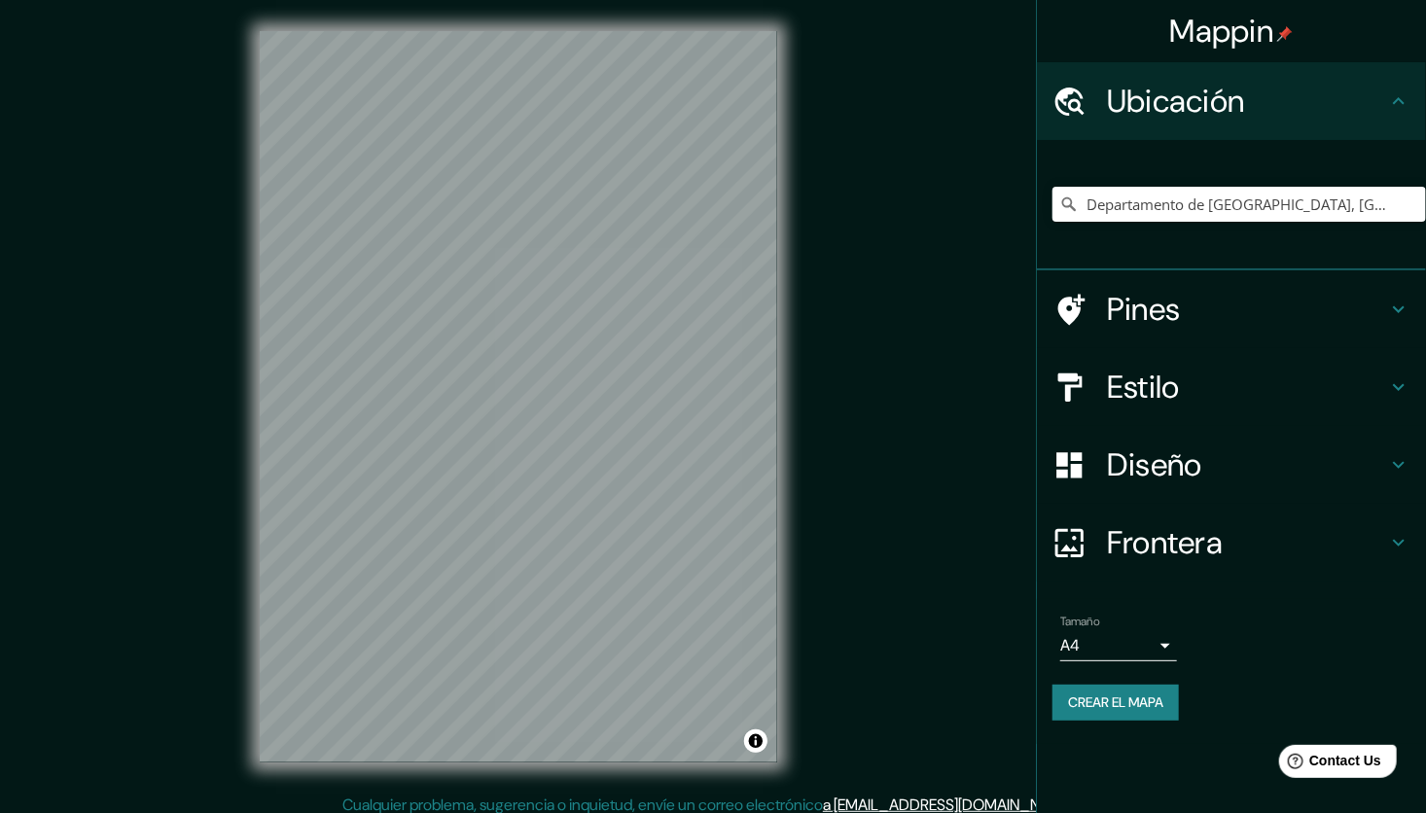
click at [1218, 176] on div "Departamento de Quetzaltenango, Guatemala" at bounding box center [1239, 204] width 374 height 97
click at [1212, 203] on input "Departamento de Quetzaltenango, Guatemala" at bounding box center [1239, 204] width 374 height 35
drag, startPoint x: 1212, startPoint y: 203, endPoint x: 1066, endPoint y: 221, distance: 146.9
click at [1066, 221] on input "Departamento de Quetzaltenango, Guatemala" at bounding box center [1239, 204] width 374 height 35
type input "Quetzaltenango, Departamento de Quetzaltenango, Guatemala"
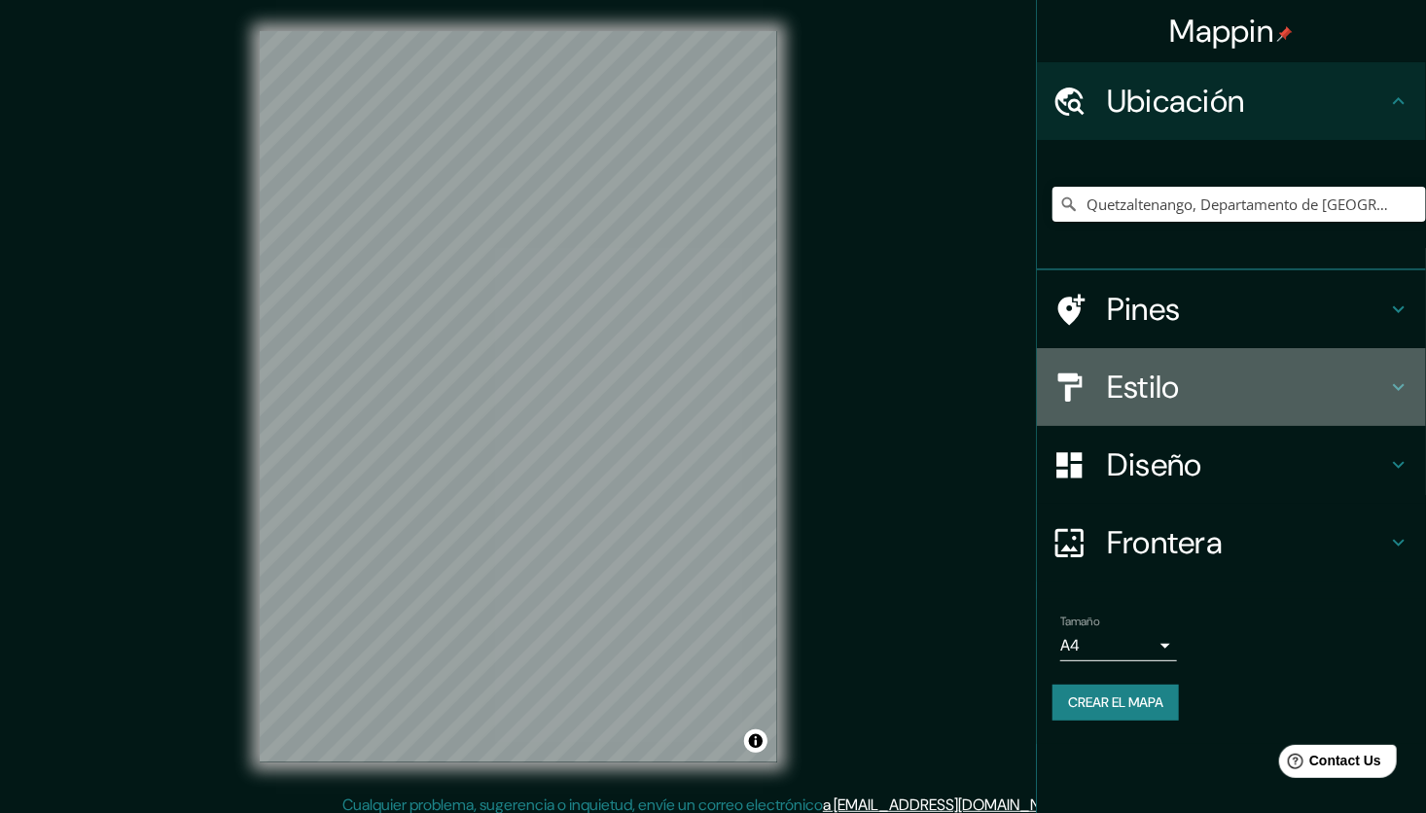
click at [1205, 371] on h4 "Estilo" at bounding box center [1247, 387] width 280 height 39
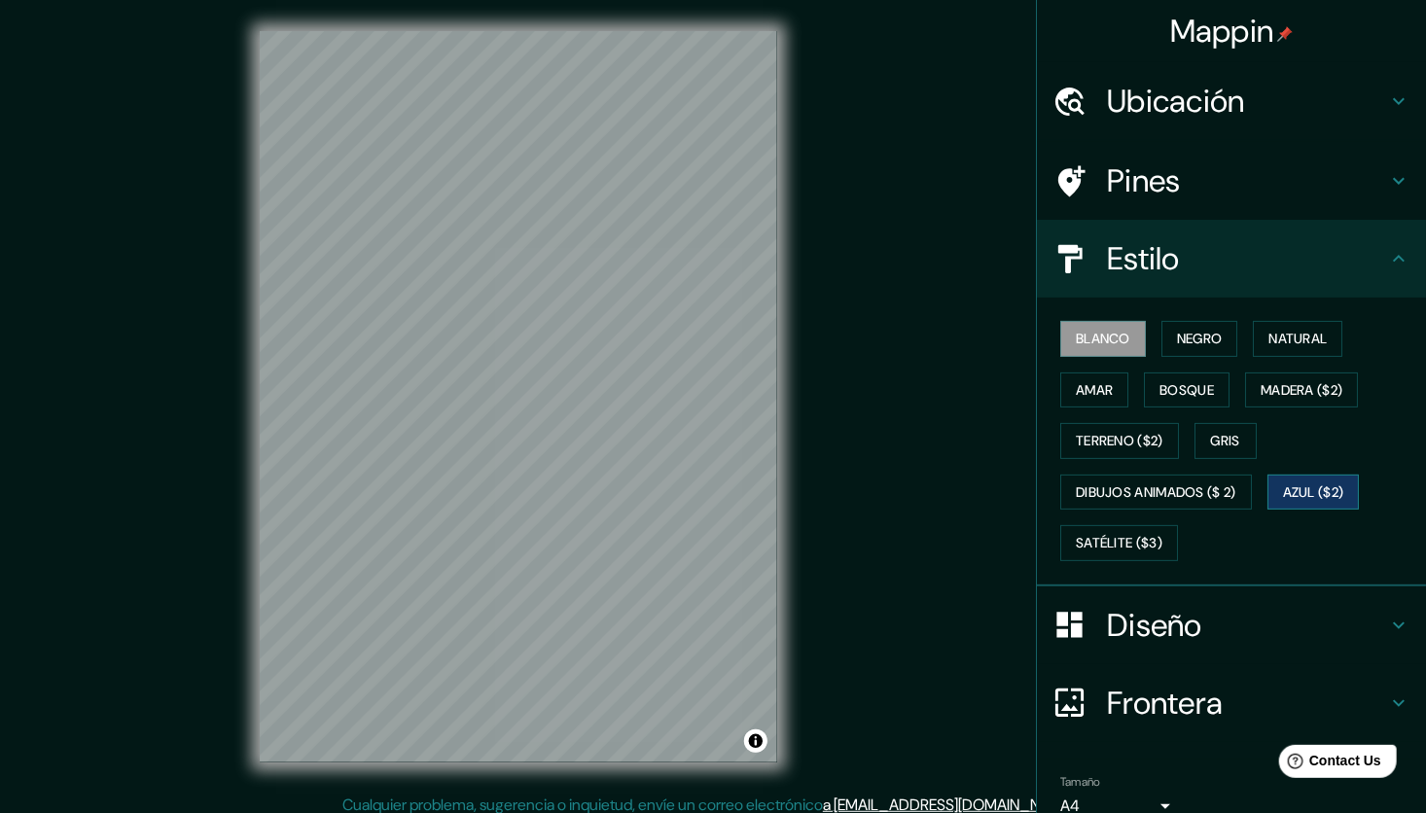
click at [1303, 489] on font "Azul ($2)" at bounding box center [1313, 493] width 61 height 24
click at [1125, 336] on button "Blanco" at bounding box center [1103, 339] width 86 height 36
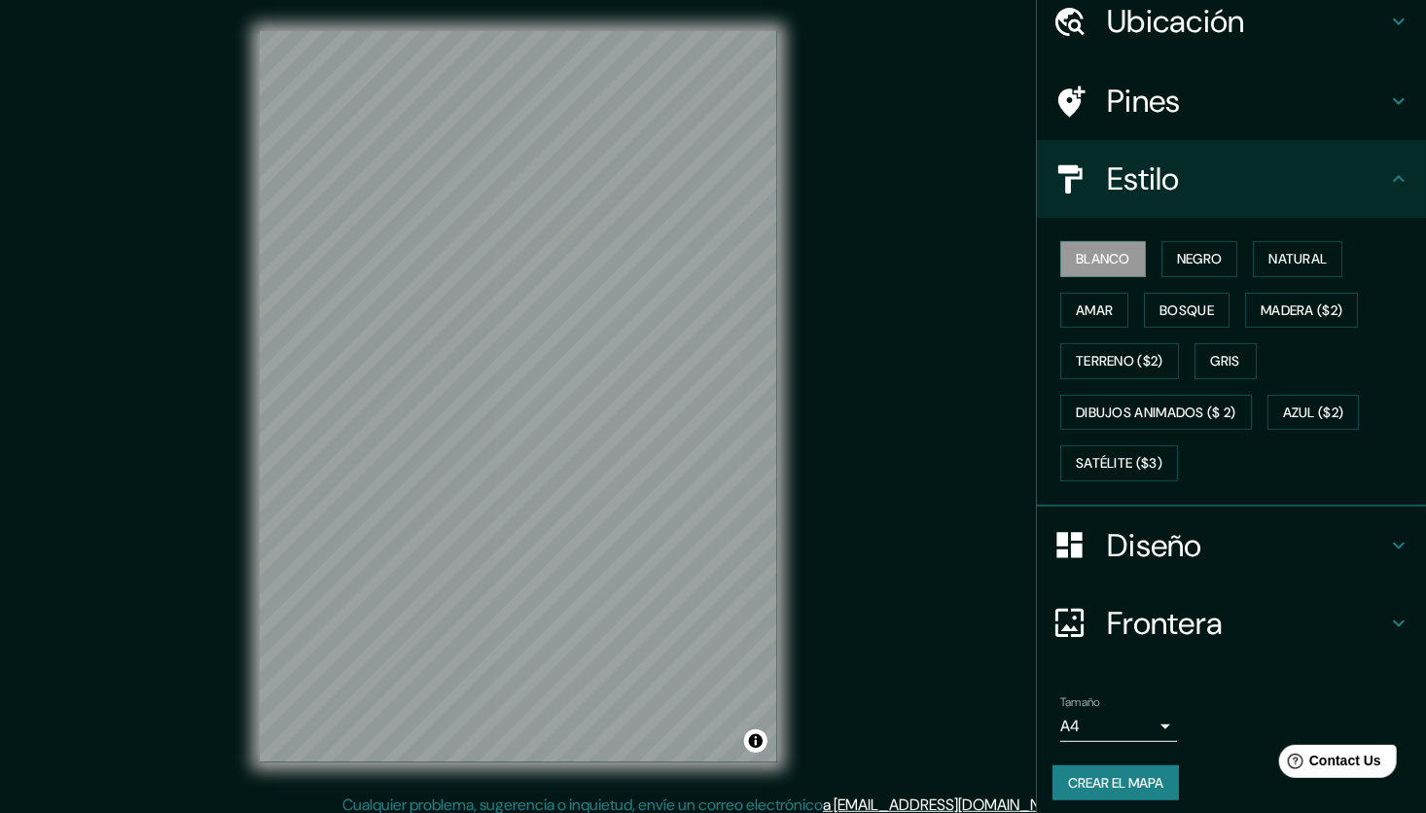
scroll to position [87, 0]
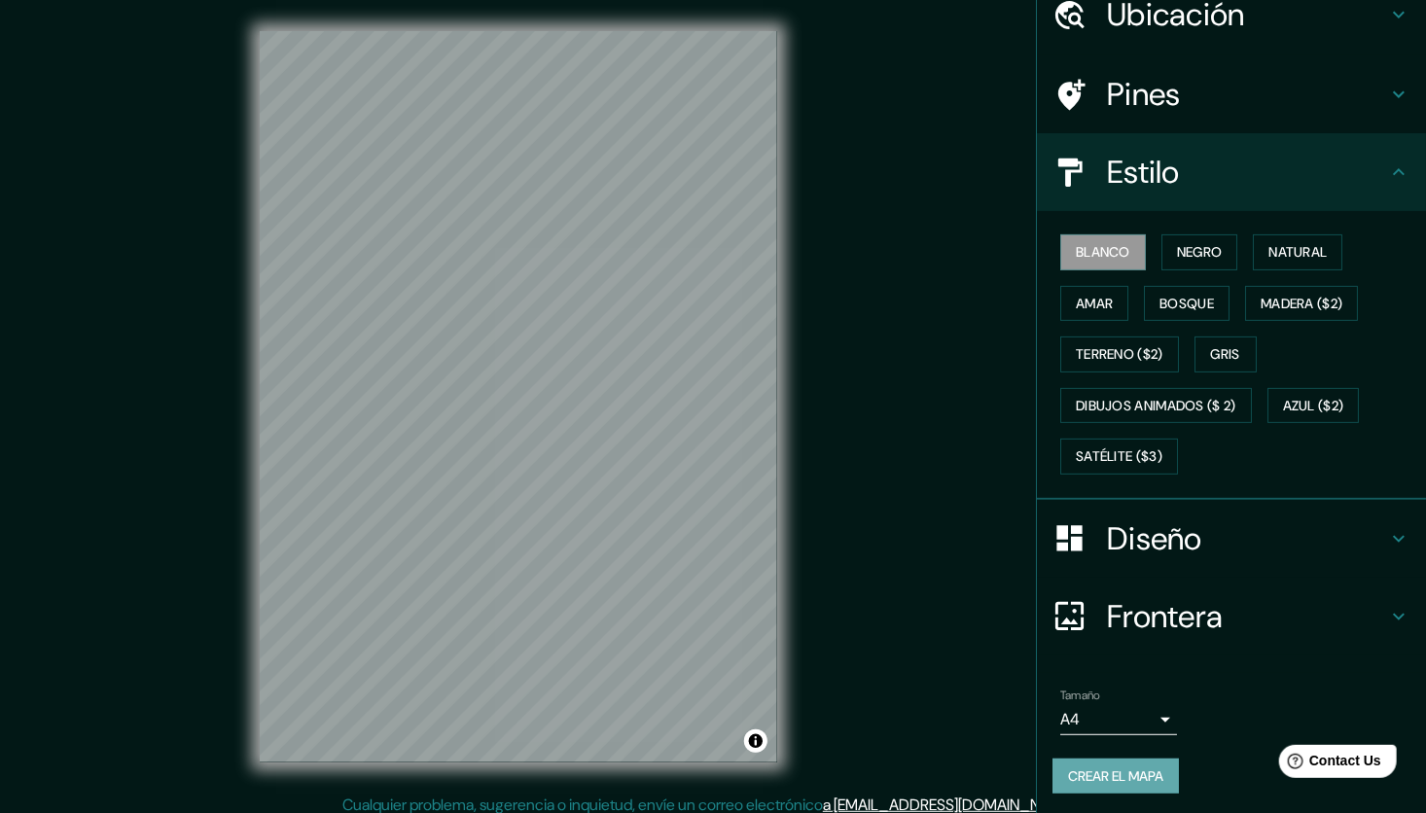
click at [1098, 773] on font "Crear el mapa" at bounding box center [1115, 777] width 95 height 24
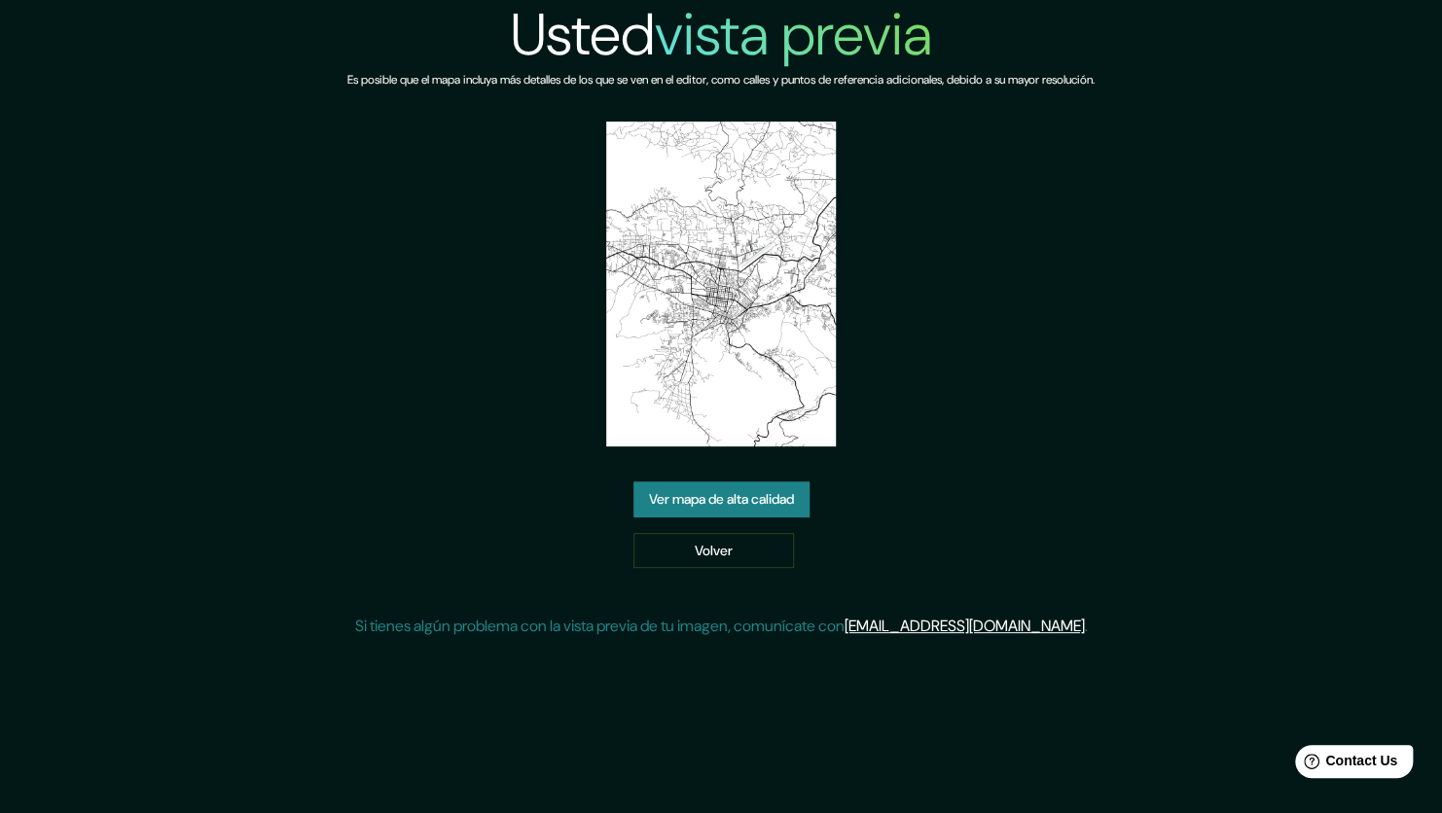
click at [751, 497] on link "Ver mapa de alta calidad" at bounding box center [721, 499] width 176 height 36
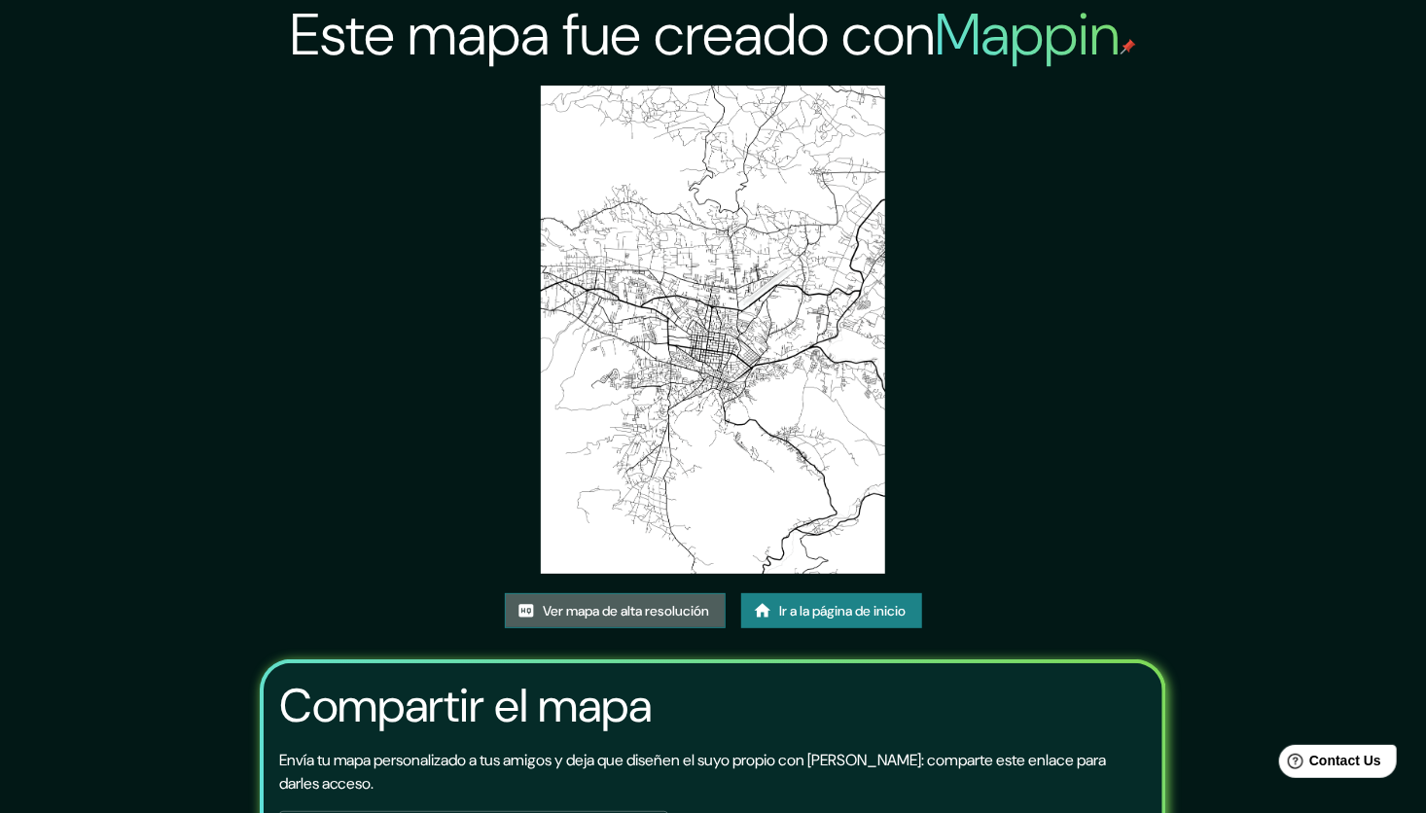
click at [684, 606] on font "Ver mapa de alta resolución" at bounding box center [627, 611] width 166 height 24
